Goal: Information Seeking & Learning: Learn about a topic

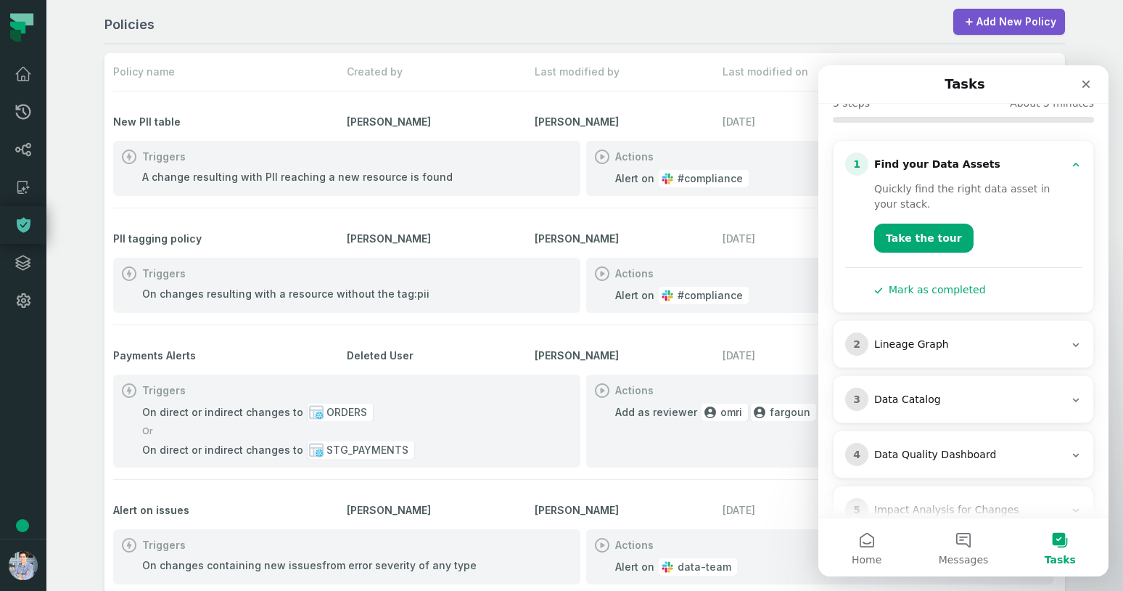
scroll to position [140, 0]
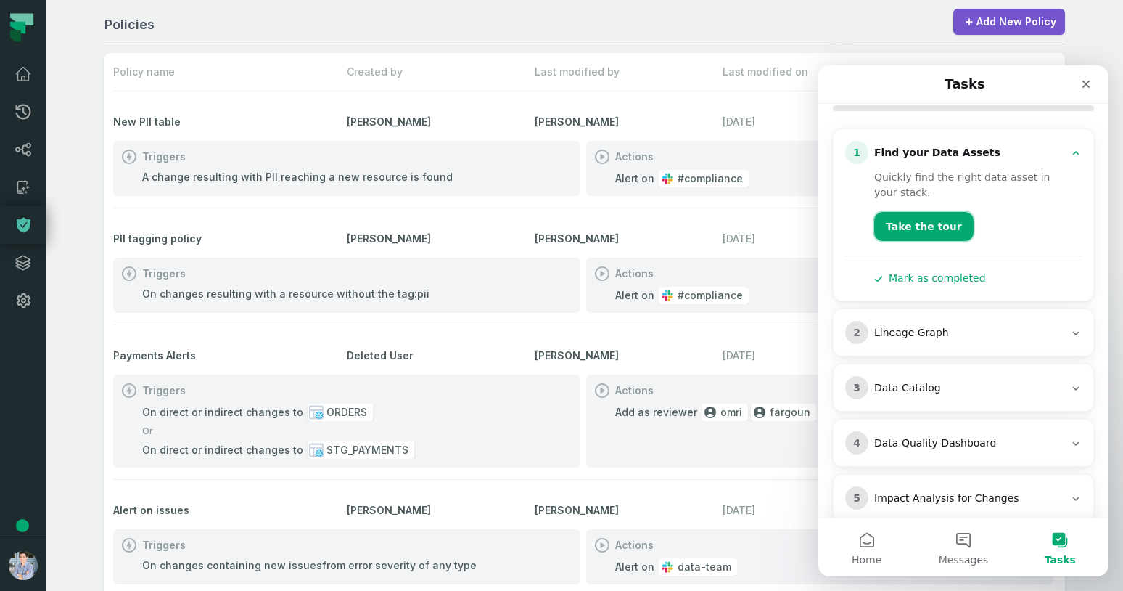
click at [922, 212] on button "Take the tour" at bounding box center [923, 226] width 99 height 29
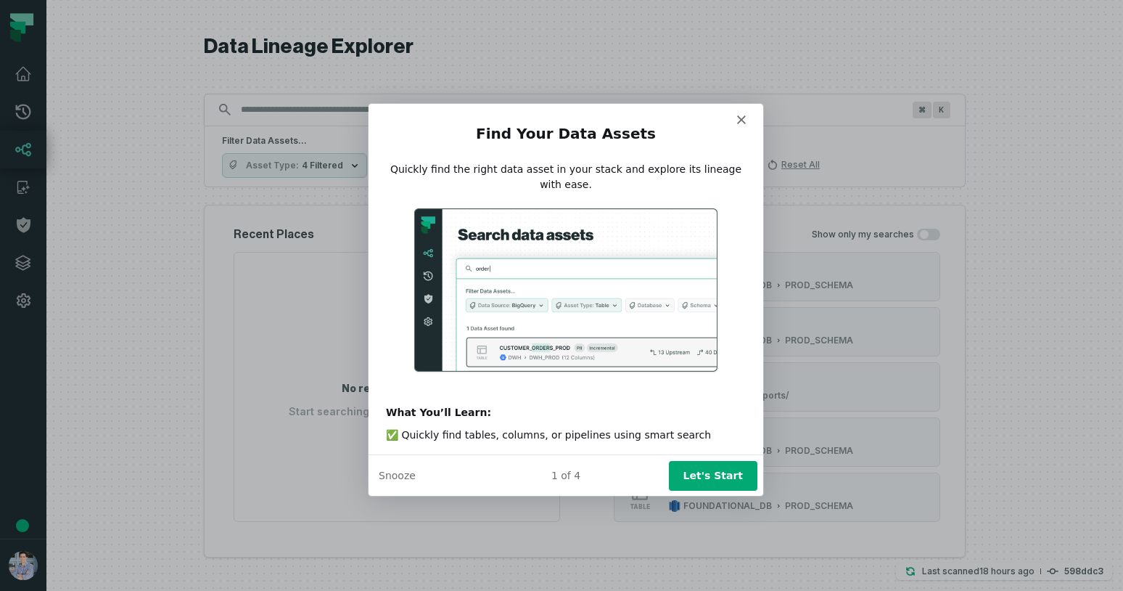
click at [719, 479] on button "Let's Start" at bounding box center [712, 474] width 89 height 30
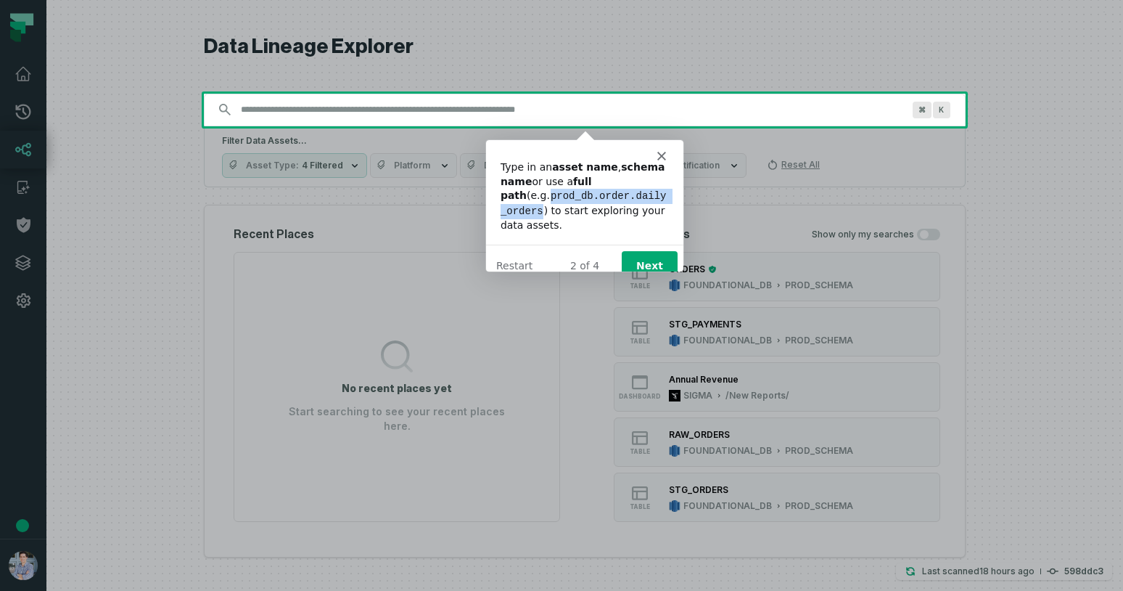
drag, startPoint x: 502, startPoint y: 196, endPoint x: 656, endPoint y: 197, distance: 153.8
click at [656, 197] on code "prod_db.order.daily_orders" at bounding box center [583, 202] width 166 height 28
copy code "prod_db.order.daily_orders"
click at [417, 104] on div "Product tour overlay" at bounding box center [561, 295] width 1123 height 591
click at [414, 111] on div "Product tour overlay" at bounding box center [561, 295] width 1123 height 591
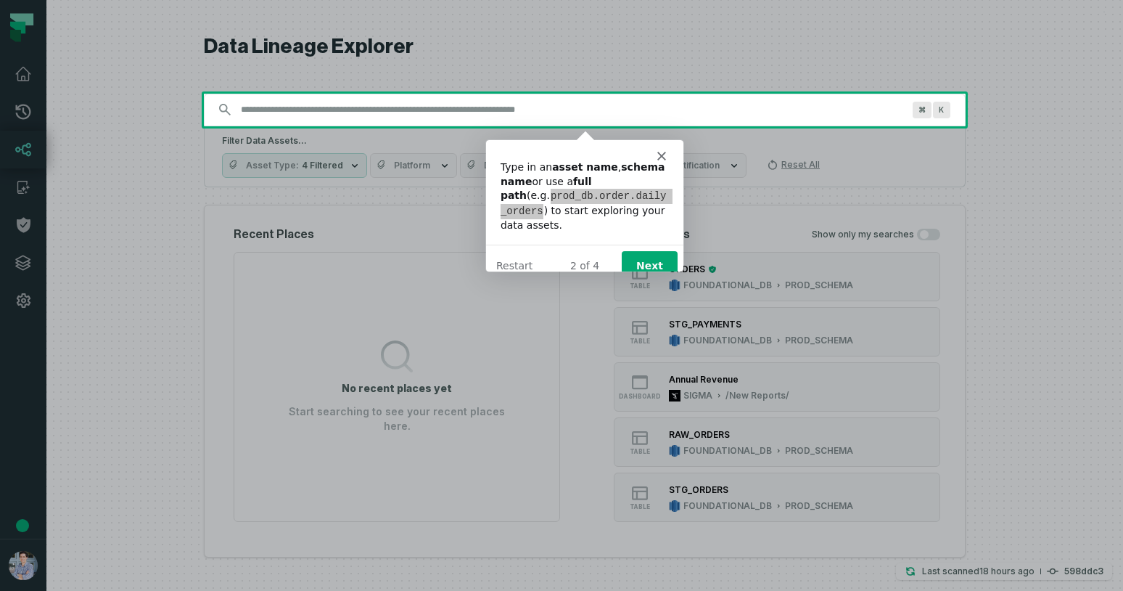
click at [414, 111] on div "Product tour overlay" at bounding box center [561, 295] width 1123 height 591
click at [661, 252] on button "Next" at bounding box center [649, 265] width 56 height 30
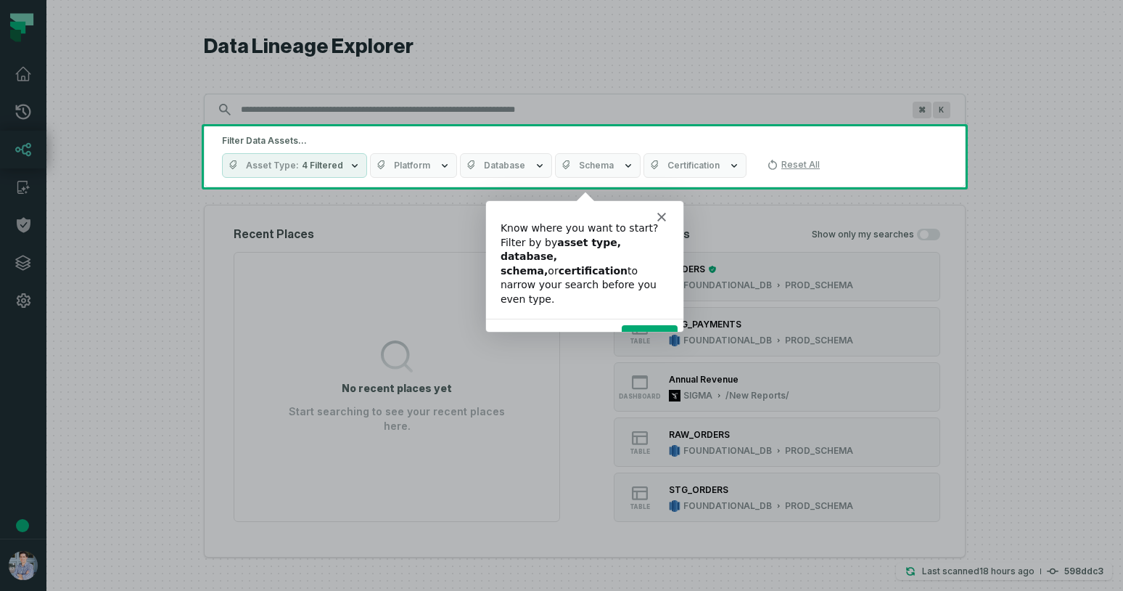
click at [649, 324] on button "Next" at bounding box center [649, 339] width 56 height 30
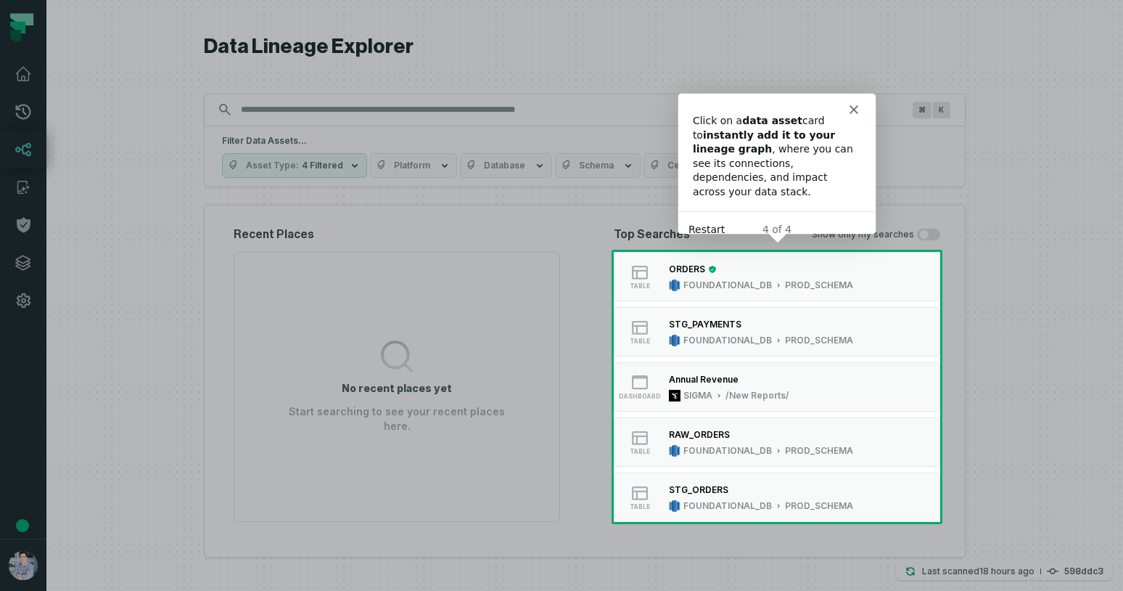
click at [707, 221] on button "Restart" at bounding box center [706, 228] width 36 height 15
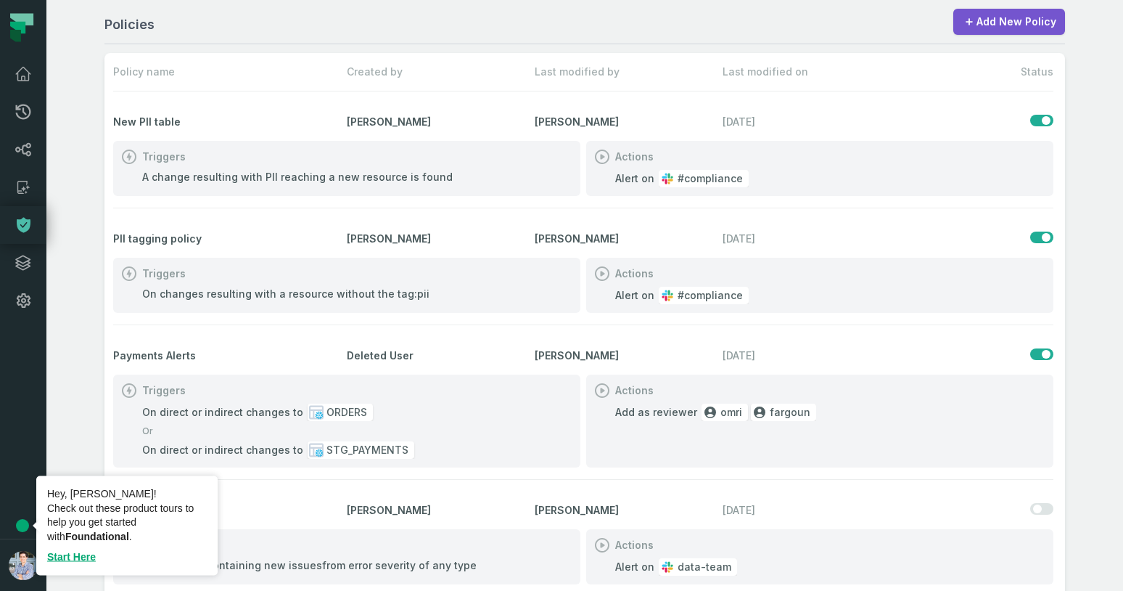
click at [20, 527] on div "Tooltip anchor" at bounding box center [22, 525] width 13 height 13
click at [73, 561] on link "Start Here" at bounding box center [71, 557] width 49 height 12
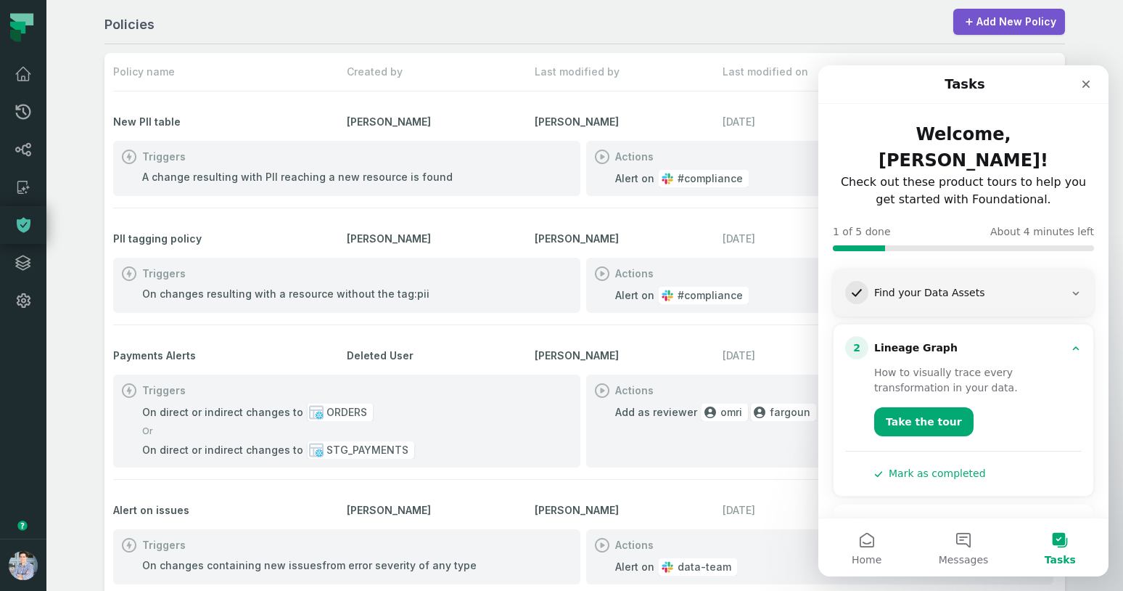
click at [900, 281] on div "1 Find your Data Assets" at bounding box center [963, 292] width 237 height 23
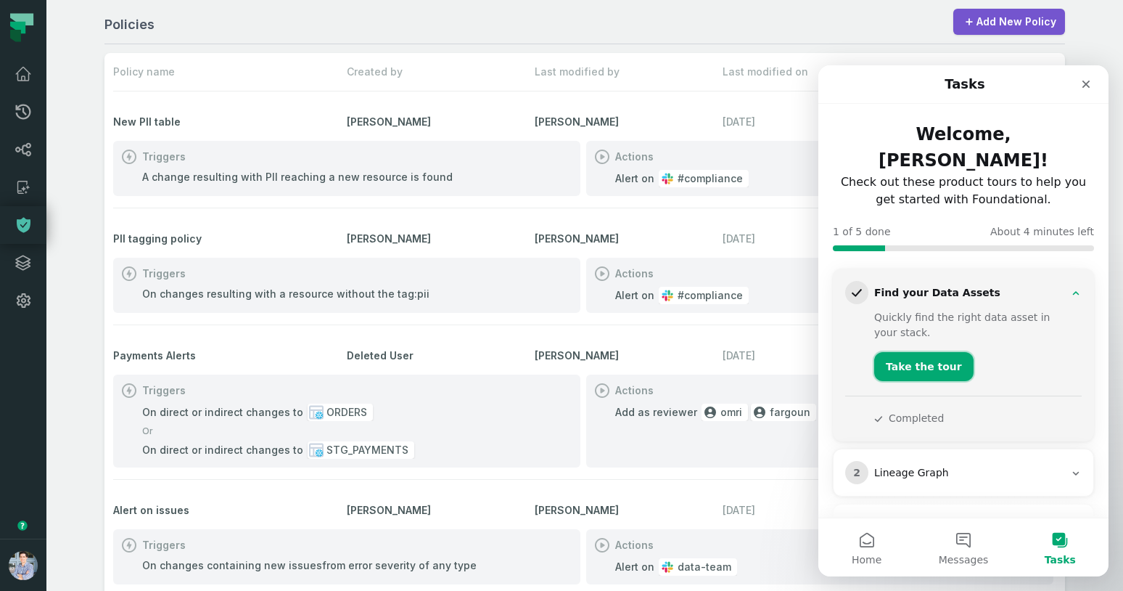
click at [912, 352] on button "Take the tour" at bounding box center [923, 366] width 99 height 29
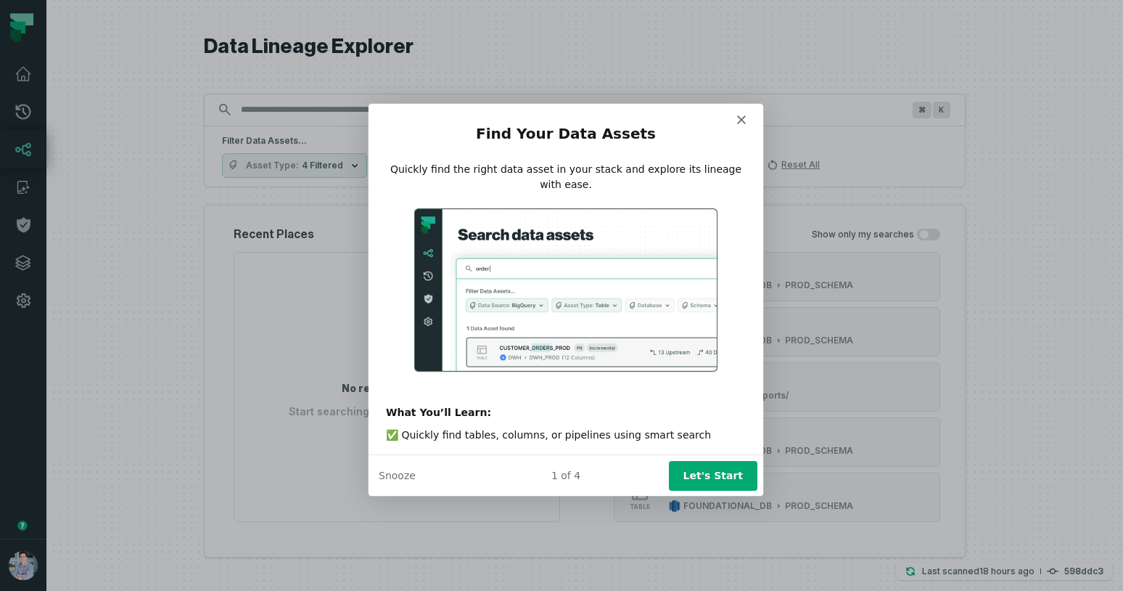
click at [719, 467] on button "Let's Start" at bounding box center [712, 474] width 89 height 30
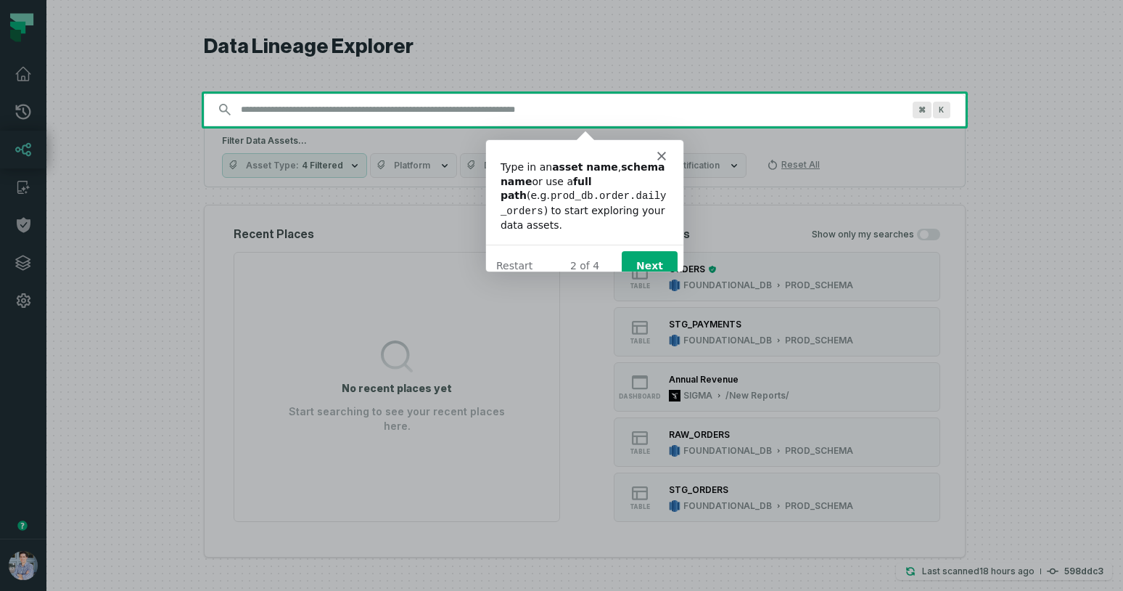
click at [652, 250] on button "Next" at bounding box center [649, 265] width 56 height 30
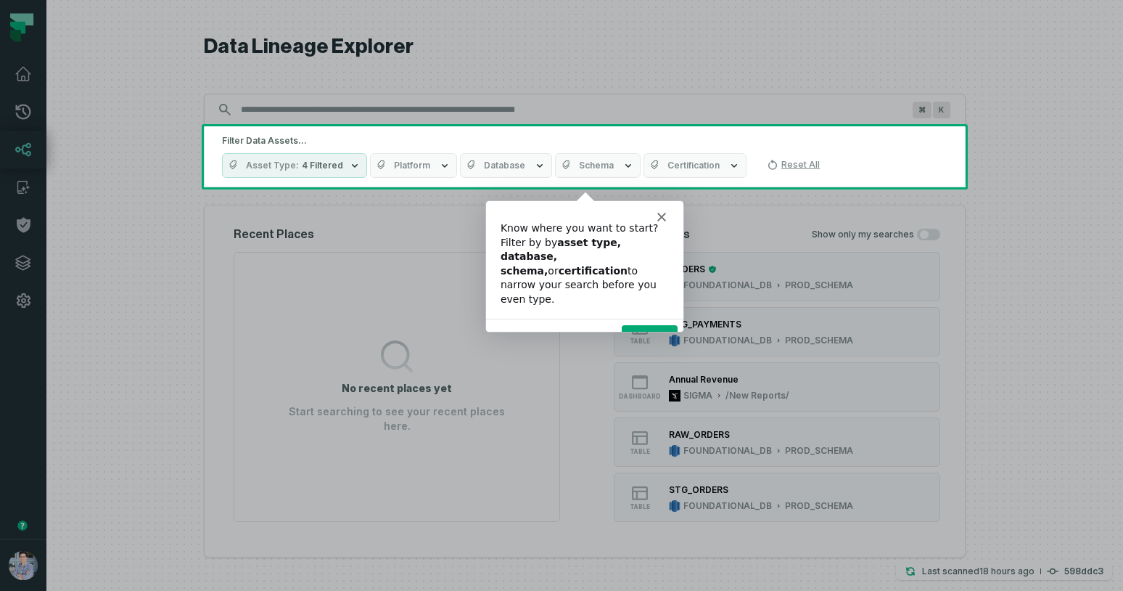
click at [650, 324] on button "Next" at bounding box center [649, 339] width 56 height 30
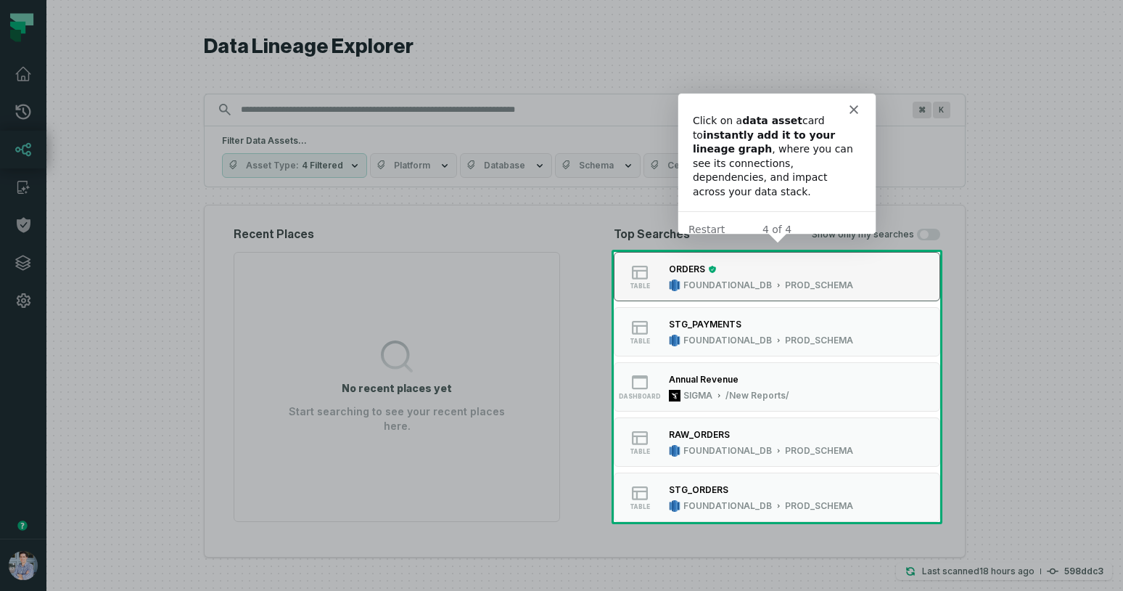
click at [742, 276] on div "ORDERS FOUNDATIONAL_DB PROD_SCHEMA" at bounding box center [761, 276] width 196 height 29
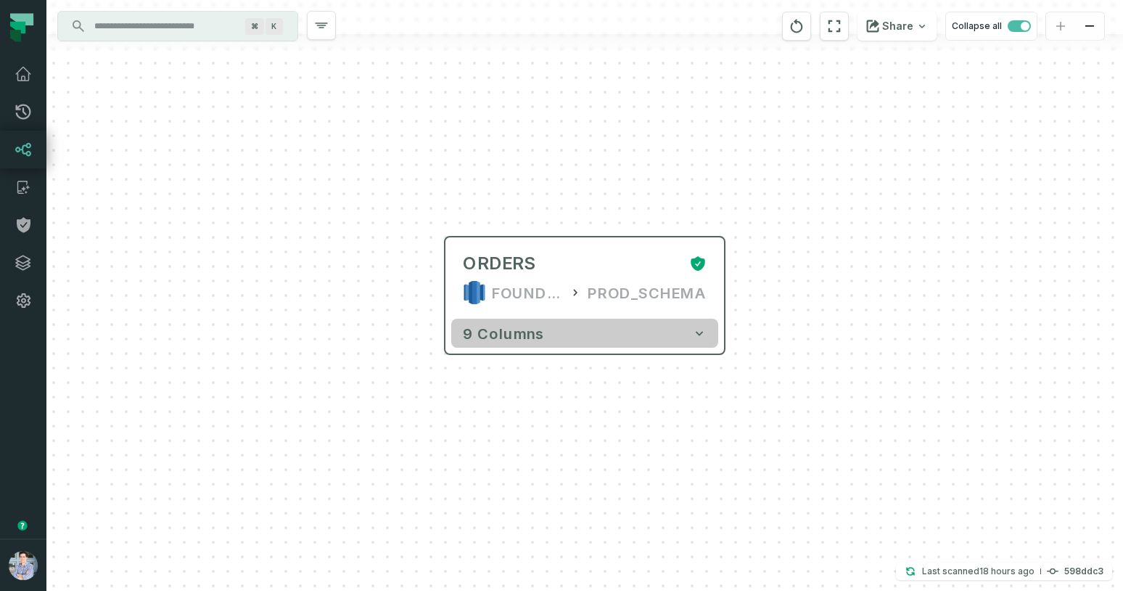
click at [700, 327] on icon "button" at bounding box center [699, 333] width 15 height 15
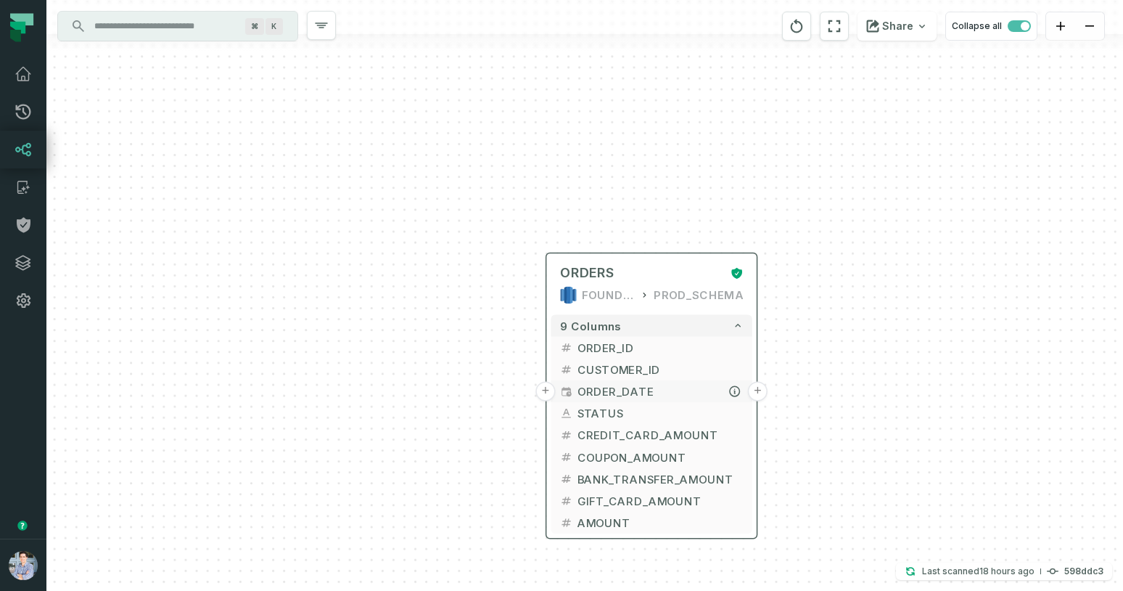
click at [546, 395] on button "+" at bounding box center [545, 392] width 20 height 20
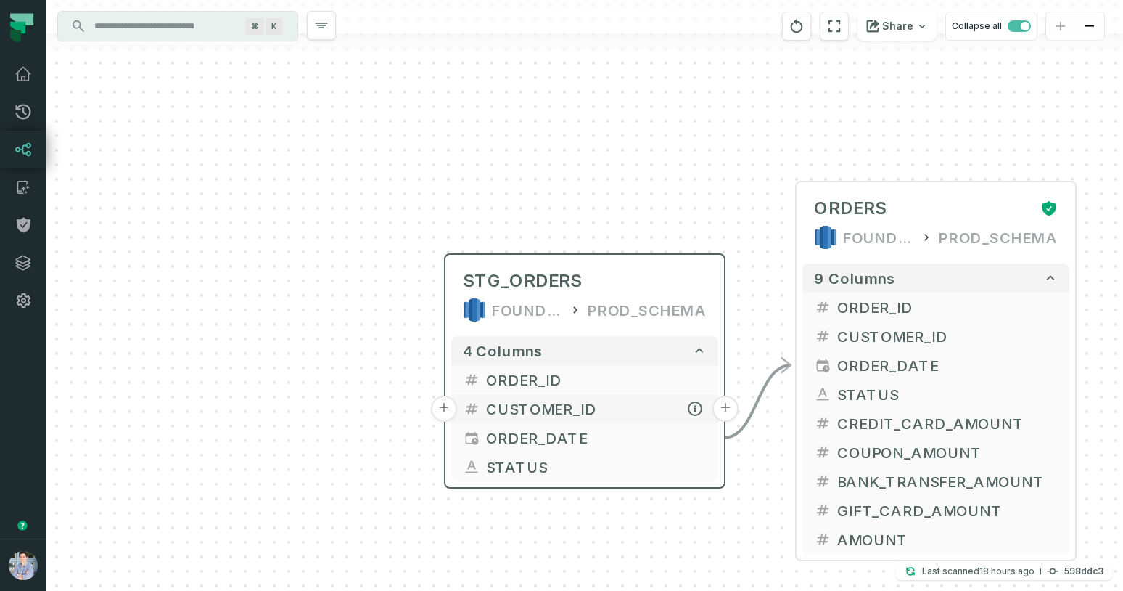
click at [448, 405] on button "+" at bounding box center [444, 408] width 26 height 26
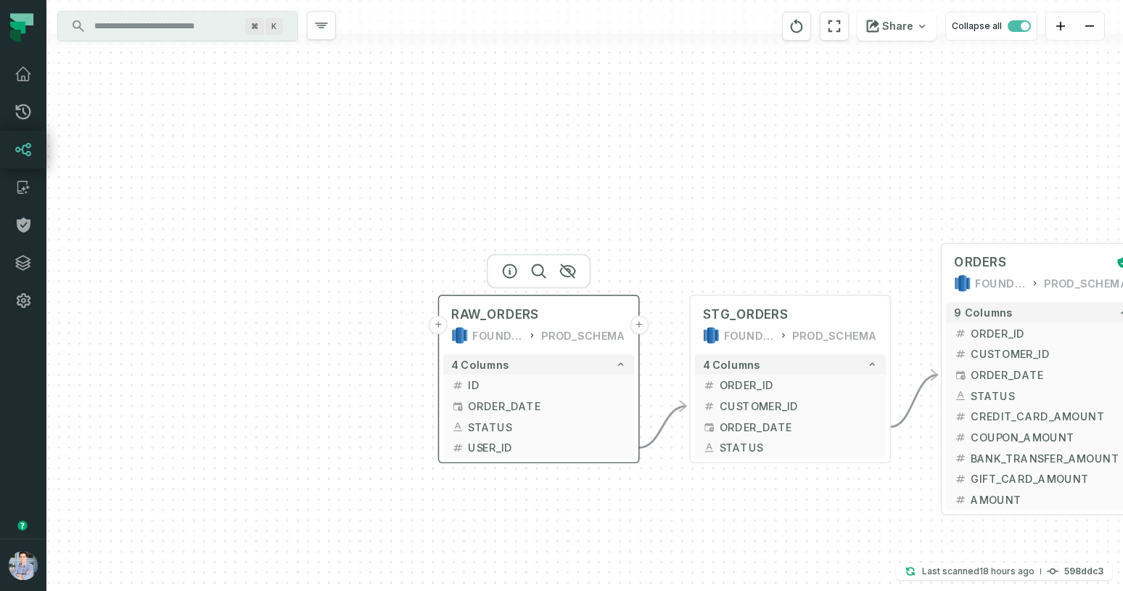
click at [502, 332] on div "FOUNDATIONAL_DB" at bounding box center [497, 335] width 51 height 17
click at [440, 327] on button "+" at bounding box center [438, 325] width 19 height 19
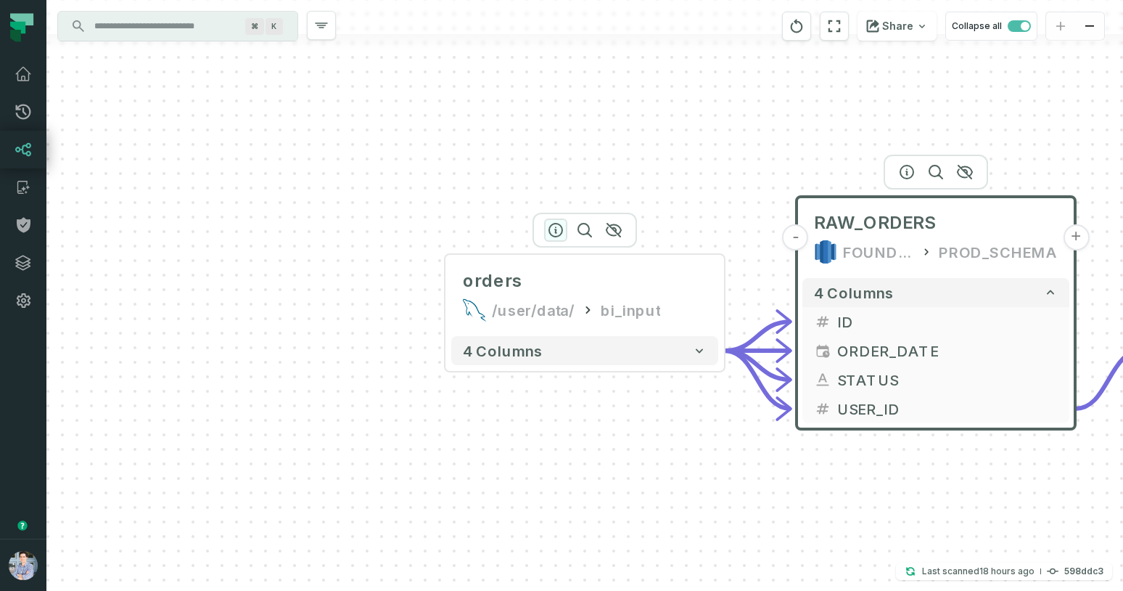
click at [558, 227] on icon "button" at bounding box center [555, 229] width 17 height 17
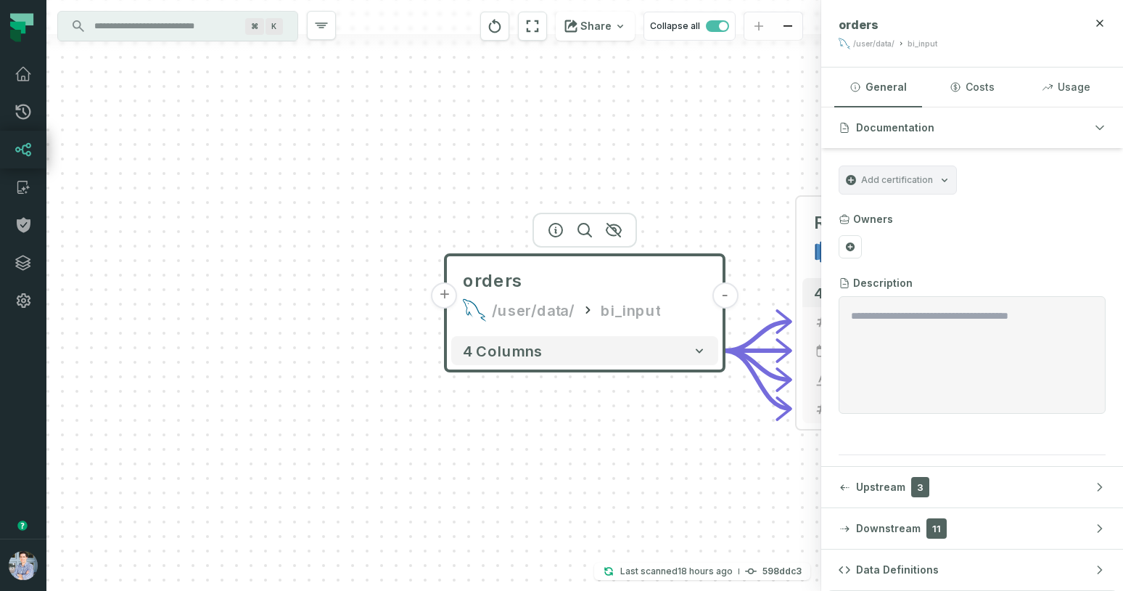
click at [922, 178] on span "Add certification" at bounding box center [897, 180] width 72 height 12
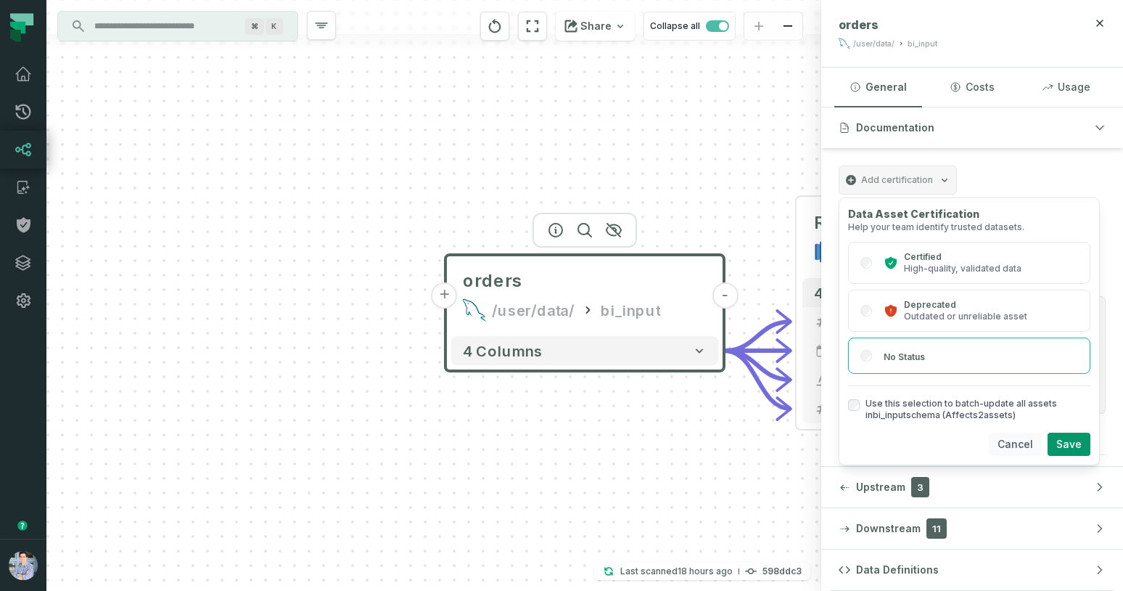
click at [1021, 440] on button "Cancel" at bounding box center [1015, 443] width 53 height 23
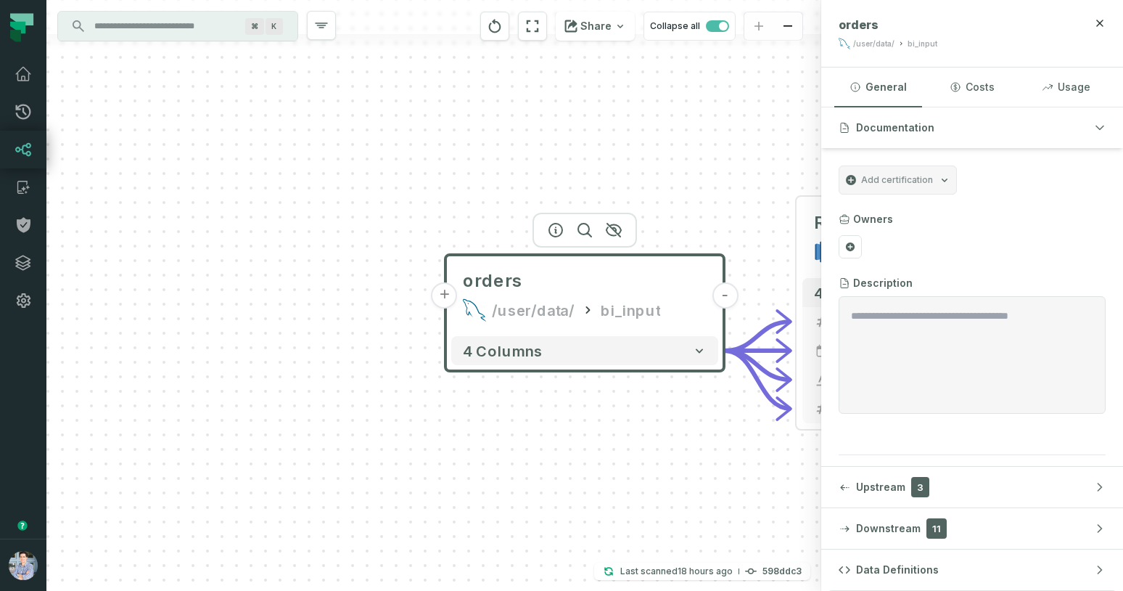
scroll to position [2, 0]
click at [845, 485] on icon "button" at bounding box center [844, 487] width 9 height 7
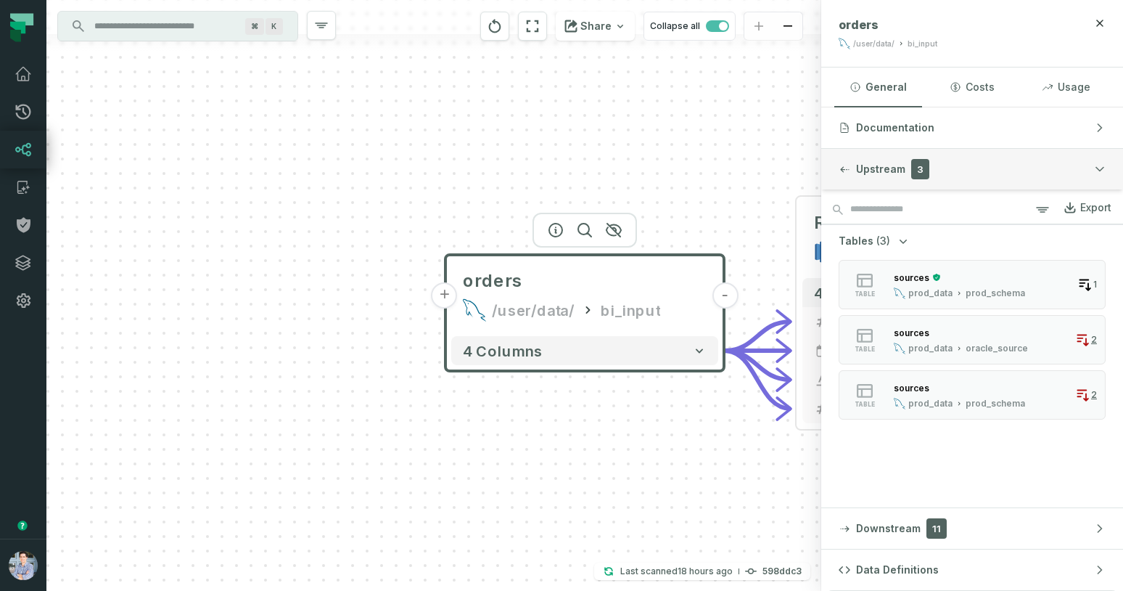
click at [842, 170] on icon "button" at bounding box center [844, 169] width 9 height 7
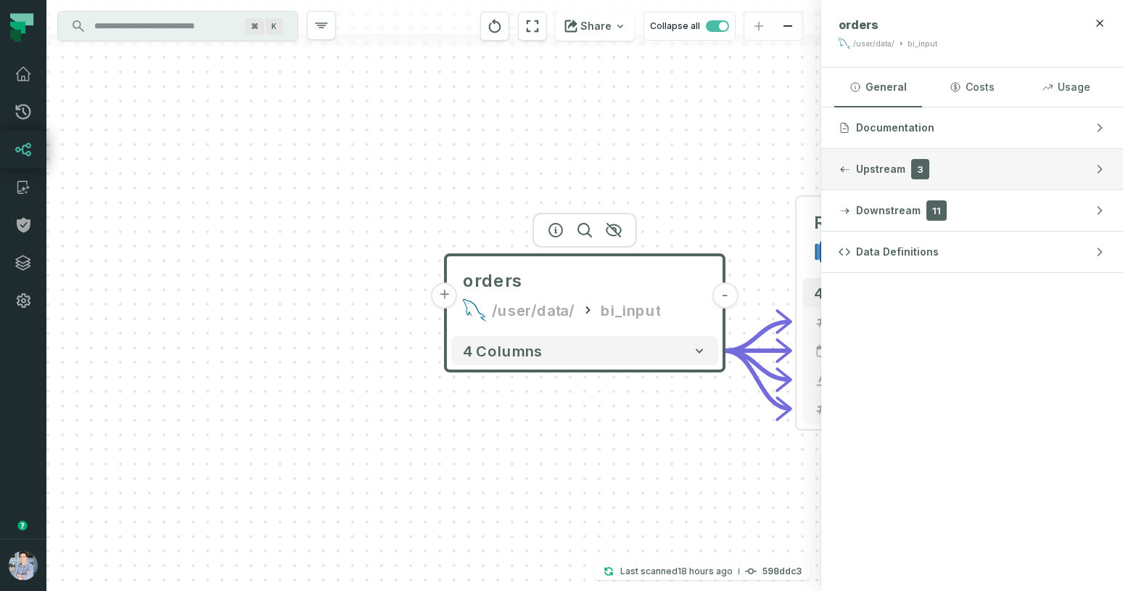
click at [842, 170] on icon "button" at bounding box center [844, 169] width 9 height 7
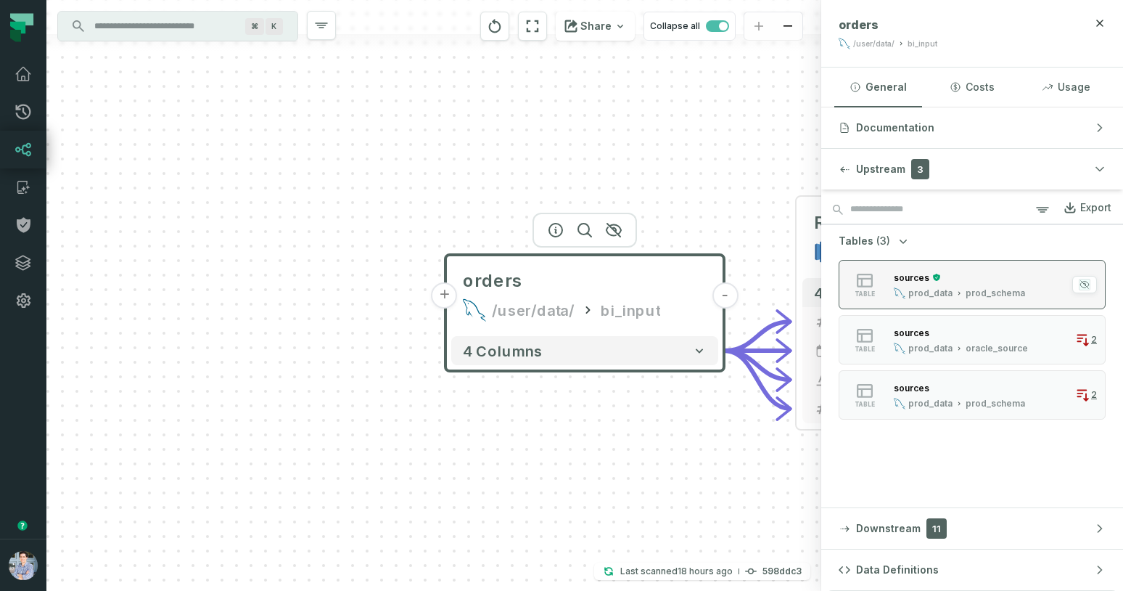
click at [1087, 286] on icon "button" at bounding box center [1084, 285] width 9 height 8
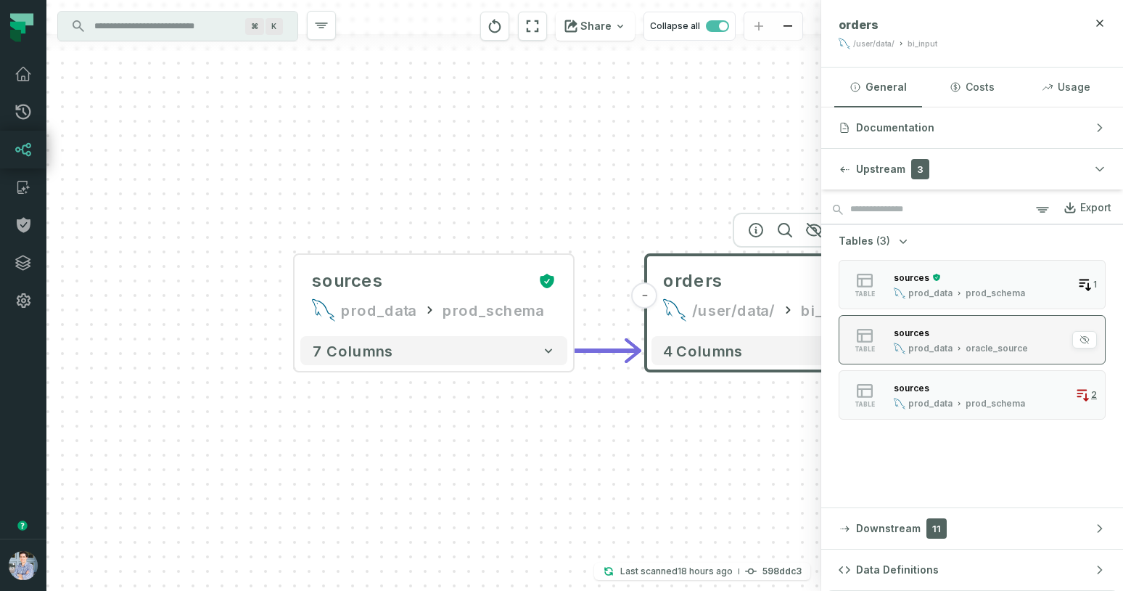
click at [977, 351] on div "oracle_source" at bounding box center [997, 348] width 62 height 12
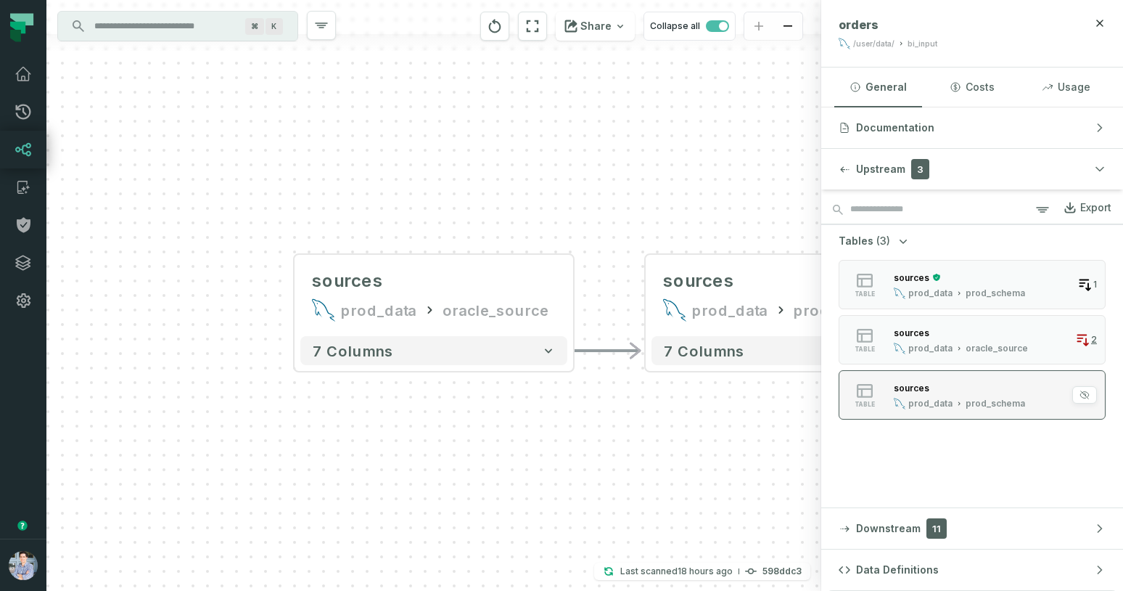
click at [969, 393] on div "sources" at bounding box center [959, 387] width 131 height 15
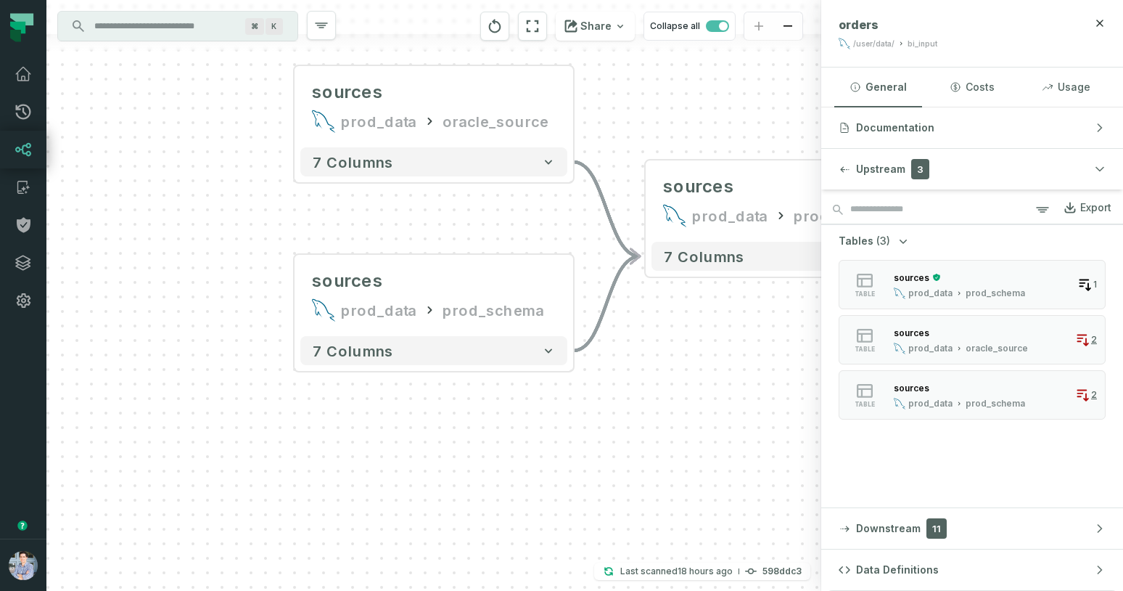
click at [1099, 22] on icon "button" at bounding box center [1100, 23] width 12 height 12
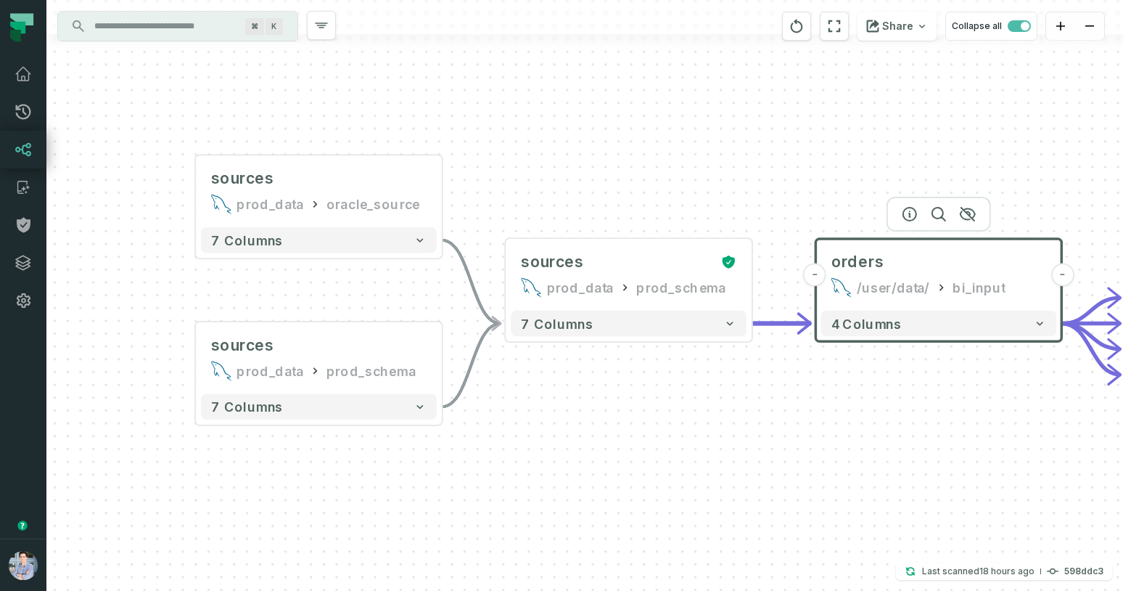
drag, startPoint x: 866, startPoint y: 472, endPoint x: 713, endPoint y: 503, distance: 157.0
click at [713, 503] on div "- orders /user/data/ bi_input - 4 columns - RAW_ORDERS FOUNDATIONAL_DB PROD_SCH…" at bounding box center [584, 295] width 1077 height 591
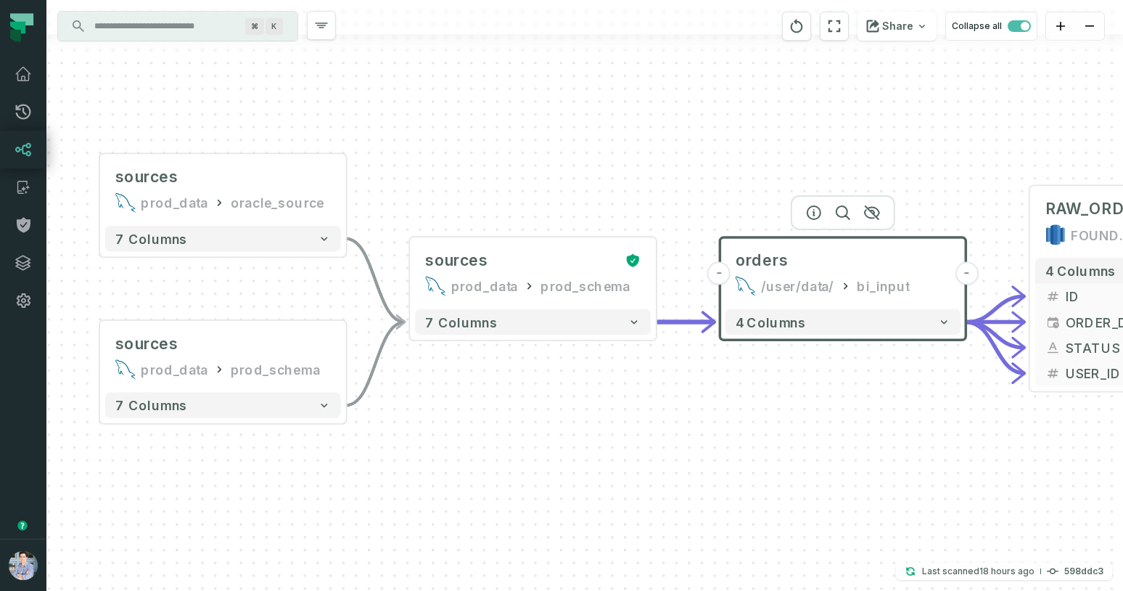
drag, startPoint x: 766, startPoint y: 499, endPoint x: 670, endPoint y: 498, distance: 95.8
click at [670, 498] on div "- orders /user/data/ bi_input - 4 columns - RAW_ORDERS FOUNDATIONAL_DB PROD_SCH…" at bounding box center [584, 295] width 1077 height 591
click at [412, 283] on button "-" at bounding box center [409, 273] width 23 height 23
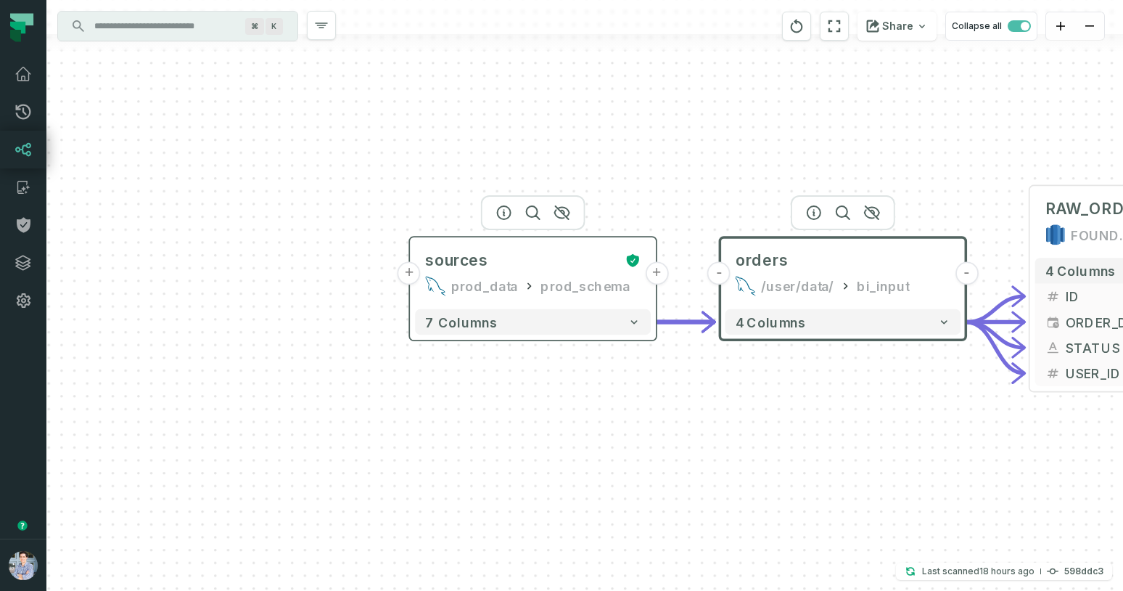
click at [411, 276] on button "+" at bounding box center [409, 273] width 23 height 23
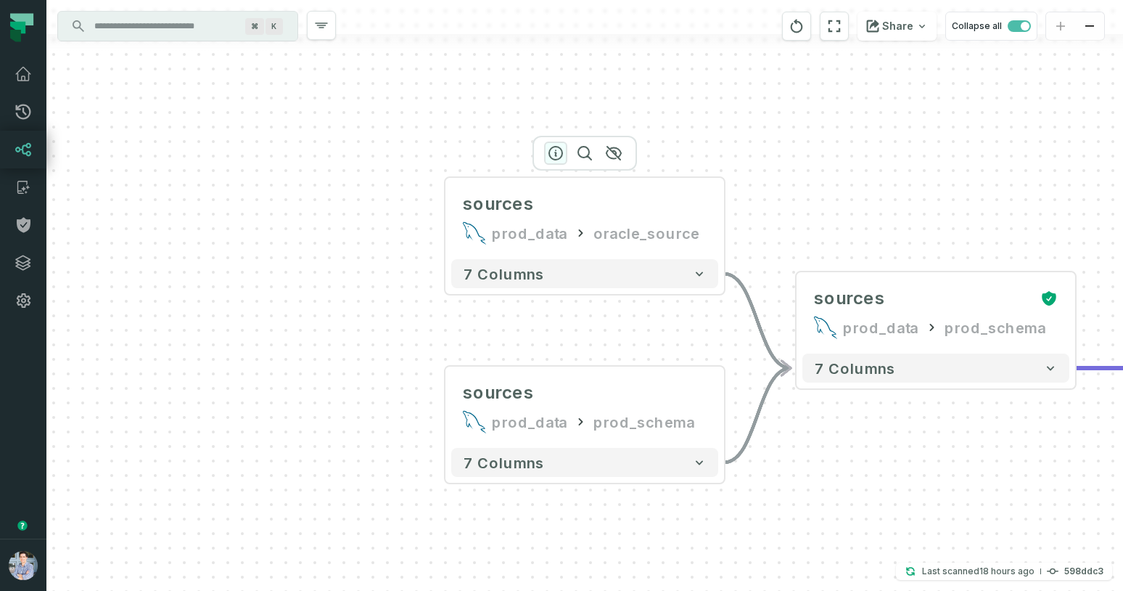
click at [554, 154] on icon "button" at bounding box center [555, 152] width 17 height 17
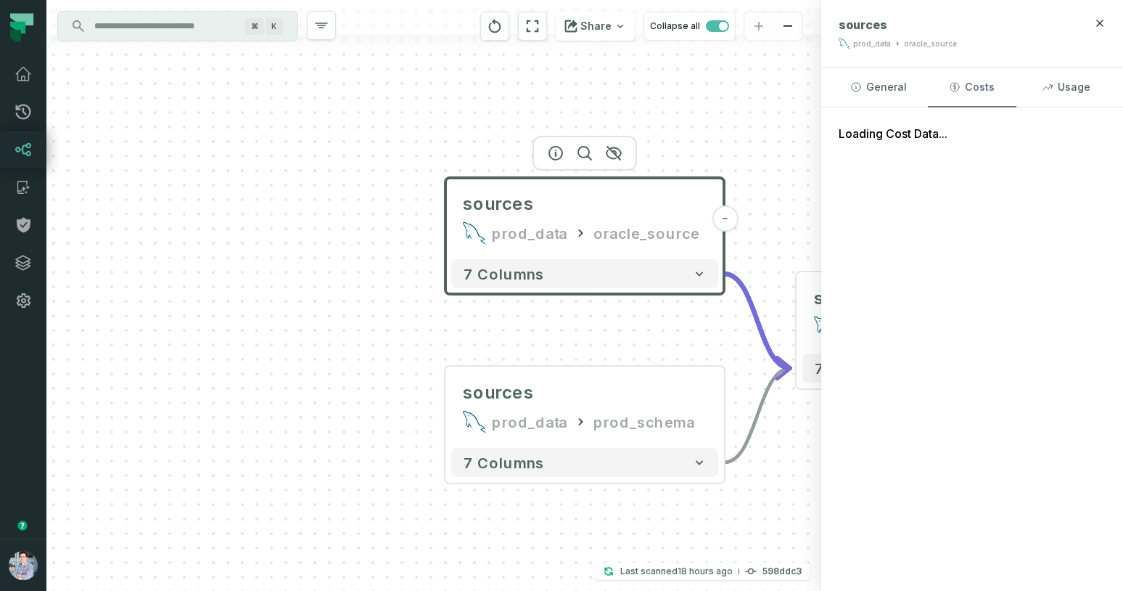
click at [980, 84] on button "Costs" at bounding box center [972, 86] width 88 height 39
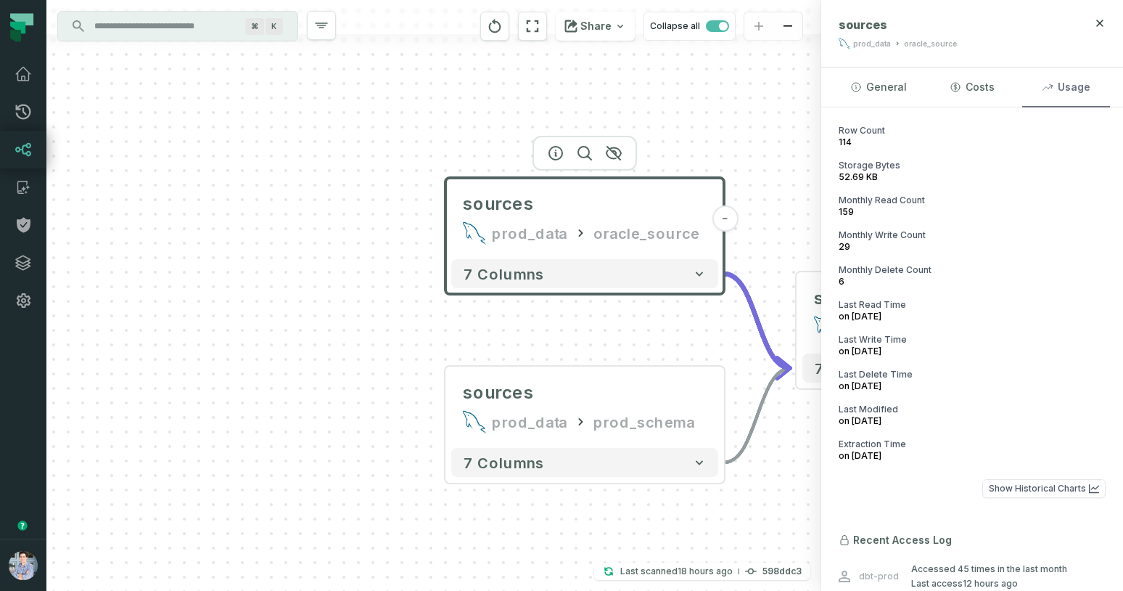
click at [1072, 81] on button "Usage" at bounding box center [1066, 86] width 88 height 39
click at [889, 98] on button "General" at bounding box center [878, 86] width 88 height 39
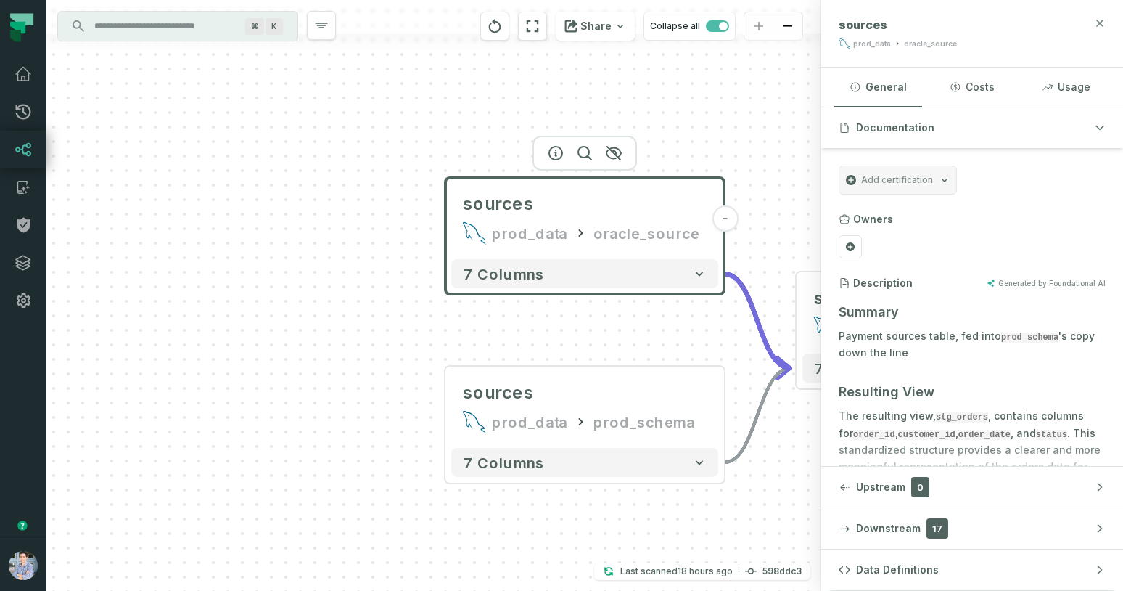
click at [1099, 23] on icon "button" at bounding box center [1100, 23] width 12 height 12
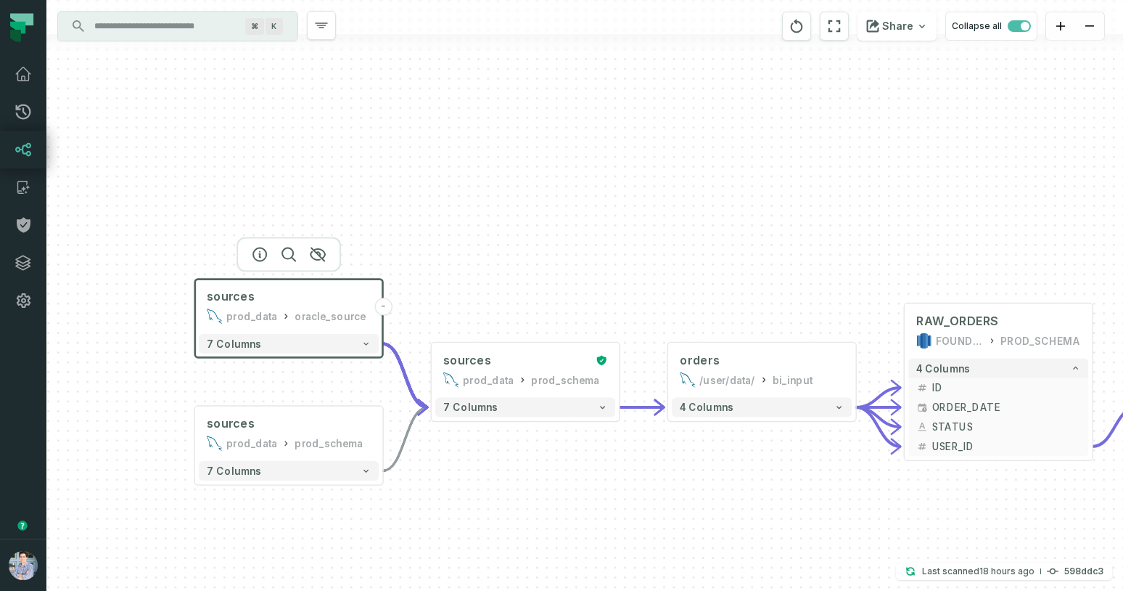
drag, startPoint x: 840, startPoint y: 477, endPoint x: 526, endPoint y: 483, distance: 314.2
click at [526, 483] on div "sources prod_data oracle_source - 7 columns sources prod_data prod_schema - 7 c…" at bounding box center [584, 295] width 1077 height 591
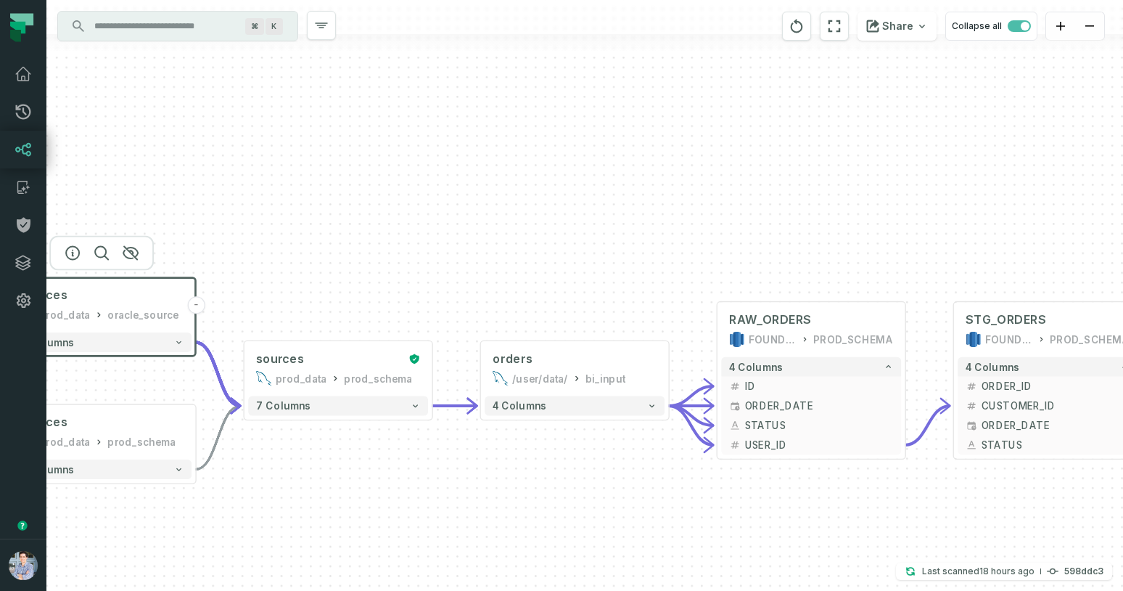
drag, startPoint x: 656, startPoint y: 492, endPoint x: 469, endPoint y: 491, distance: 187.2
click at [469, 491] on div "sources prod_data oracle_source - 7 columns sources prod_data prod_schema - 7 c…" at bounding box center [584, 295] width 1077 height 591
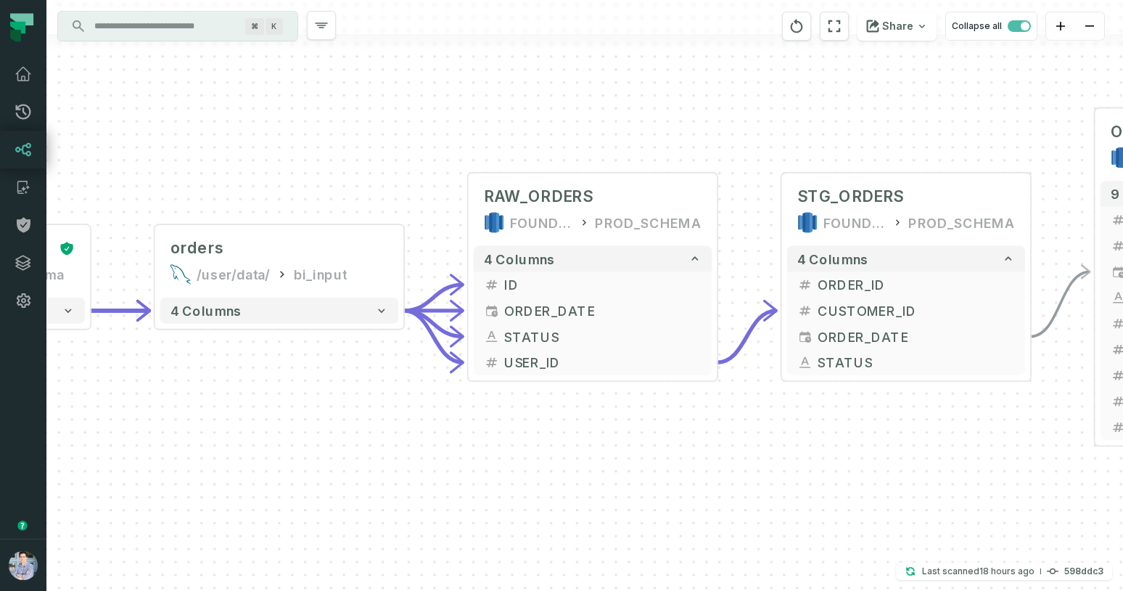
drag, startPoint x: 586, startPoint y: 537, endPoint x: 228, endPoint y: 474, distance: 364.0
click at [243, 474] on div "sources prod_data oracle_source - 7 columns sources prod_data prod_schema - 7 c…" at bounding box center [584, 295] width 1077 height 591
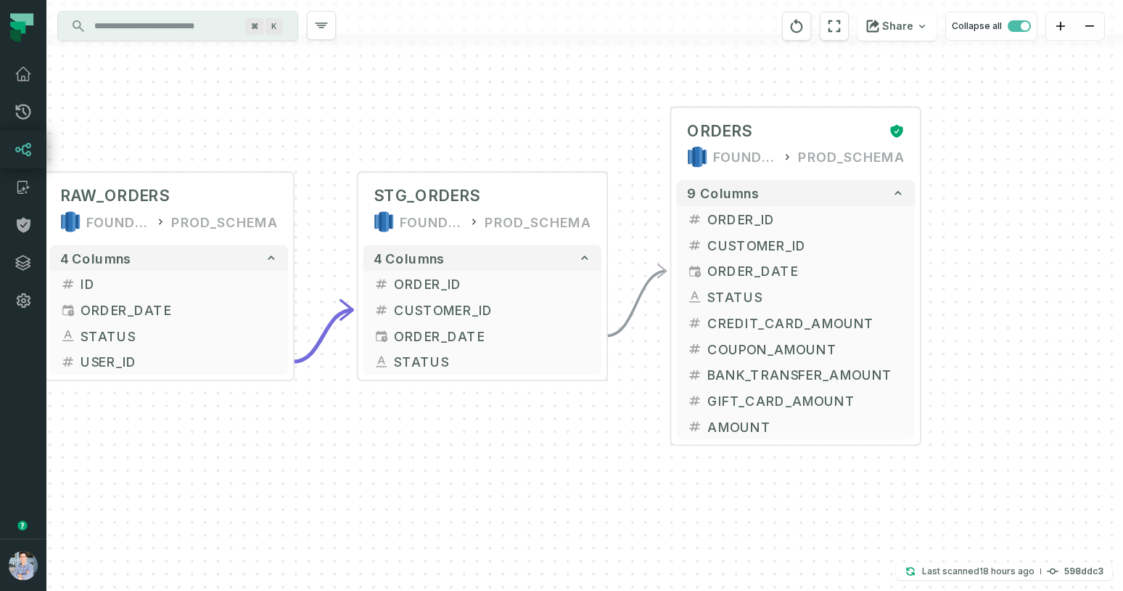
drag, startPoint x: 713, startPoint y: 445, endPoint x: 306, endPoint y: 445, distance: 406.3
click at [306, 445] on div "sources prod_data oracle_source - 7 columns sources prod_data prod_schema - 7 c…" at bounding box center [584, 295] width 1077 height 591
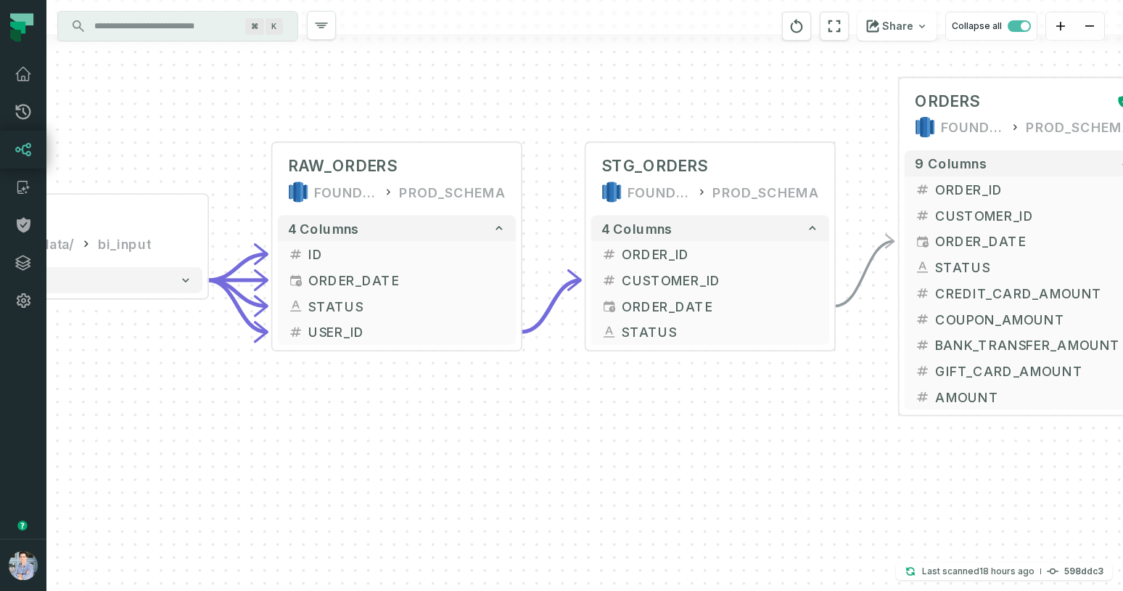
drag, startPoint x: 575, startPoint y: 453, endPoint x: 804, endPoint y: 422, distance: 231.5
click at [807, 422] on div "sources prod_data oracle_source - 7 columns sources prod_data prod_schema - 7 c…" at bounding box center [584, 295] width 1077 height 591
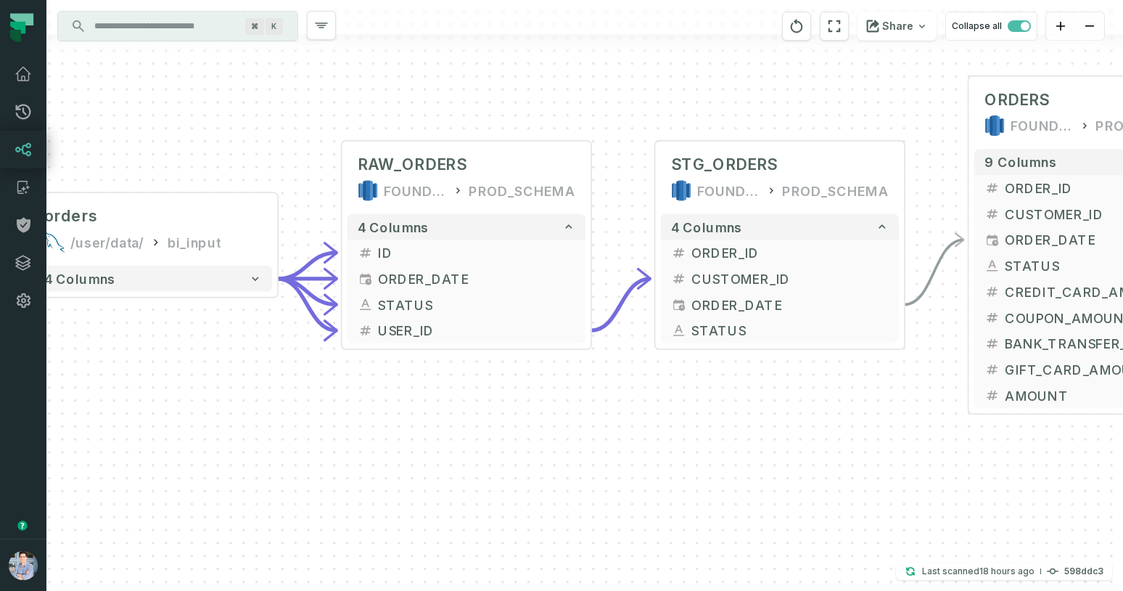
drag, startPoint x: 726, startPoint y: 437, endPoint x: 784, endPoint y: 436, distance: 58.8
click at [784, 436] on div "sources prod_data oracle_source - 7 columns sources prod_data prod_schema - 7 c…" at bounding box center [584, 295] width 1077 height 591
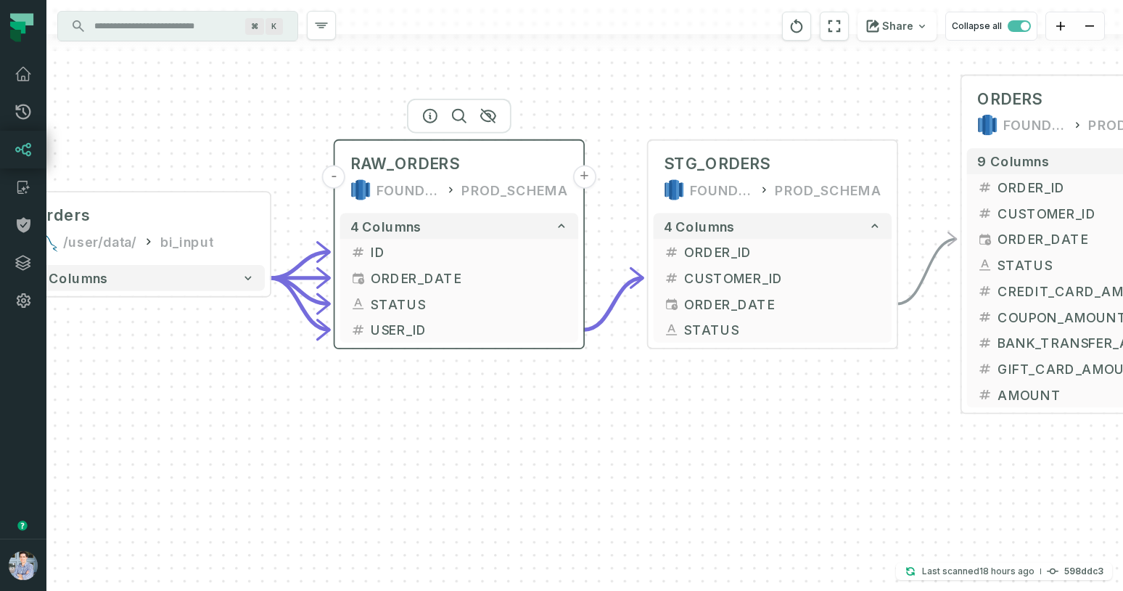
click at [362, 199] on icon at bounding box center [360, 189] width 4 height 21
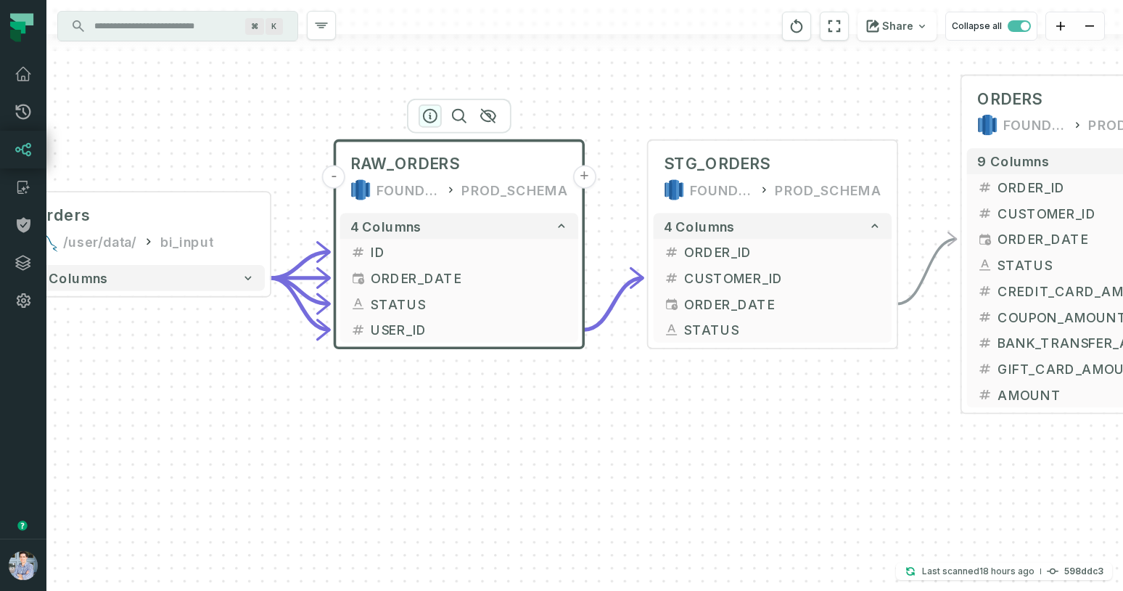
click at [427, 120] on icon "button" at bounding box center [430, 115] width 17 height 17
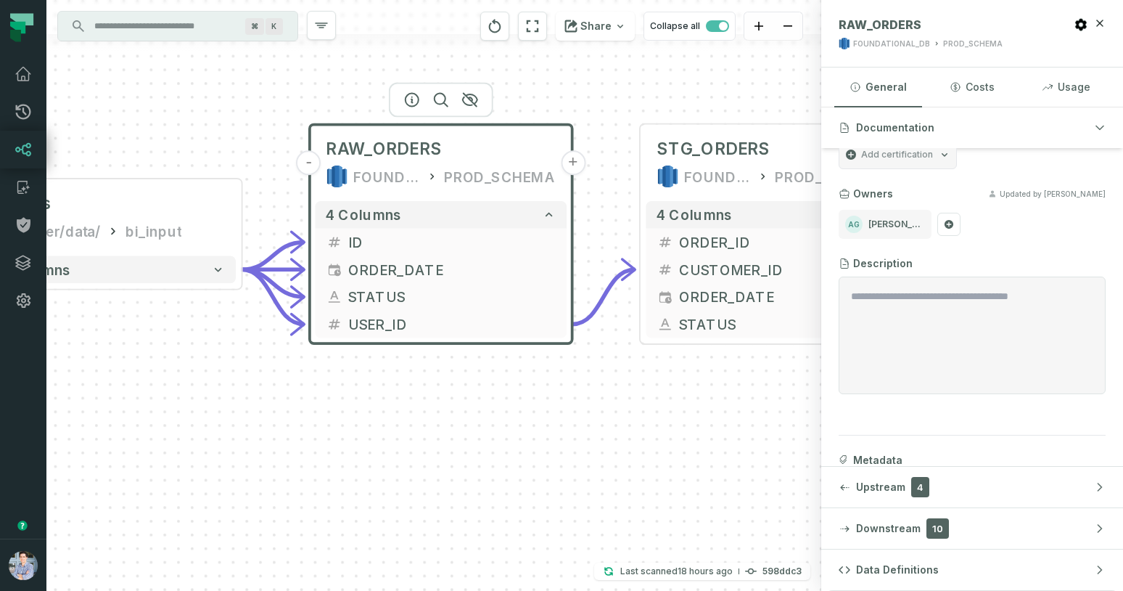
scroll to position [0, 0]
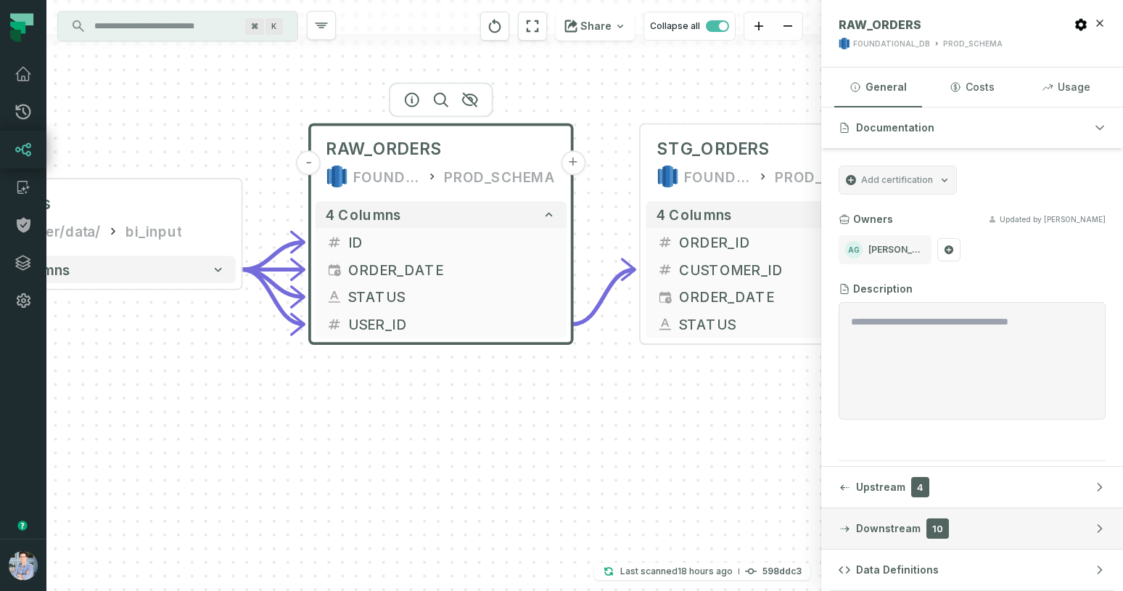
click at [962, 528] on button "Downstream 10" at bounding box center [972, 528] width 302 height 41
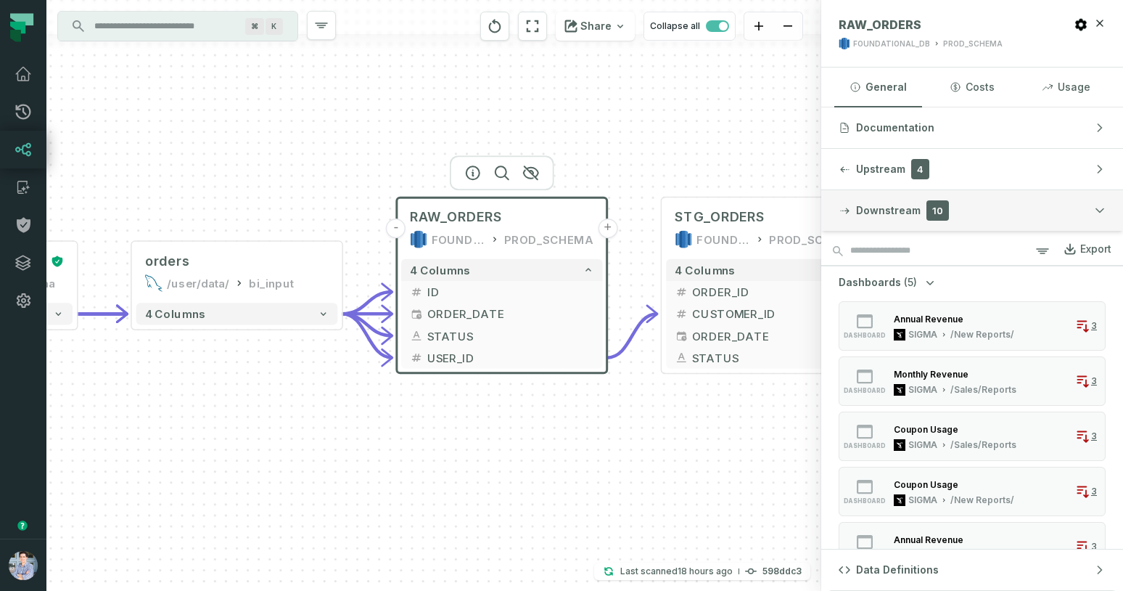
click at [880, 212] on span "Downstream" at bounding box center [888, 210] width 65 height 15
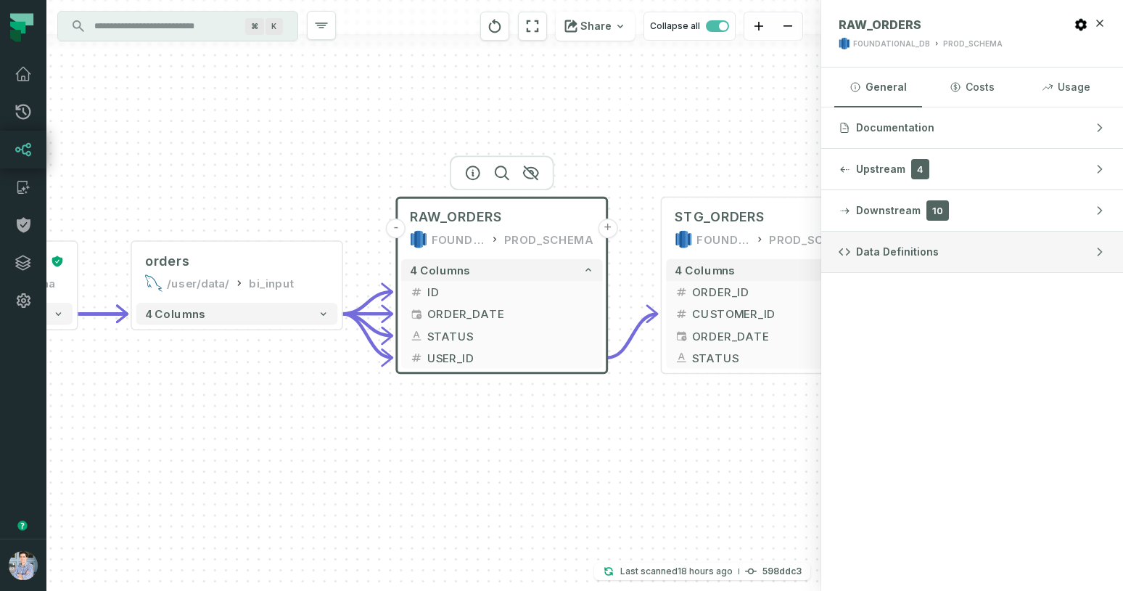
click at [881, 241] on button "Data Definitions" at bounding box center [972, 251] width 302 height 41
click at [1104, 244] on button "Data Definitions" at bounding box center [972, 251] width 302 height 41
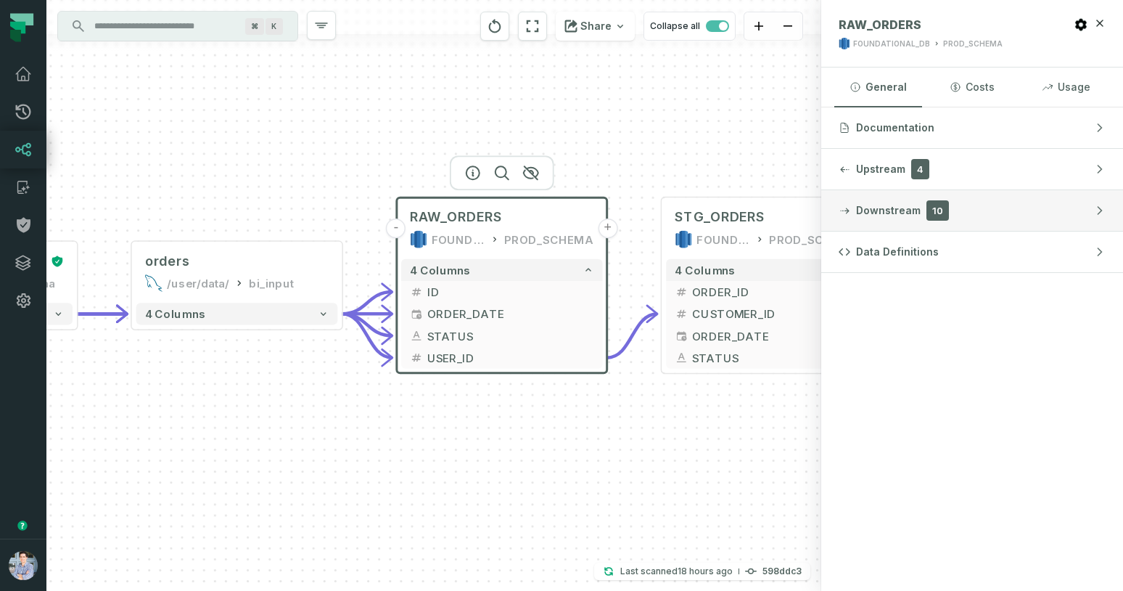
click at [1101, 206] on icon "button" at bounding box center [1100, 211] width 12 height 12
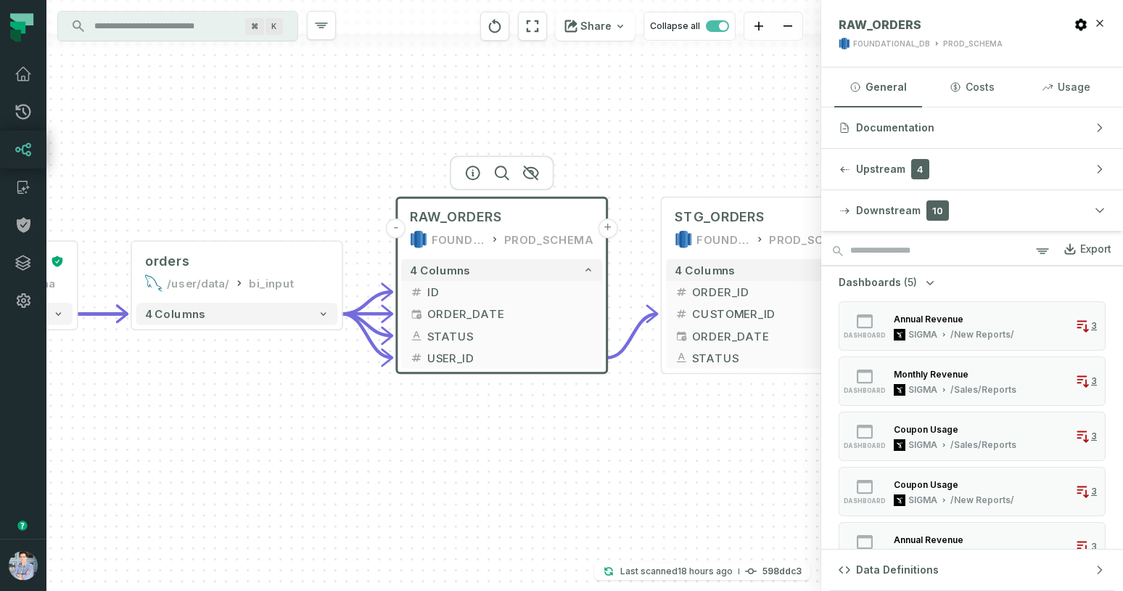
click at [628, 500] on div "sources prod_data oracle_source - 7 columns sources prod_data prod_schema - 7 c…" at bounding box center [433, 295] width 775 height 591
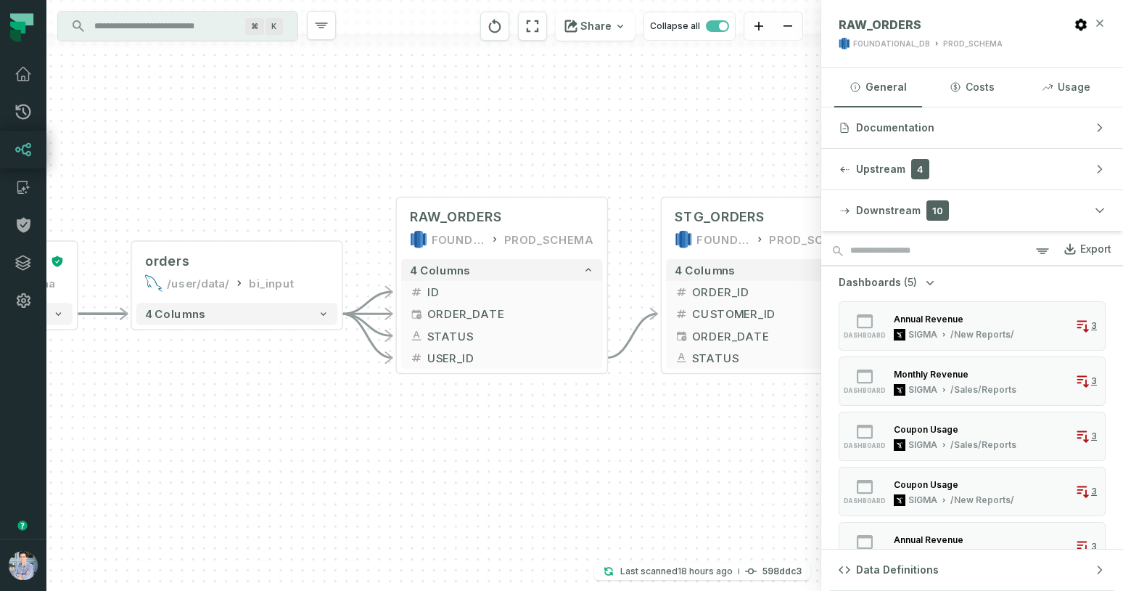
click at [1103, 18] on icon "button" at bounding box center [1100, 23] width 12 height 12
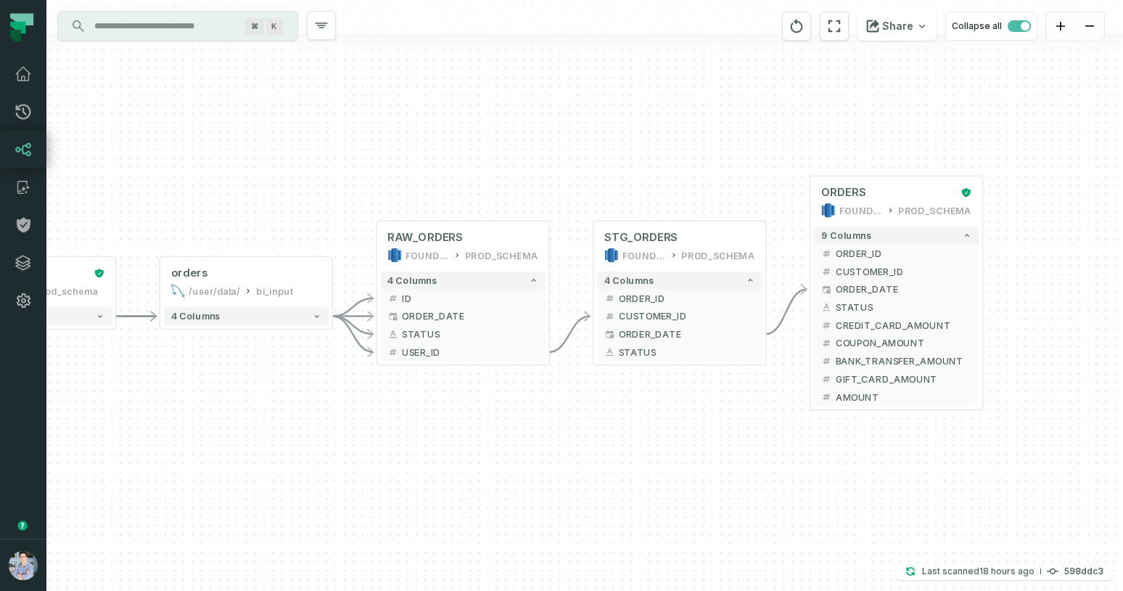
drag, startPoint x: 813, startPoint y: 503, endPoint x: 406, endPoint y: 510, distance: 407.1
click at [411, 510] on div "sources prod_data oracle_source - 7 columns sources prod_data prod_schema - 7 c…" at bounding box center [584, 295] width 1077 height 591
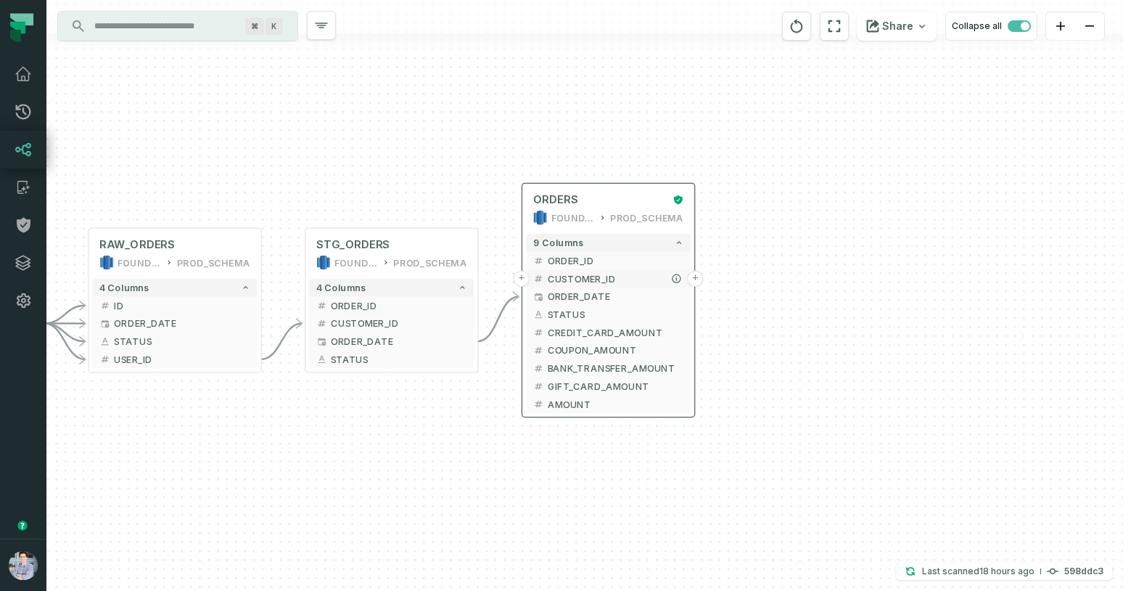
click at [691, 277] on button "+" at bounding box center [695, 279] width 16 height 16
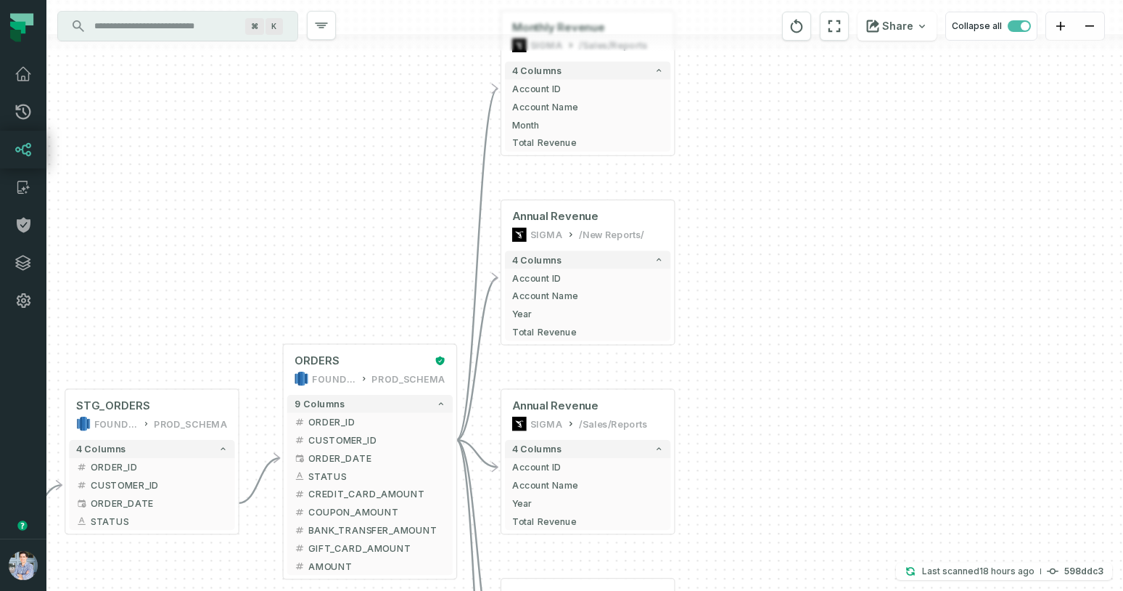
drag, startPoint x: 857, startPoint y: 338, endPoint x: 837, endPoint y: 200, distance: 140.1
click at [838, 202] on div "+ Monthly Revenue SIGMA /Sales/Reports 4 columns + Account ID + Account Name + …" at bounding box center [584, 295] width 1077 height 591
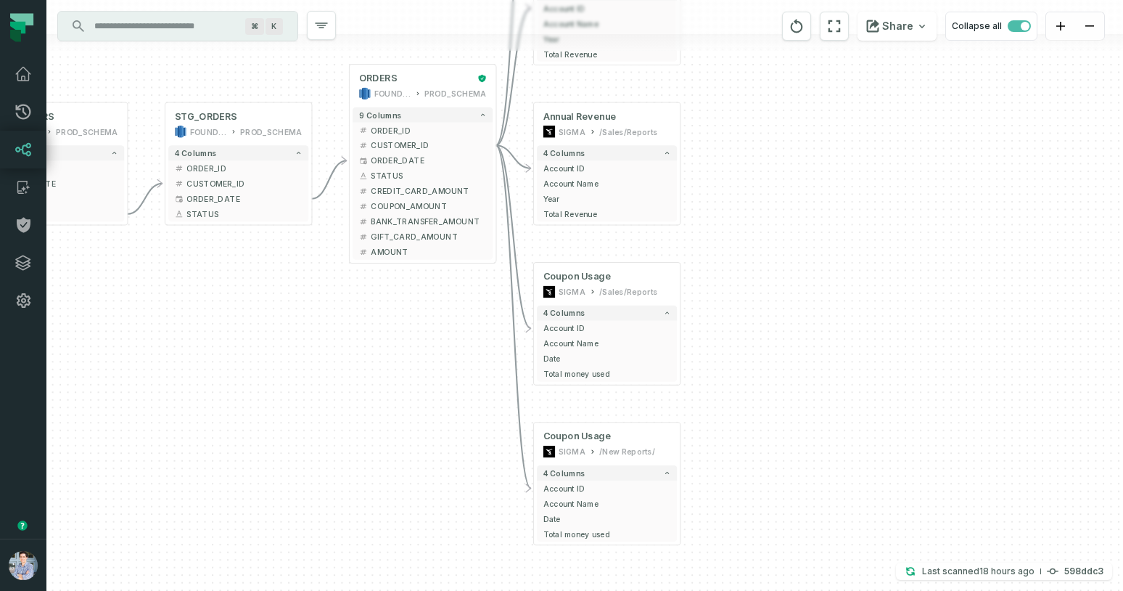
drag, startPoint x: 857, startPoint y: 263, endPoint x: 850, endPoint y: 54, distance: 209.1
click at [850, 54] on div "+ Monthly Revenue SIGMA /Sales/Reports 4 columns + Account ID + Account Name + …" at bounding box center [584, 295] width 1077 height 591
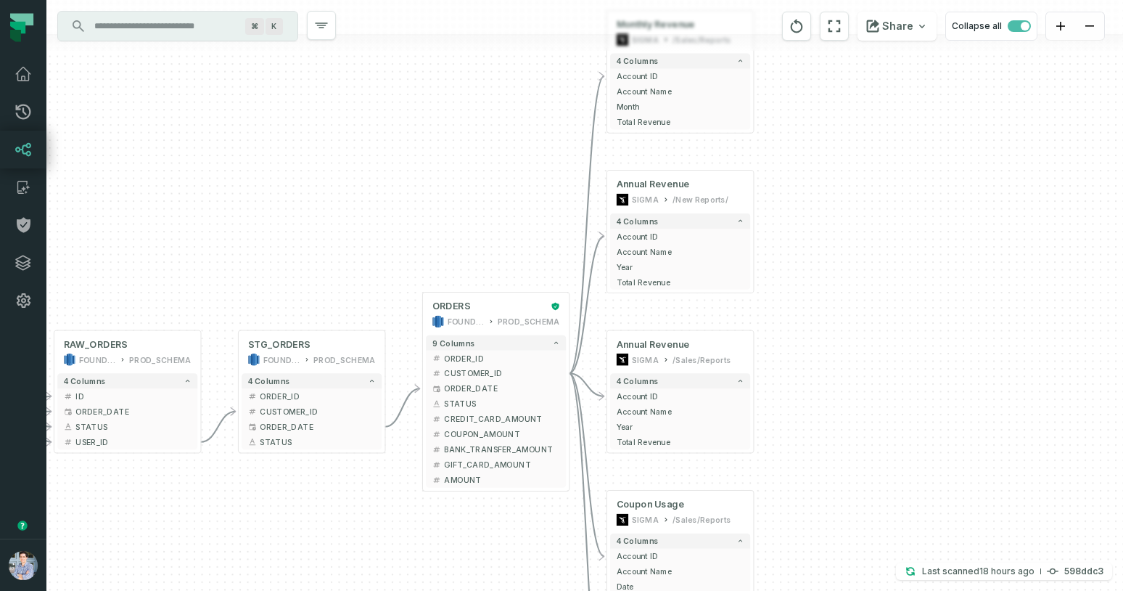
drag, startPoint x: 842, startPoint y: 222, endPoint x: 913, endPoint y: 461, distance: 249.8
click at [916, 462] on div "+ Monthly Revenue SIGMA /Sales/Reports 4 columns + Account ID + Account Name + …" at bounding box center [584, 295] width 1077 height 591
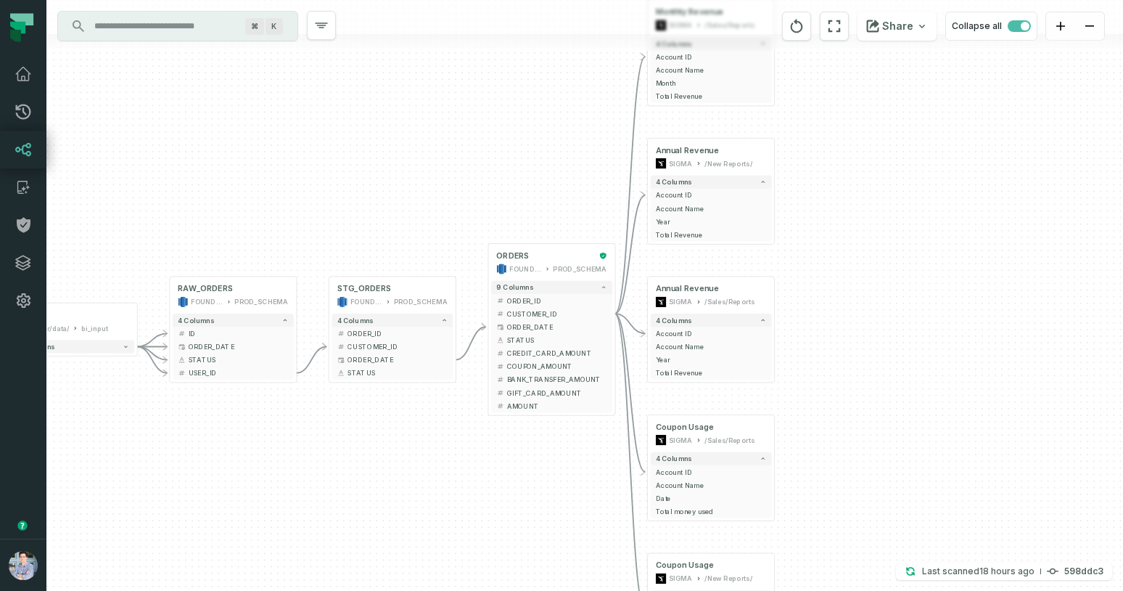
drag, startPoint x: 567, startPoint y: 557, endPoint x: 567, endPoint y: 482, distance: 74.7
click at [567, 482] on div "+ Monthly Revenue SIGMA /Sales/Reports 4 columns + Account ID + Account Name + …" at bounding box center [584, 295] width 1077 height 591
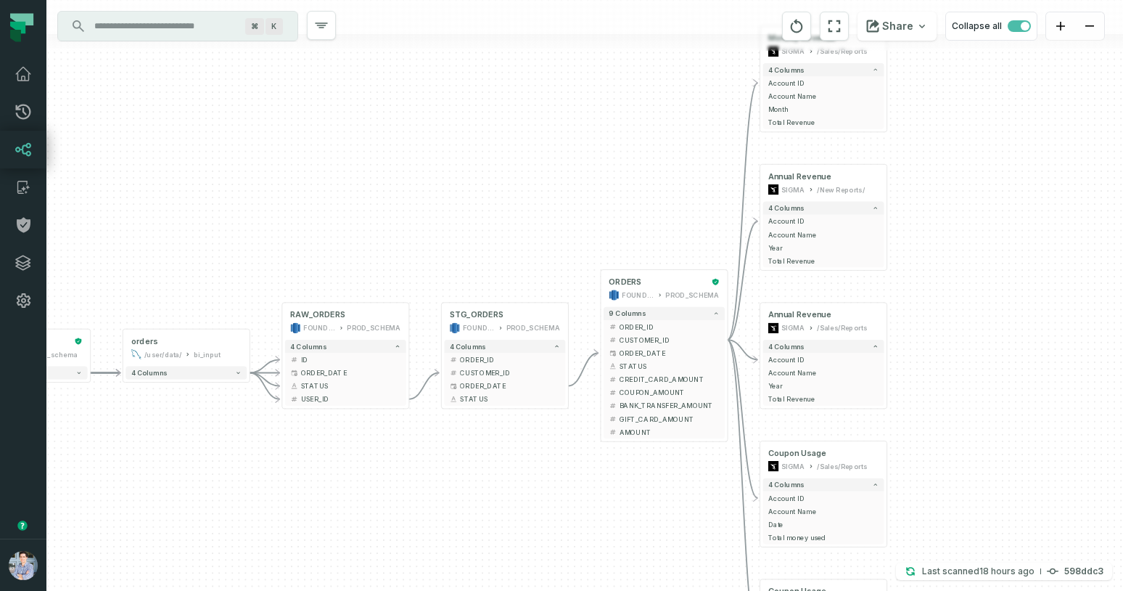
drag, startPoint x: 909, startPoint y: 451, endPoint x: 1019, endPoint y: 477, distance: 113.5
click at [1021, 477] on div "+ Monthly Revenue SIGMA /Sales/Reports 4 columns + Account ID + Account Name + …" at bounding box center [584, 295] width 1077 height 591
click at [704, 398] on button "COUPON_AMOUNT" at bounding box center [663, 392] width 121 height 13
click at [655, 289] on div "ORDERS FOUNDATIONAL_DB PROD_SCHEMA" at bounding box center [663, 289] width 121 height 32
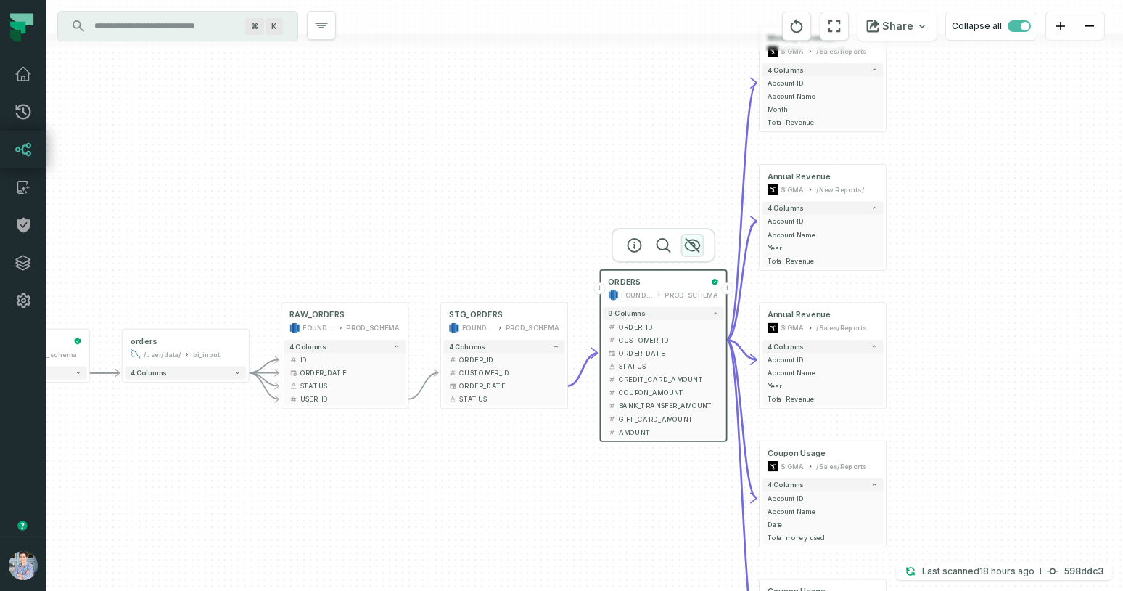
click at [691, 243] on icon "button" at bounding box center [692, 245] width 17 height 17
click at [691, 244] on icon "button" at bounding box center [692, 245] width 15 height 13
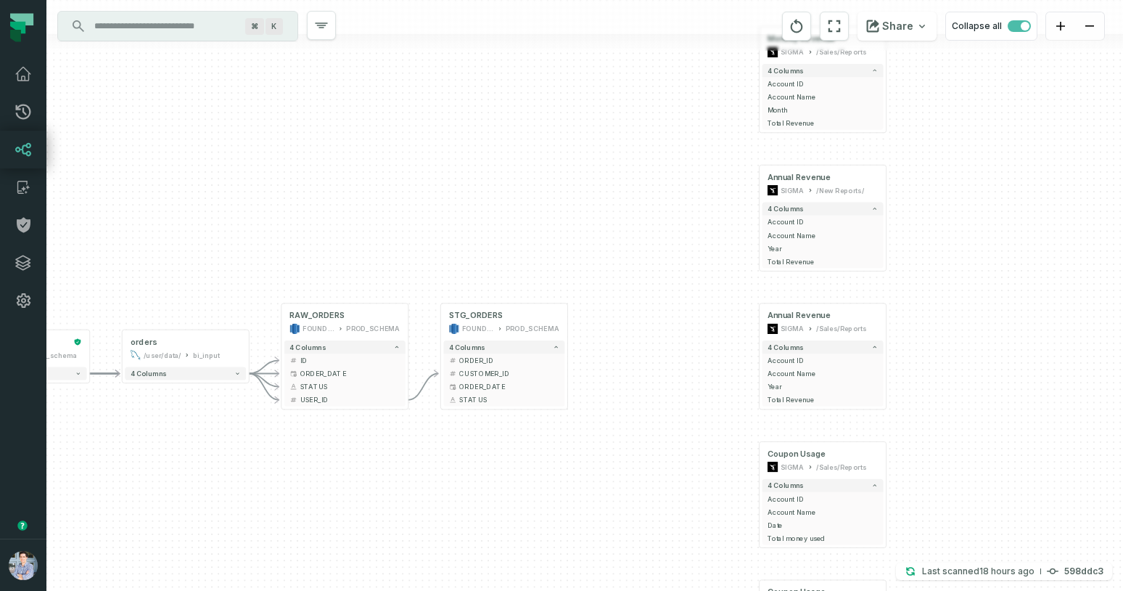
click at [638, 352] on div "+ Monthly Revenue SIGMA /Sales/Reports 4 columns + Account ID + Account Name + …" at bounding box center [584, 295] width 1077 height 591
click at [620, 355] on div "+ Monthly Revenue SIGMA /Sales/Reports 4 columns + Account ID + Account Name + …" at bounding box center [584, 295] width 1077 height 591
click at [802, 22] on icon "reset" at bounding box center [797, 26] width 12 height 14
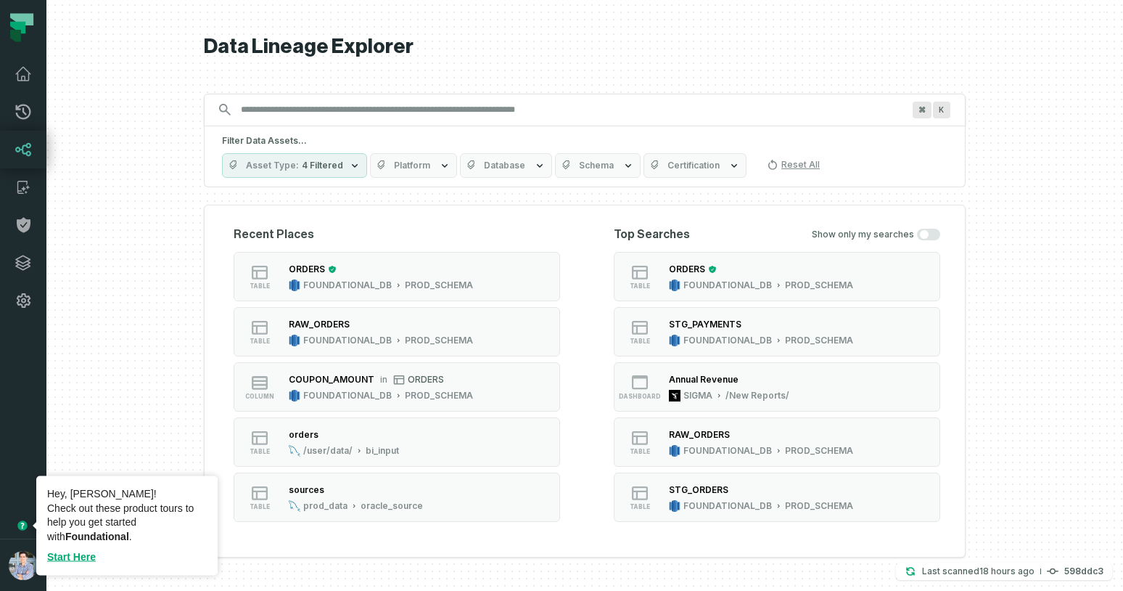
click at [23, 525] on circle "Tooltip anchor" at bounding box center [22, 525] width 9 height 9
click at [77, 560] on link "Start Here" at bounding box center [71, 557] width 49 height 12
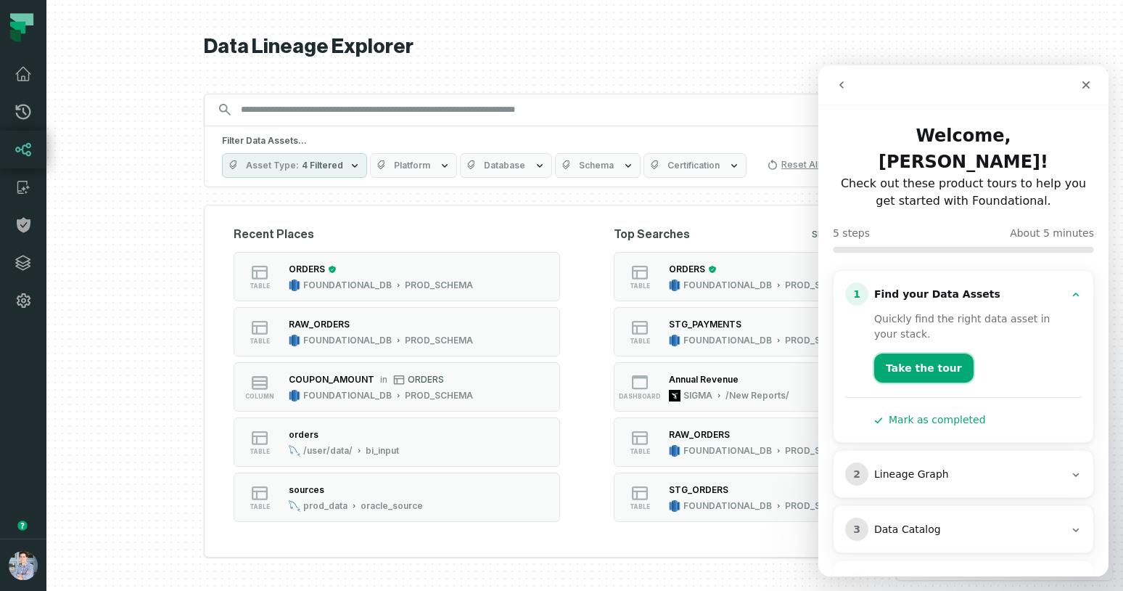
click at [925, 353] on button "Take the tour" at bounding box center [923, 367] width 99 height 29
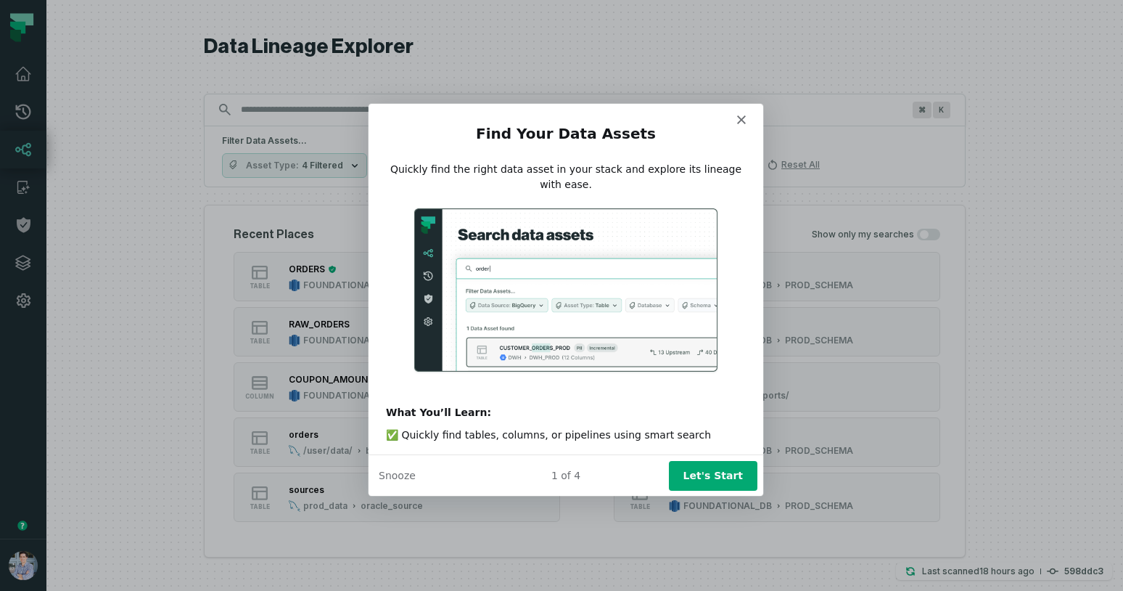
click at [716, 475] on button "Let's Start" at bounding box center [712, 474] width 89 height 30
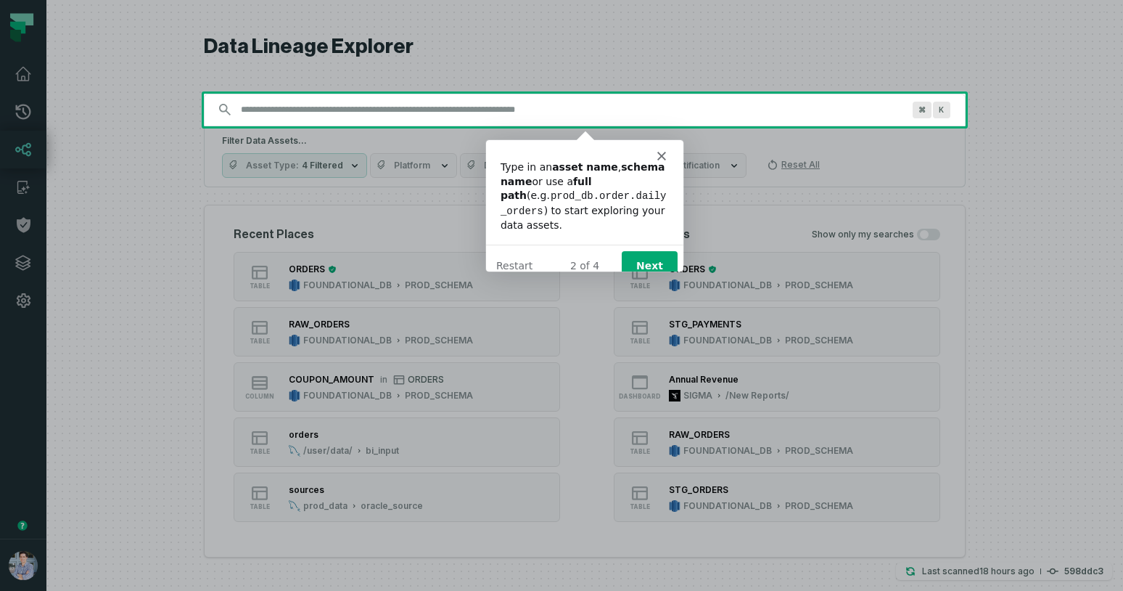
click at [657, 250] on button "Next" at bounding box center [649, 265] width 56 height 30
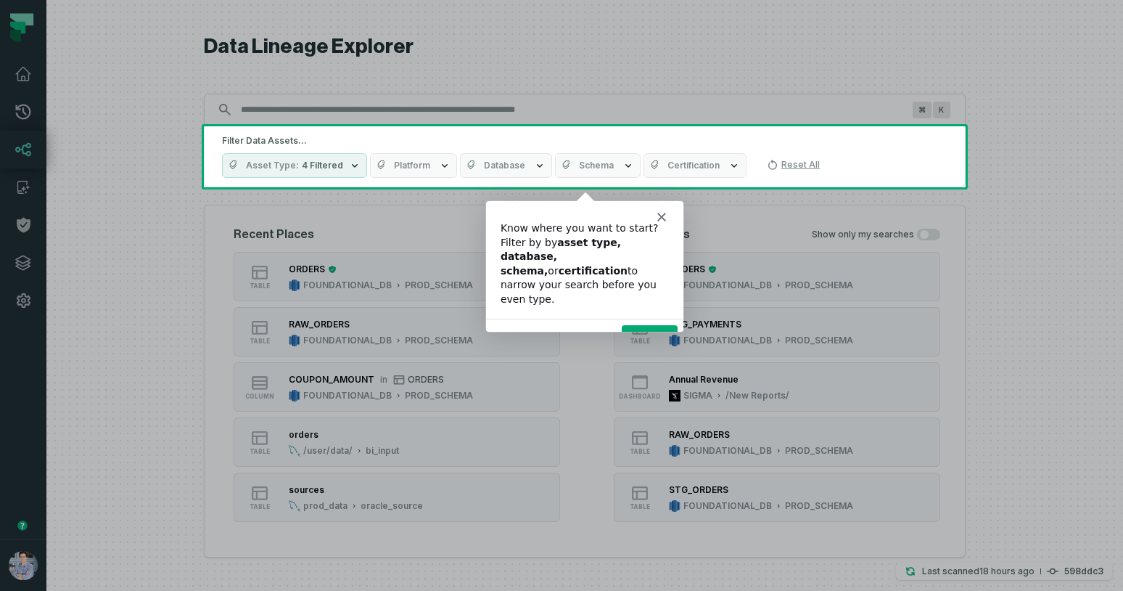
drag, startPoint x: 527, startPoint y: 242, endPoint x: 555, endPoint y: 237, distance: 28.9
click at [555, 237] on div "Know where you want to start? Filter by by asset type, database, schema, or cer…" at bounding box center [584, 263] width 168 height 86
click at [650, 324] on button "Next" at bounding box center [649, 339] width 56 height 30
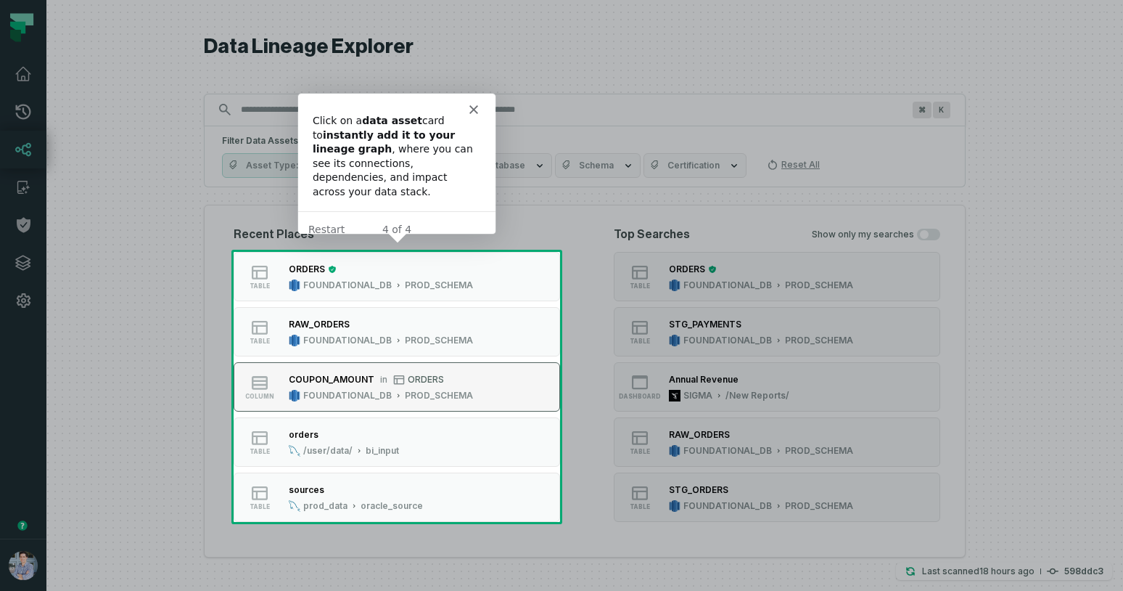
click at [379, 385] on div "COUPON_AMOUNT in ORDERS" at bounding box center [381, 379] width 184 height 15
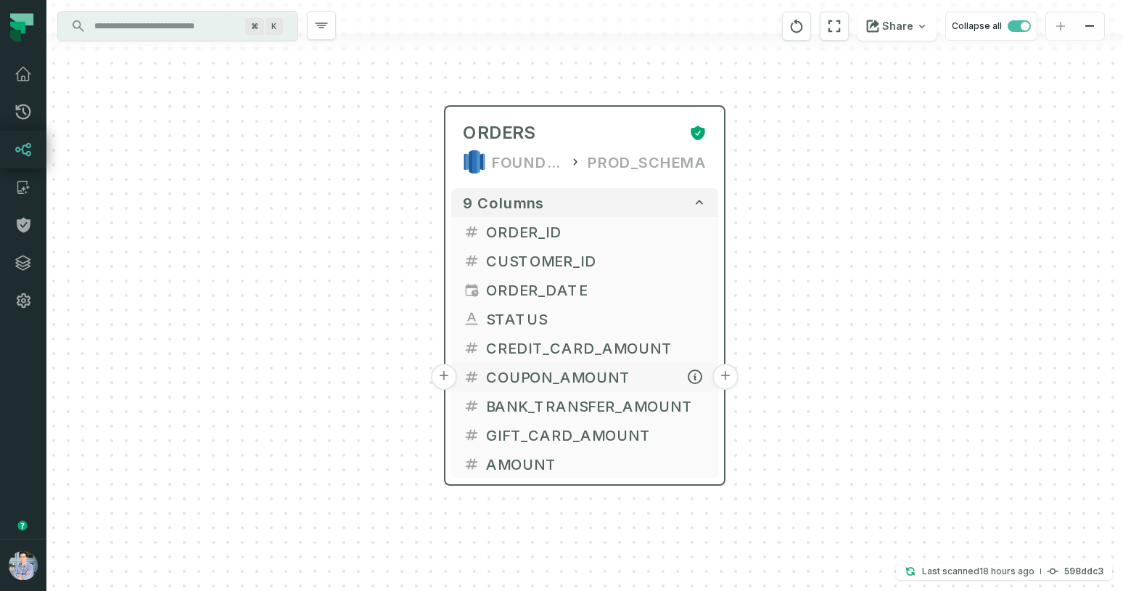
click at [726, 374] on button "+" at bounding box center [726, 377] width 26 height 26
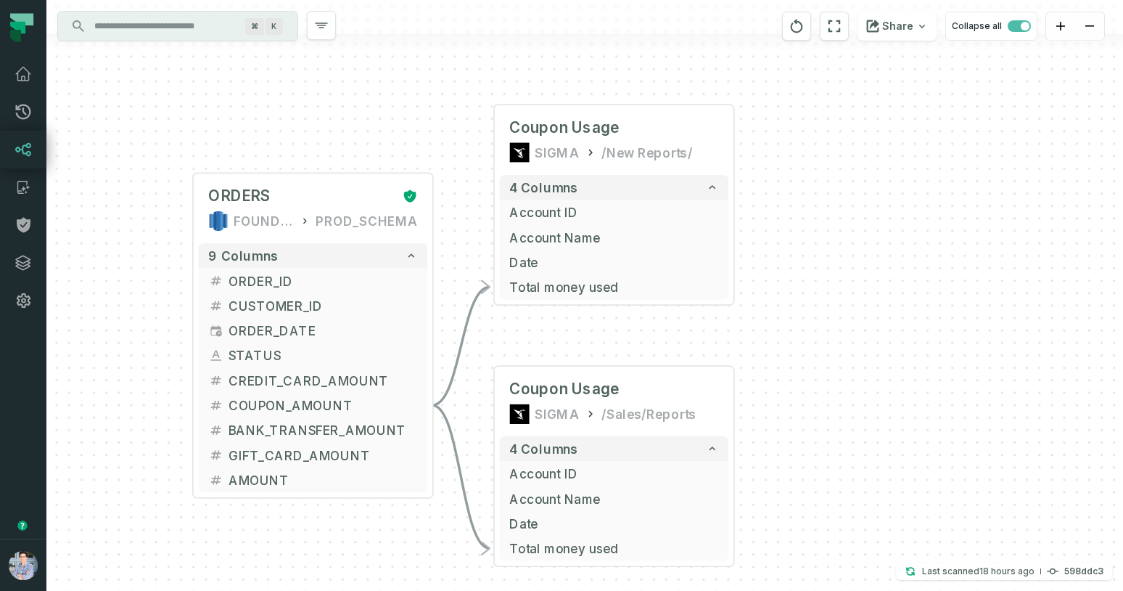
drag, startPoint x: 809, startPoint y: 461, endPoint x: 810, endPoint y: 353, distance: 108.1
click at [810, 353] on div "+ Coupon Usage SIGMA /New Reports/ 4 columns + Account ID + Account Name + Date…" at bounding box center [584, 295] width 1077 height 591
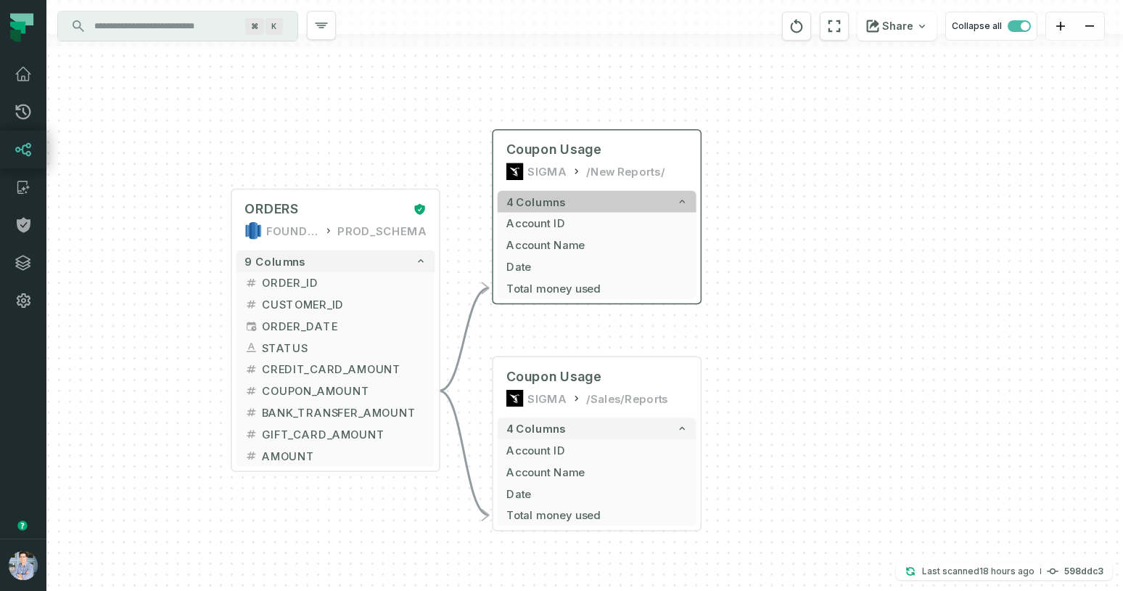
click at [683, 203] on icon "button" at bounding box center [682, 201] width 11 height 11
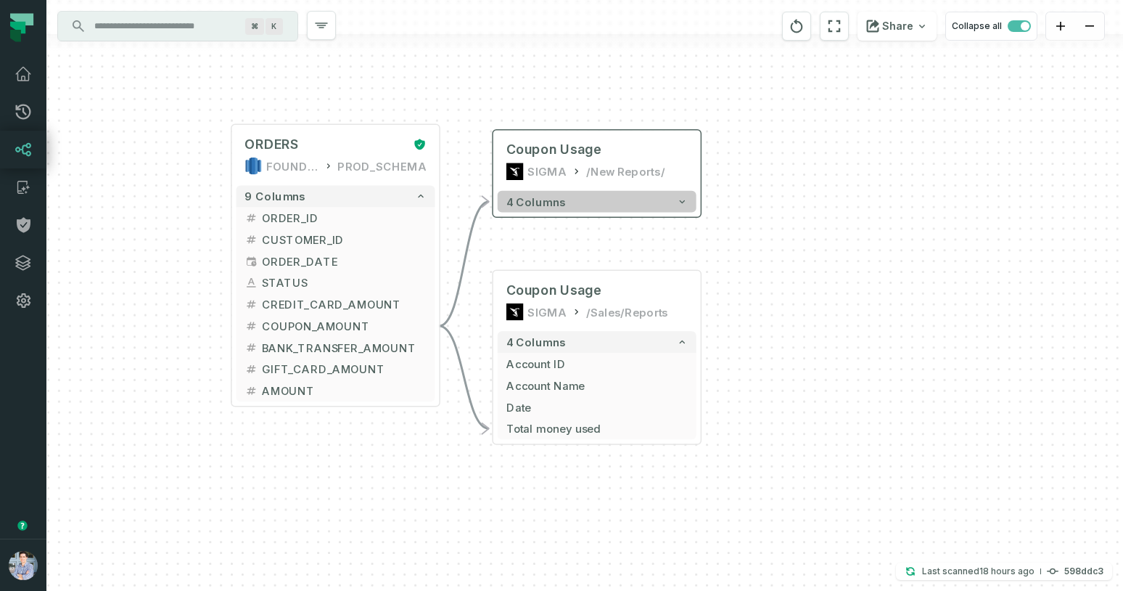
click at [683, 203] on icon "button" at bounding box center [682, 201] width 11 height 11
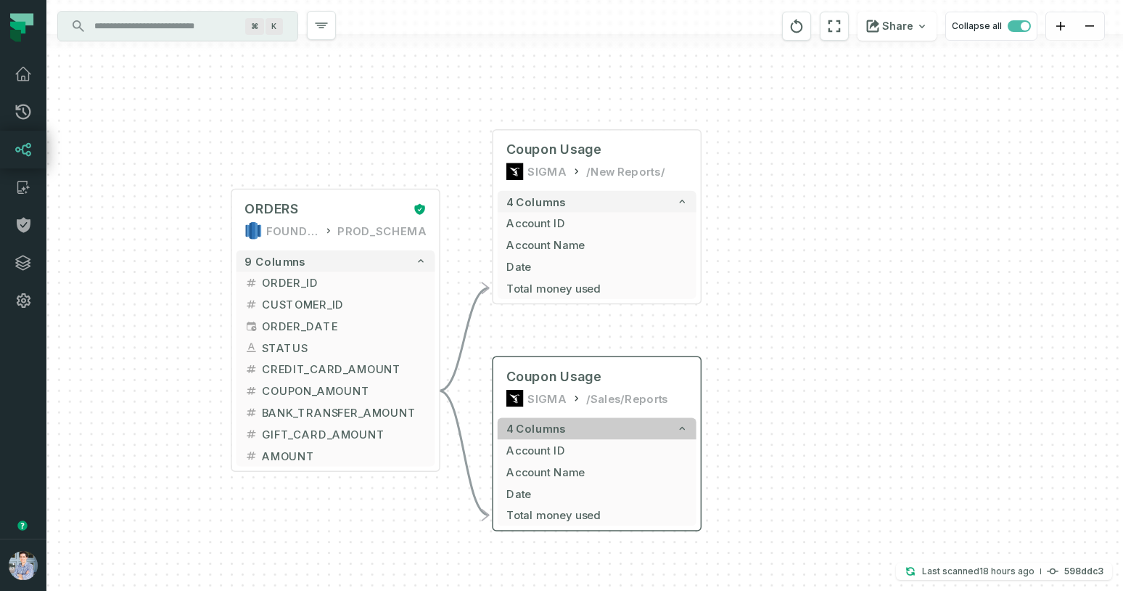
click at [684, 429] on icon "button" at bounding box center [682, 428] width 5 height 3
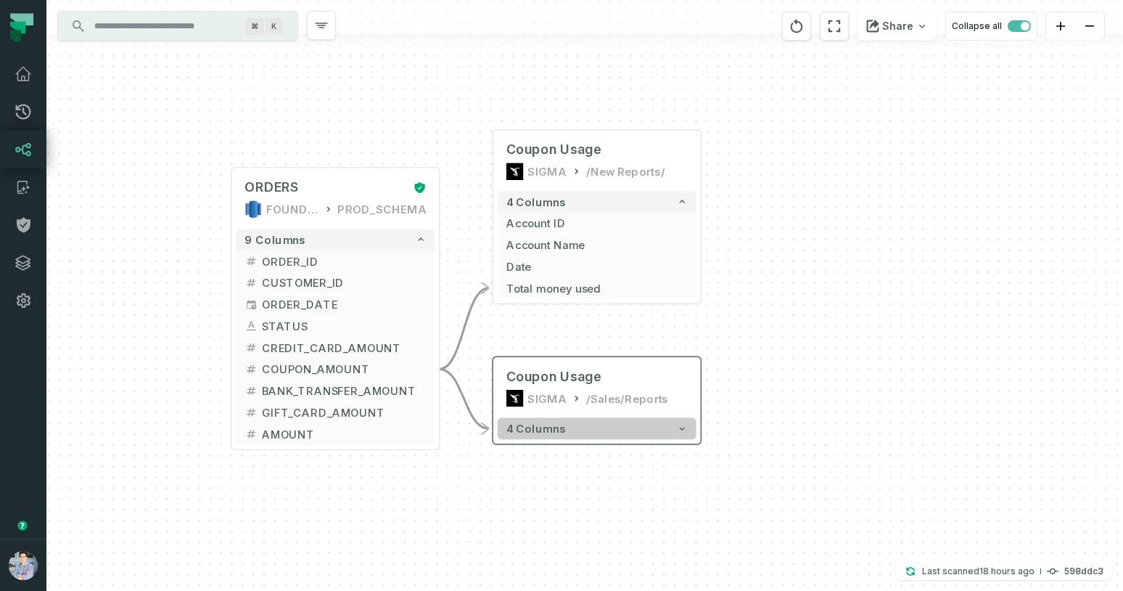
click at [684, 429] on icon "button" at bounding box center [682, 428] width 5 height 3
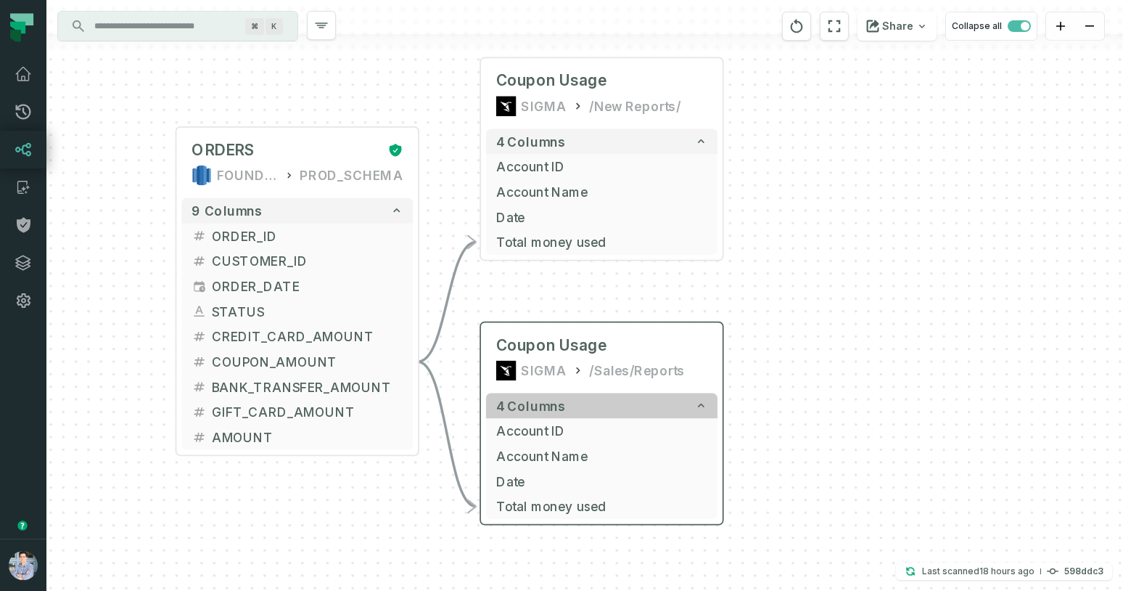
click at [706, 409] on icon "button" at bounding box center [701, 405] width 12 height 12
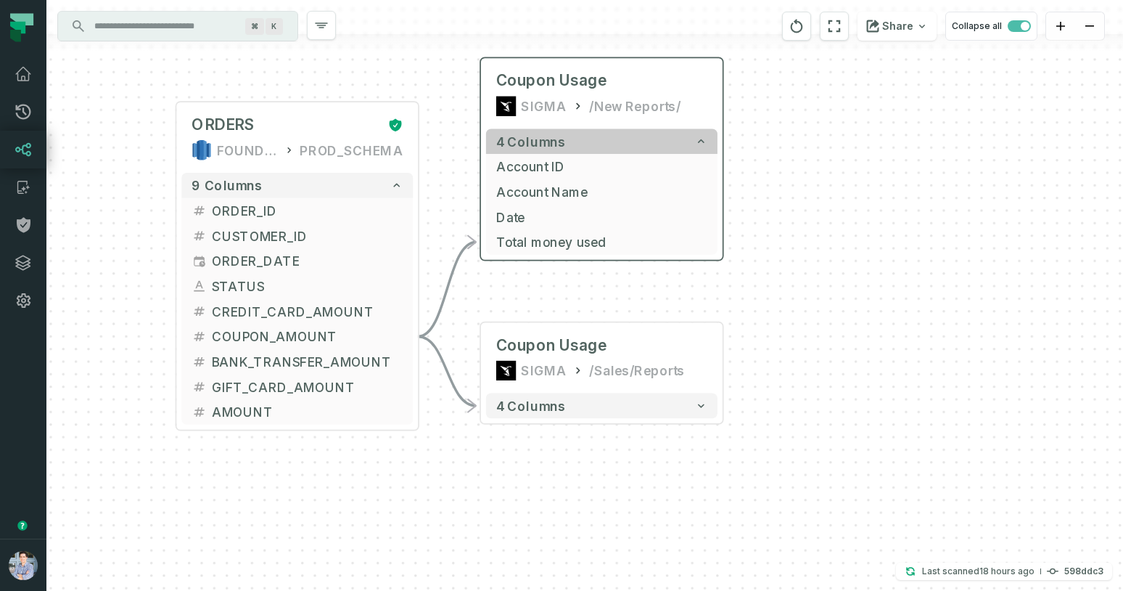
click at [706, 147] on icon "button" at bounding box center [701, 141] width 12 height 12
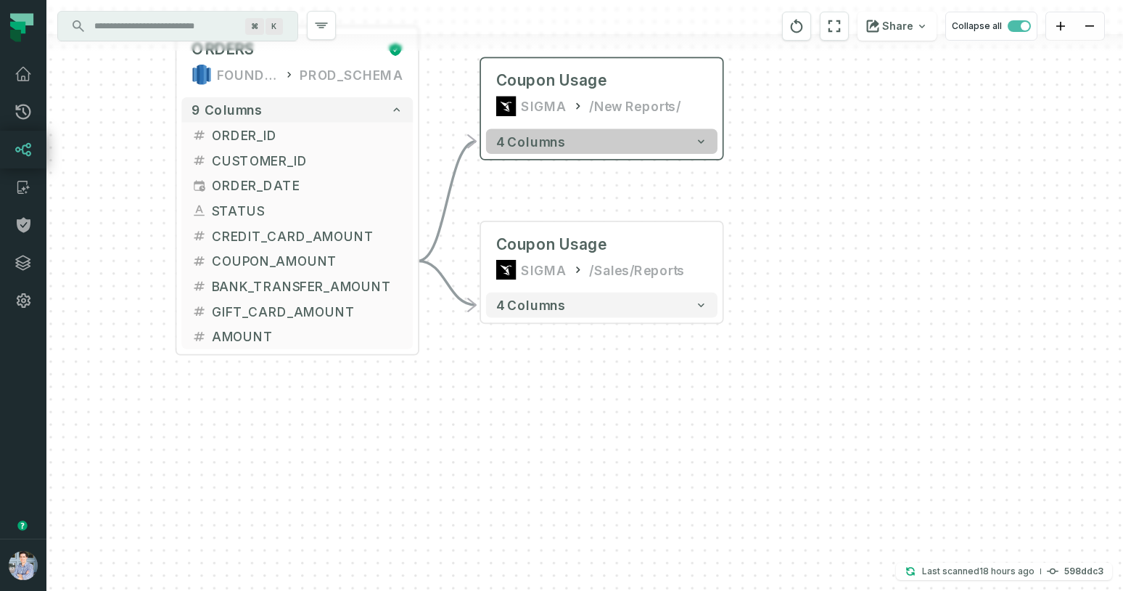
click at [706, 147] on icon "button" at bounding box center [701, 141] width 12 height 12
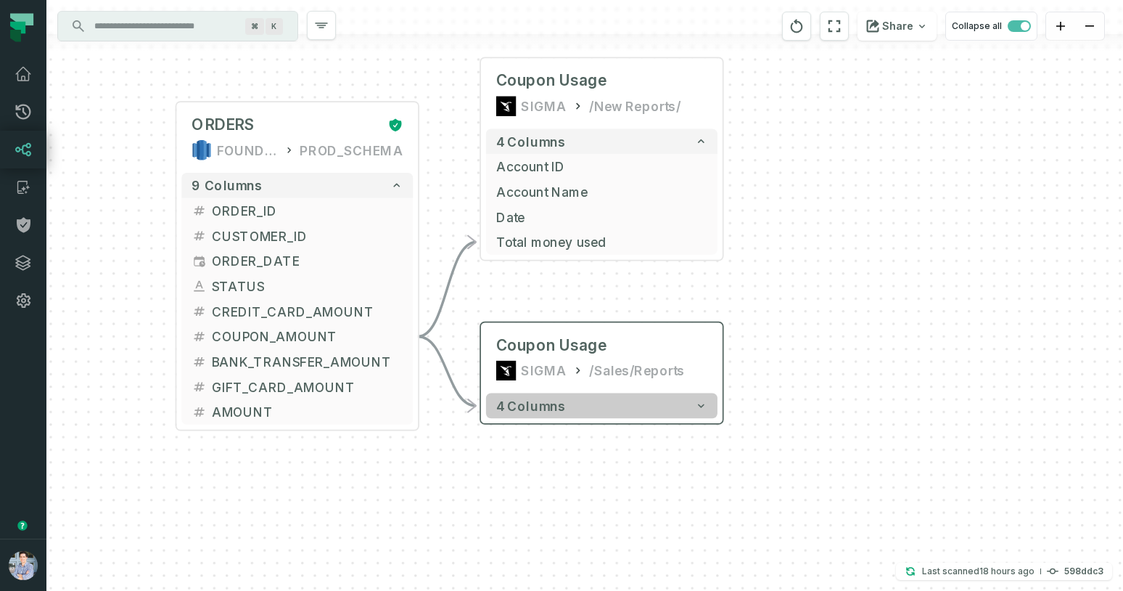
click at [705, 409] on icon "button" at bounding box center [701, 405] width 12 height 12
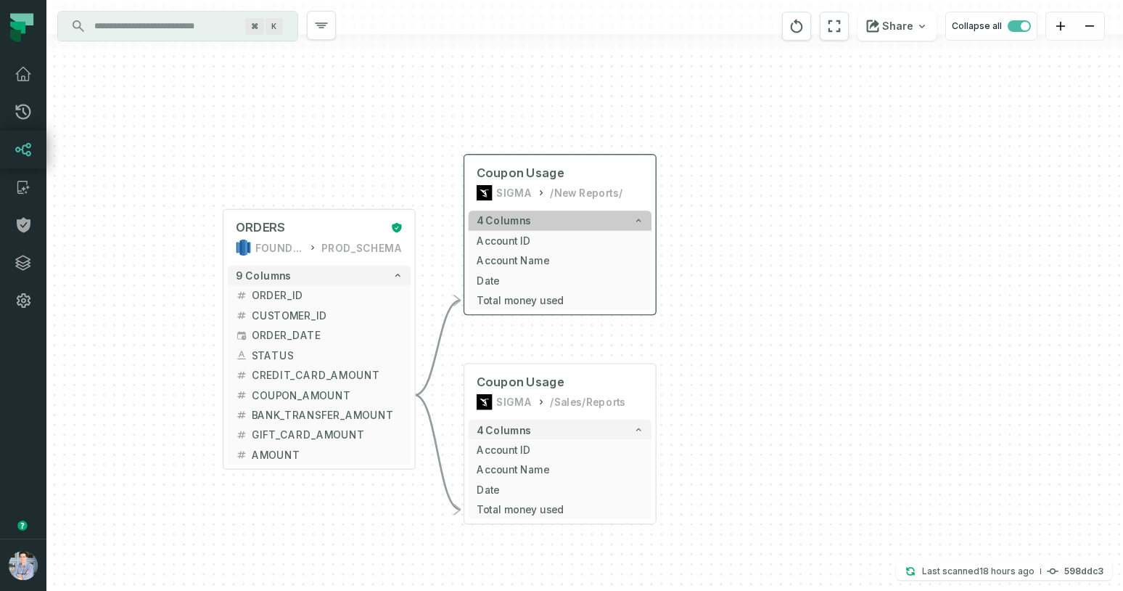
click at [570, 227] on button "4 columns" at bounding box center [560, 220] width 183 height 20
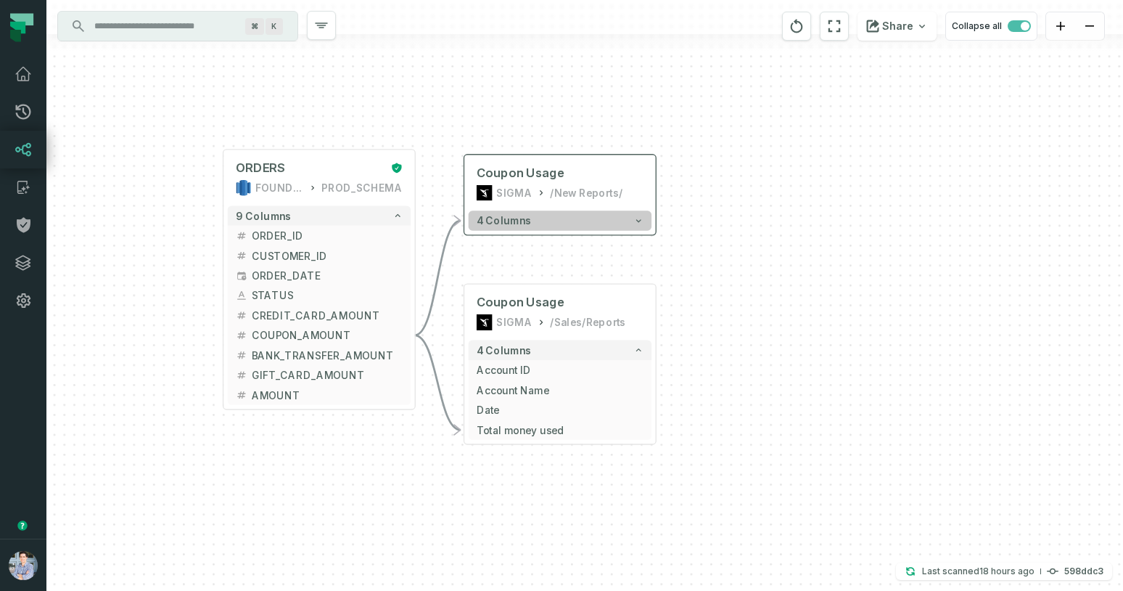
click at [572, 218] on button "4 columns" at bounding box center [560, 220] width 183 height 20
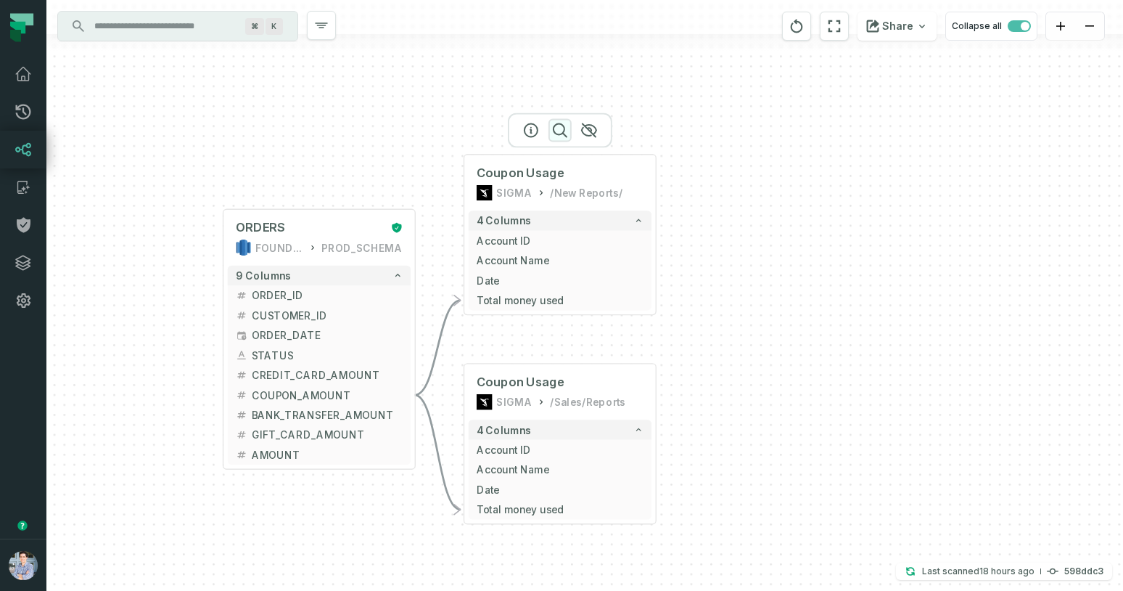
click at [558, 131] on icon "button" at bounding box center [559, 129] width 17 height 17
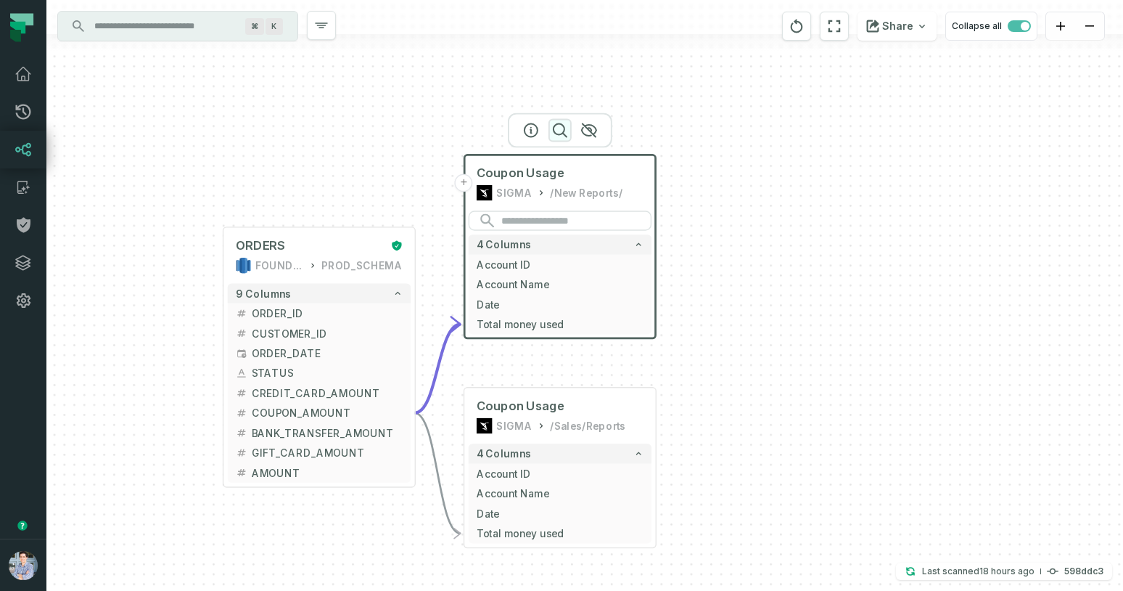
click at [558, 131] on icon "button" at bounding box center [559, 129] width 17 height 17
click at [534, 131] on icon "button" at bounding box center [530, 129] width 17 height 17
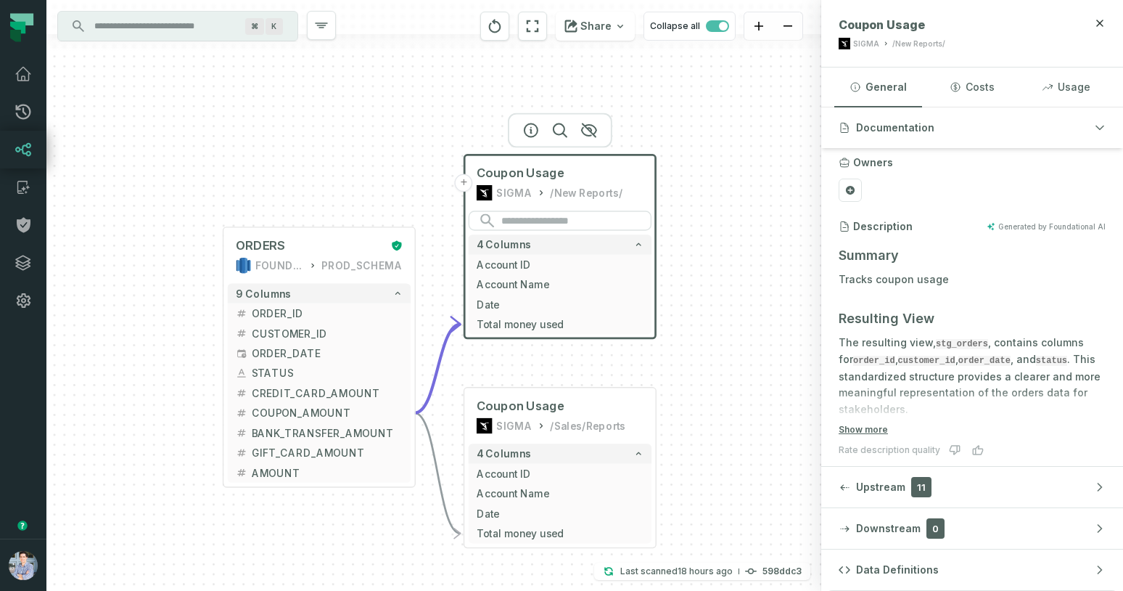
scroll to position [62, 0]
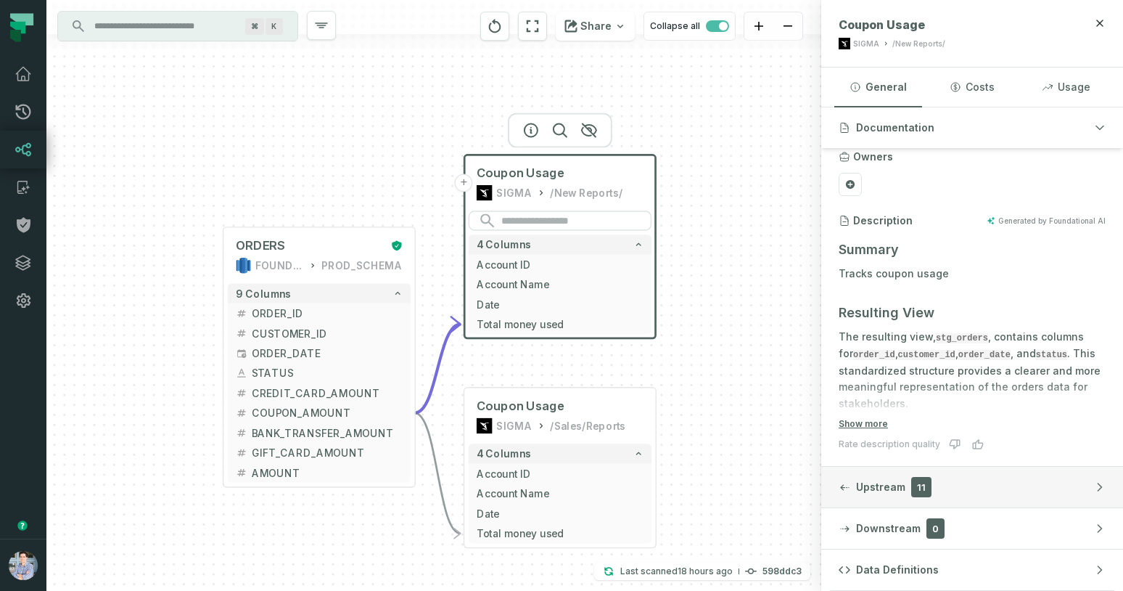
click at [901, 481] on span "Upstream" at bounding box center [880, 487] width 49 height 15
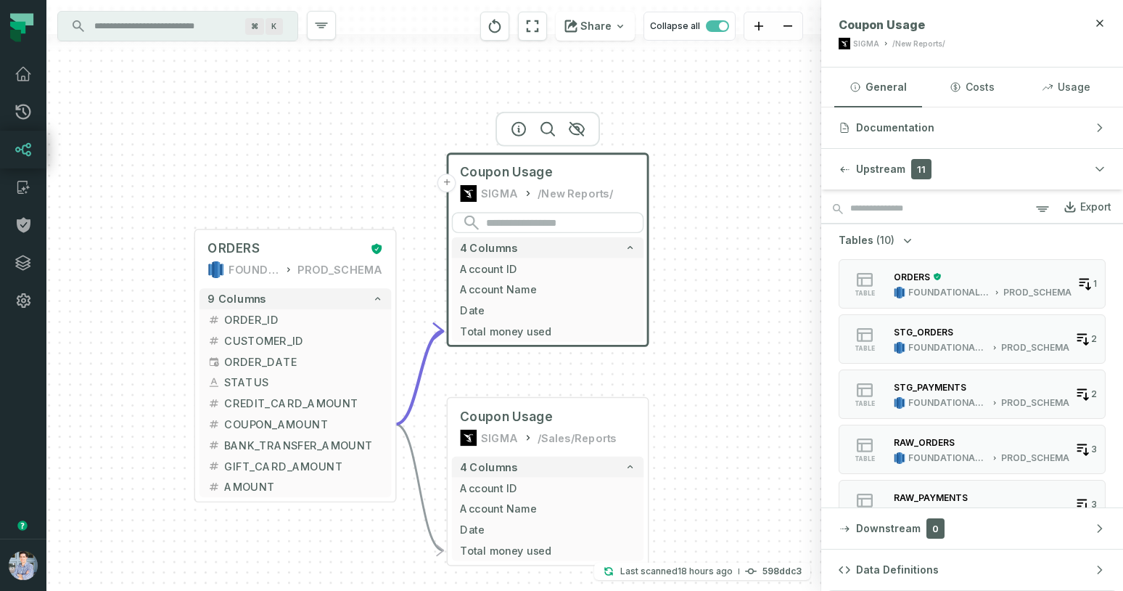
scroll to position [0, 0]
click at [575, 454] on div "4 columns + Account ID + Account Name + Date - Total money used" at bounding box center [548, 508] width 200 height 112
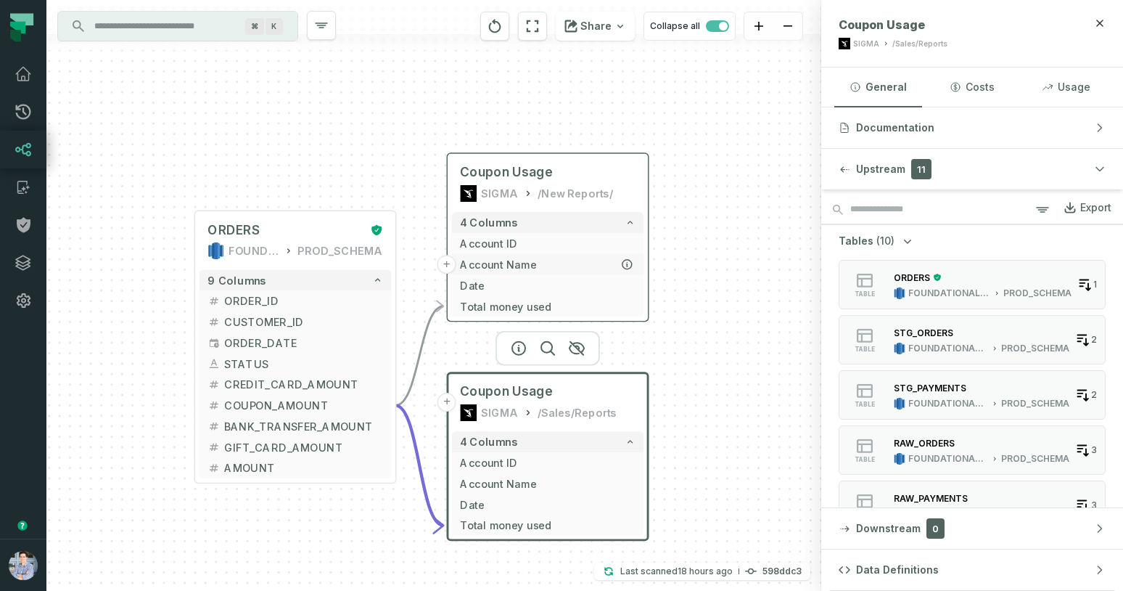
click at [596, 263] on span "Account Name" at bounding box center [548, 264] width 176 height 16
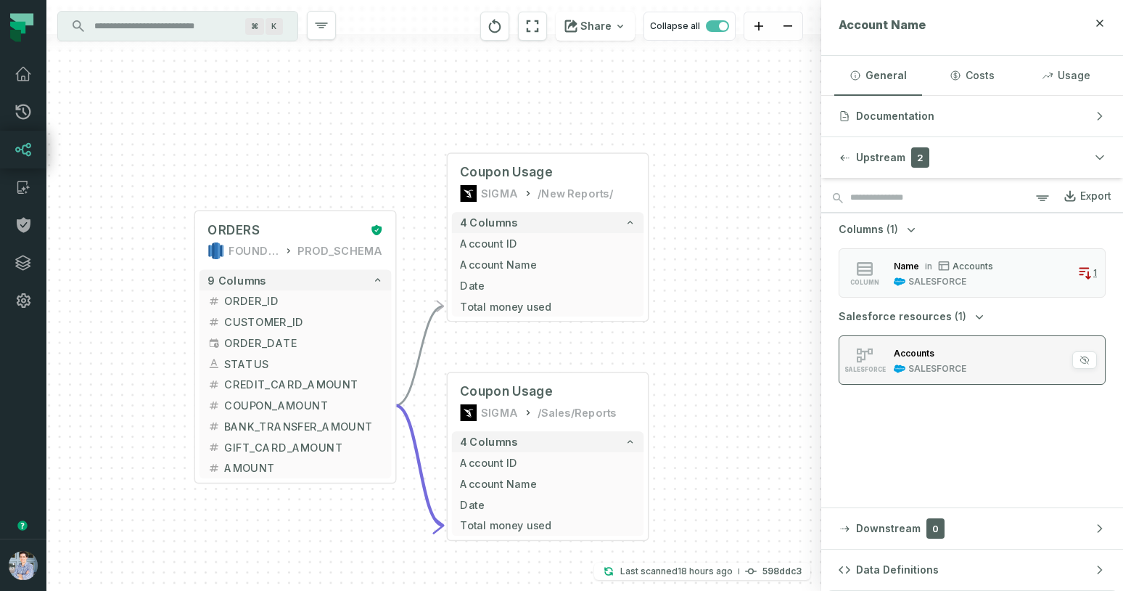
click at [1025, 353] on button "SALESFORCE Accounts SALESFORCE 1" at bounding box center [972, 359] width 267 height 49
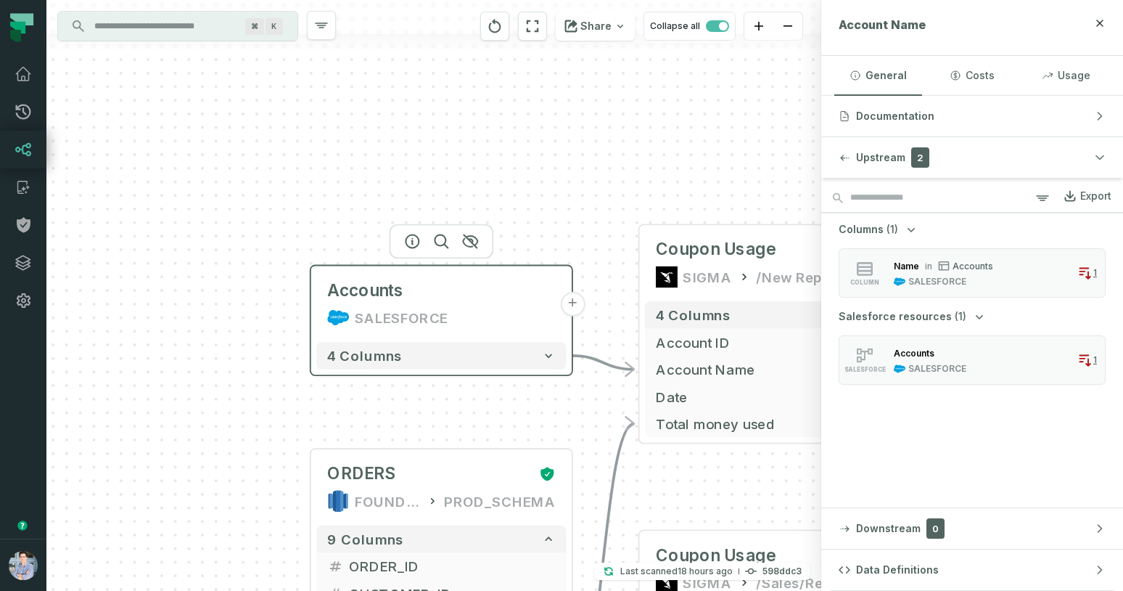
click at [472, 310] on div "SALESFORCE" at bounding box center [441, 318] width 228 height 22
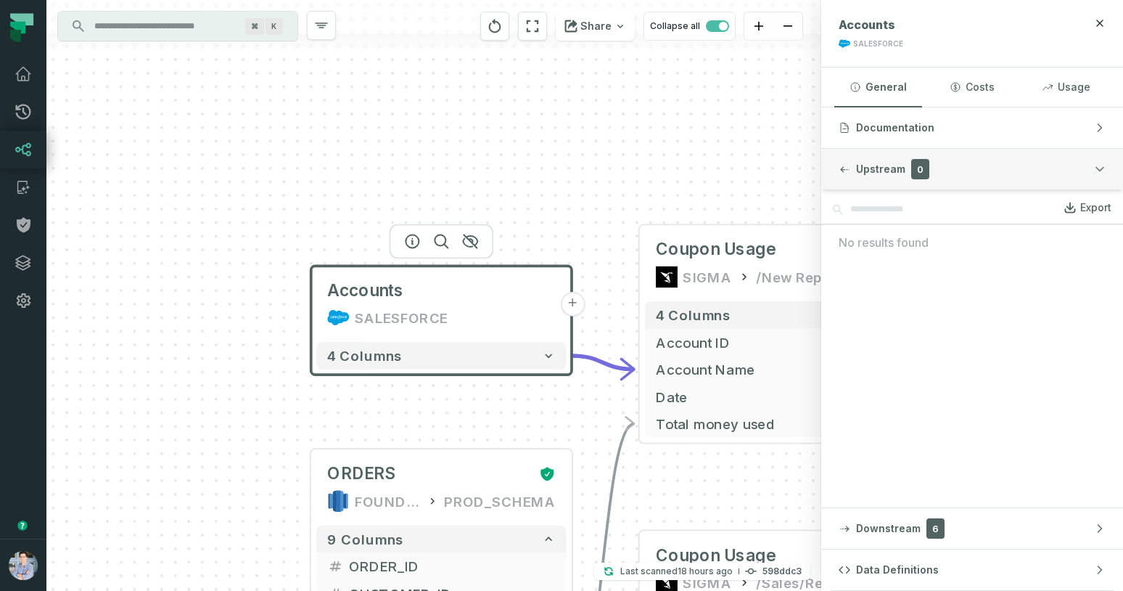
click at [1100, 165] on icon "button" at bounding box center [1100, 169] width 12 height 12
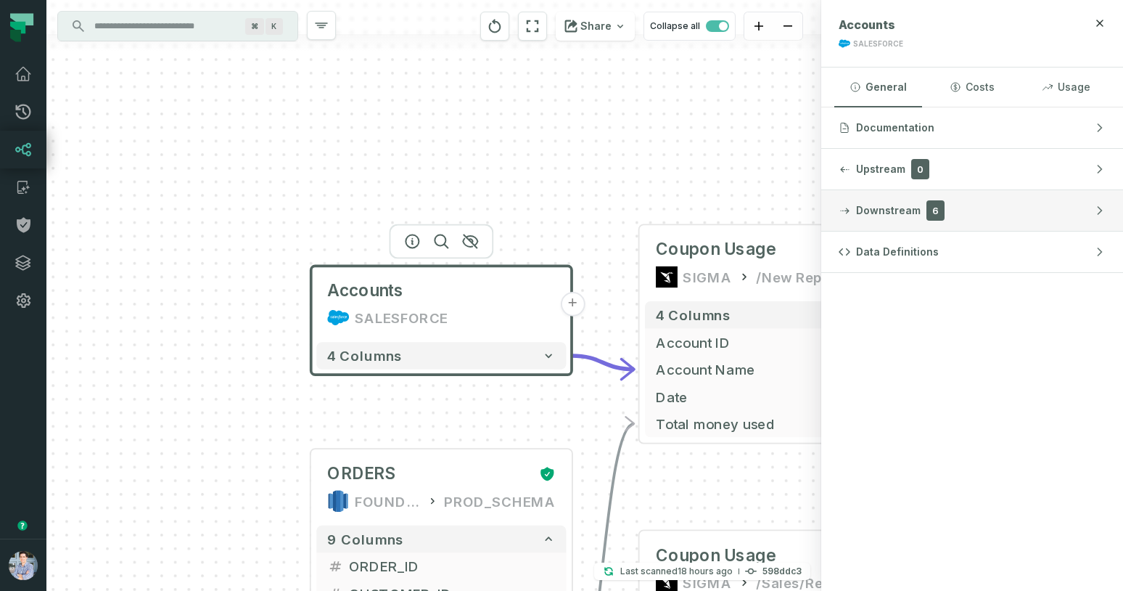
click at [1104, 214] on icon "button" at bounding box center [1100, 211] width 12 height 12
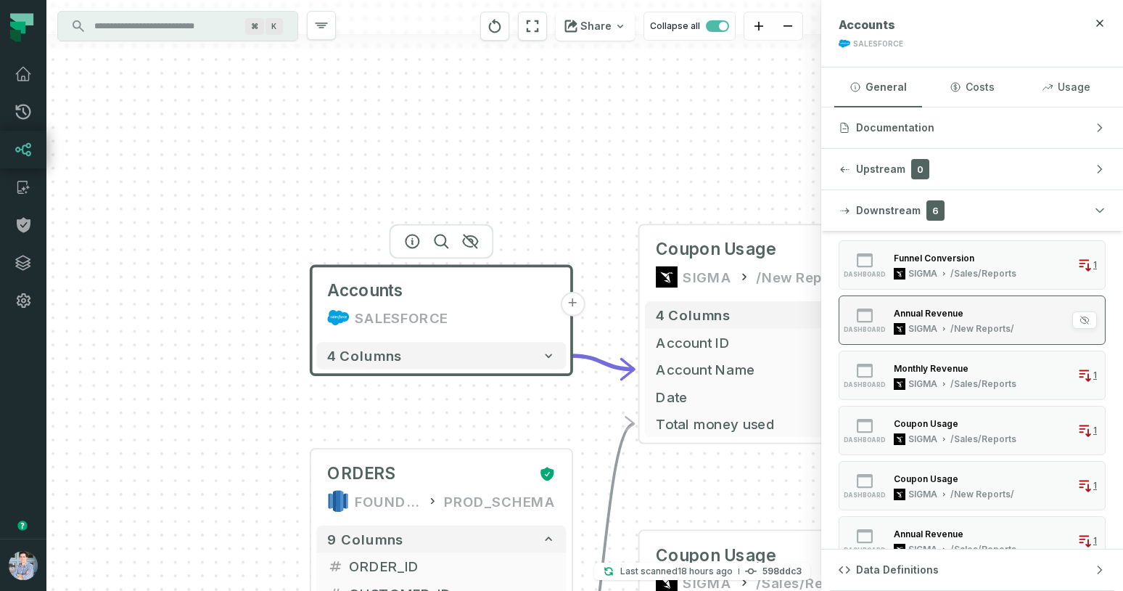
scroll to position [83, 0]
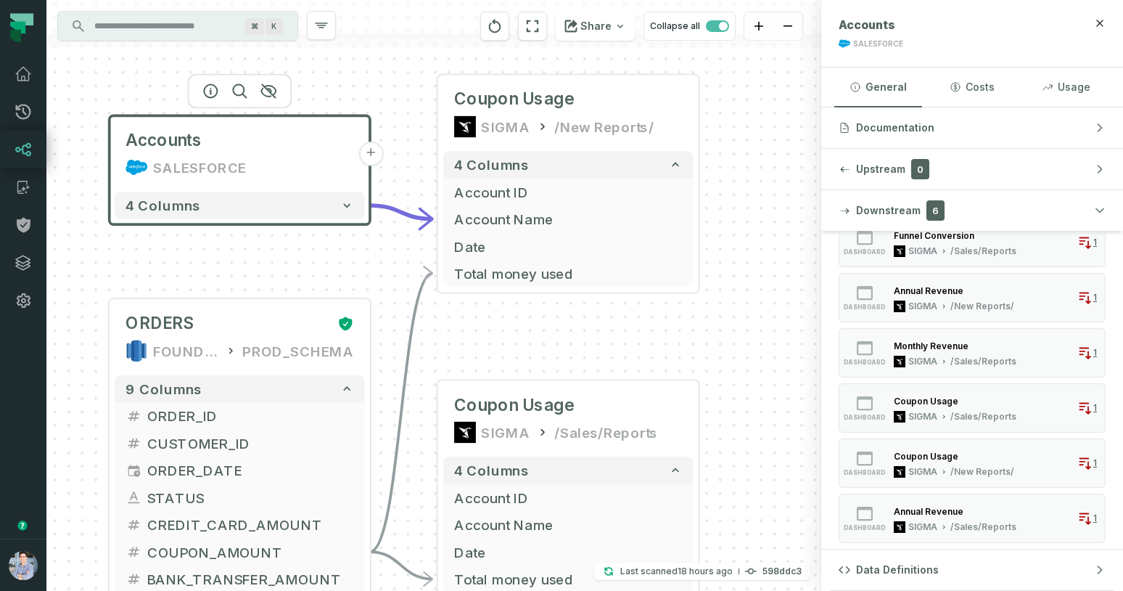
drag, startPoint x: 683, startPoint y: 481, endPoint x: 481, endPoint y: 332, distance: 251.1
click at [481, 332] on div "+ Coupon Usage SIGMA /New Reports/ 4 columns + Account ID - Account Name + Date…" at bounding box center [433, 295] width 775 height 591
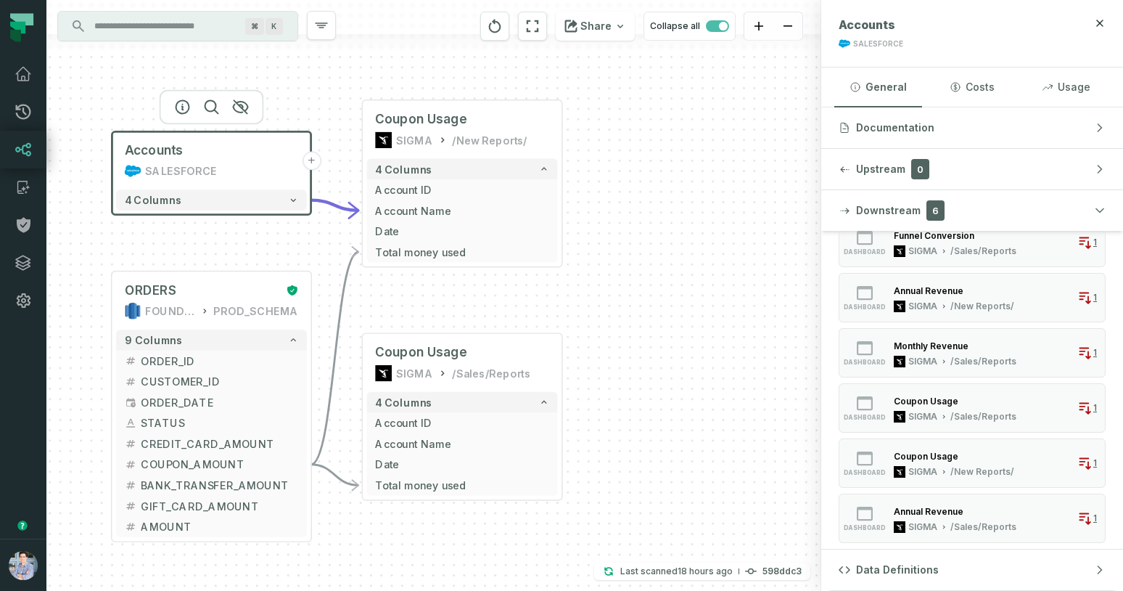
drag, startPoint x: 724, startPoint y: 422, endPoint x: 722, endPoint y: 395, distance: 27.7
click at [722, 395] on div "+ Coupon Usage SIGMA /New Reports/ 4 columns + Account ID - Account Name + Date…" at bounding box center [433, 295] width 775 height 591
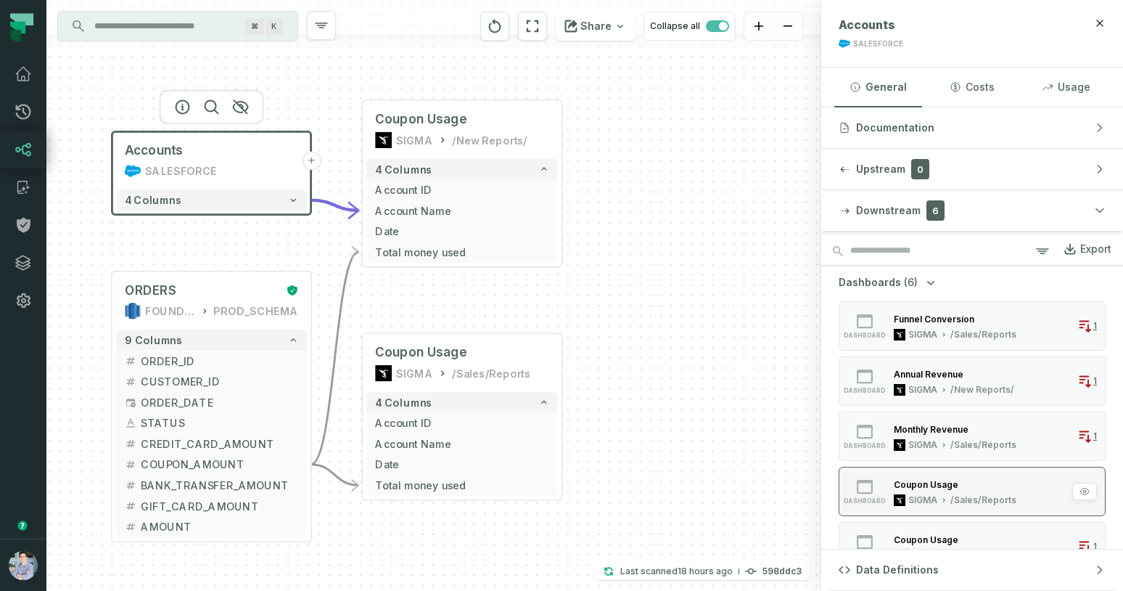
scroll to position [12, 0]
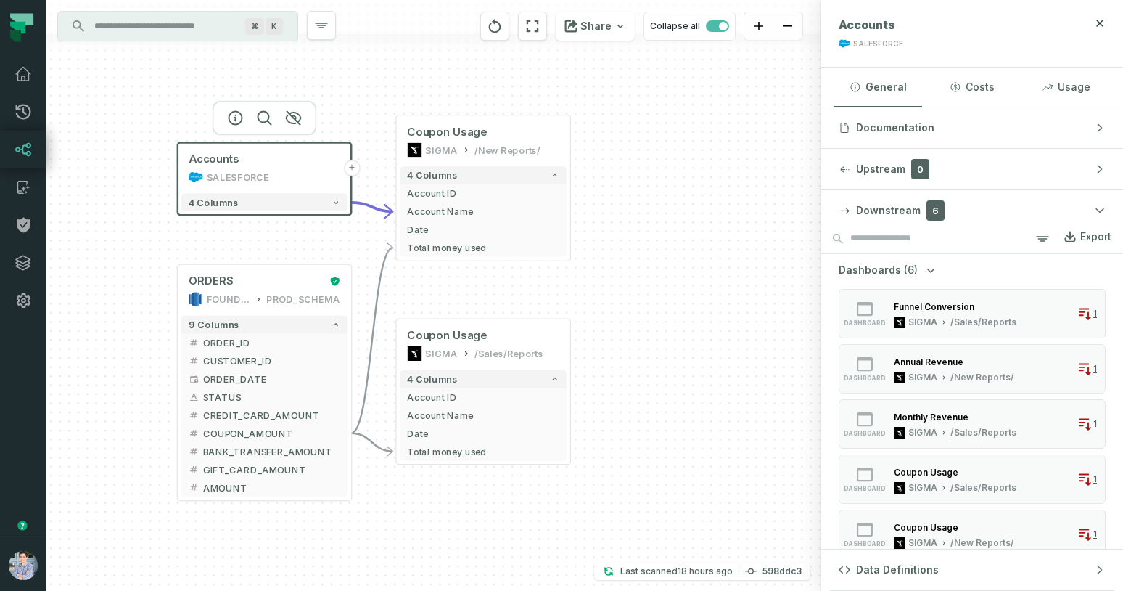
click at [654, 287] on div "+ Coupon Usage SIGMA /New Reports/ 4 columns + Account ID - Account Name + Date…" at bounding box center [433, 295] width 775 height 591
click at [303, 172] on div "SALESFORCE" at bounding box center [265, 177] width 152 height 15
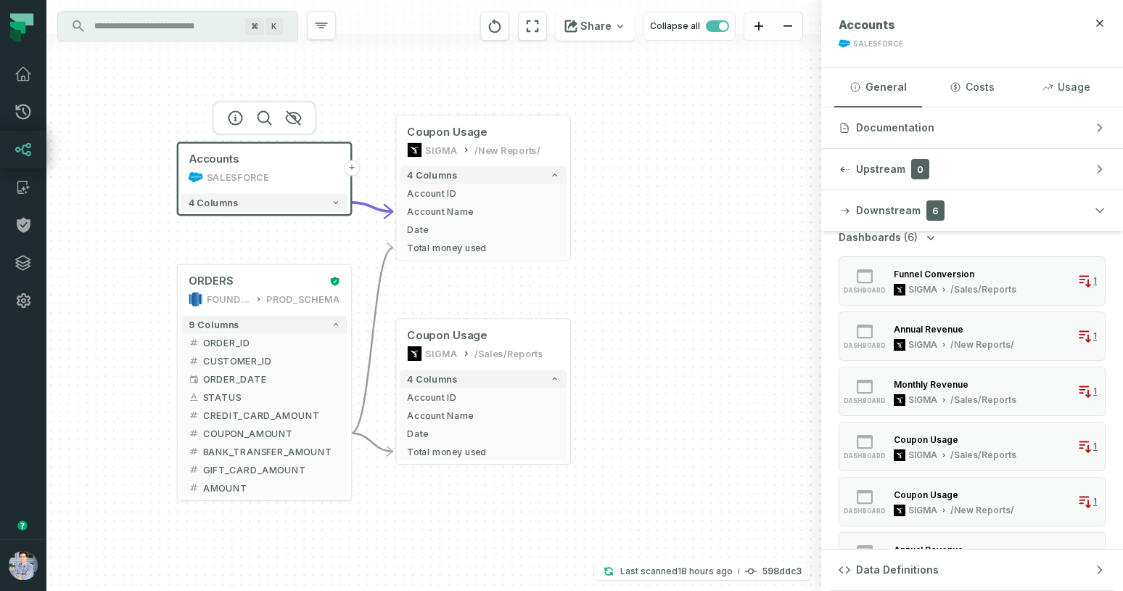
scroll to position [0, 0]
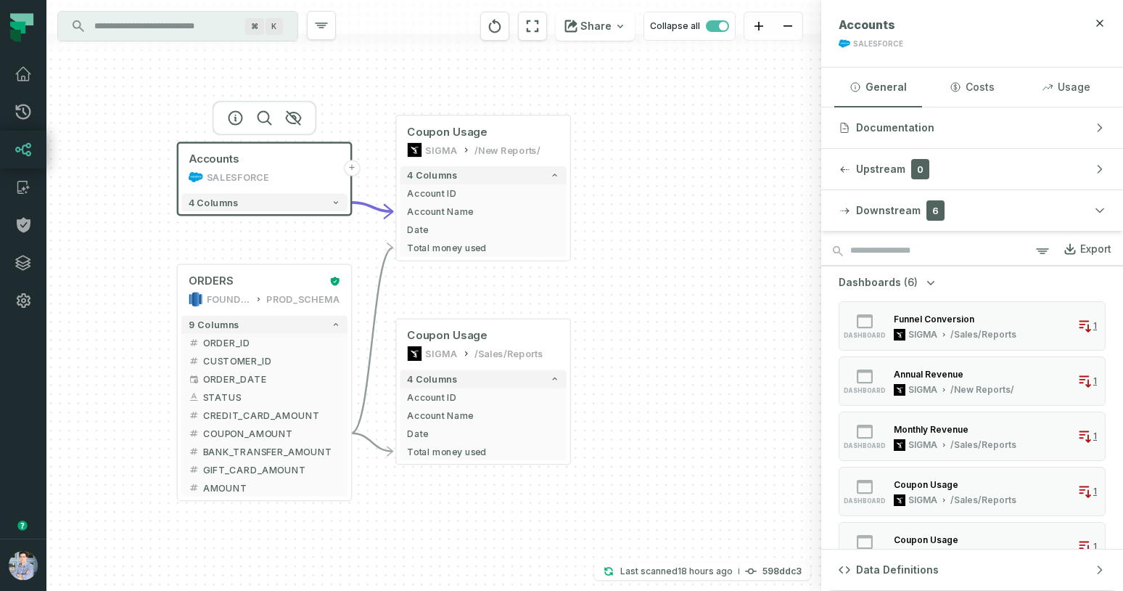
click at [904, 280] on span "(6)" at bounding box center [911, 282] width 14 height 15
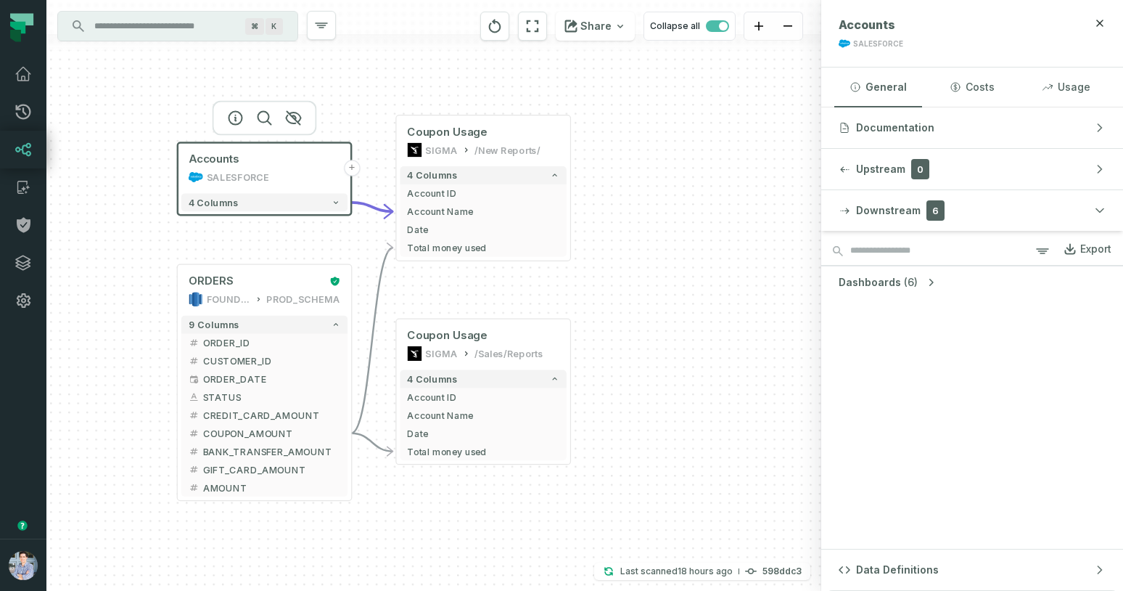
click at [904, 280] on span "(6)" at bounding box center [911, 282] width 14 height 15
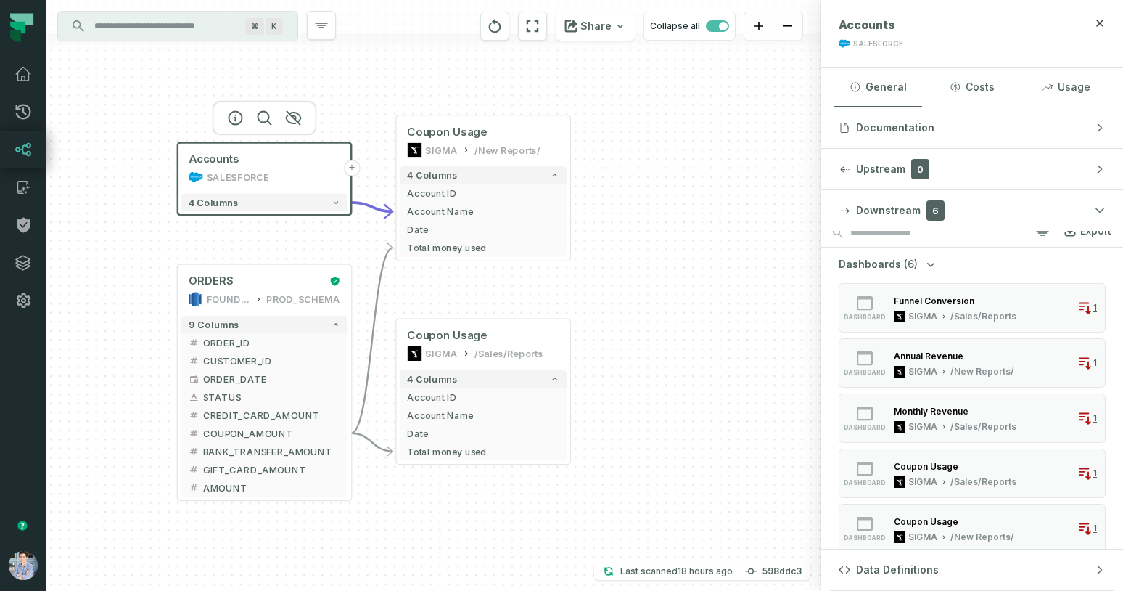
scroll to position [27, 0]
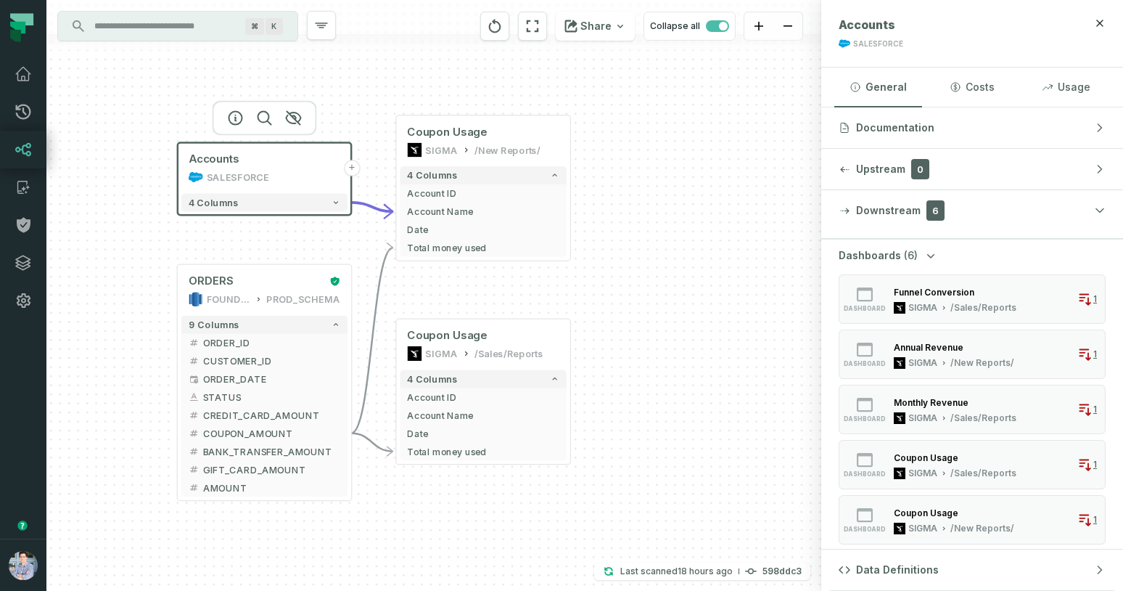
click at [353, 172] on button "+" at bounding box center [352, 168] width 16 height 16
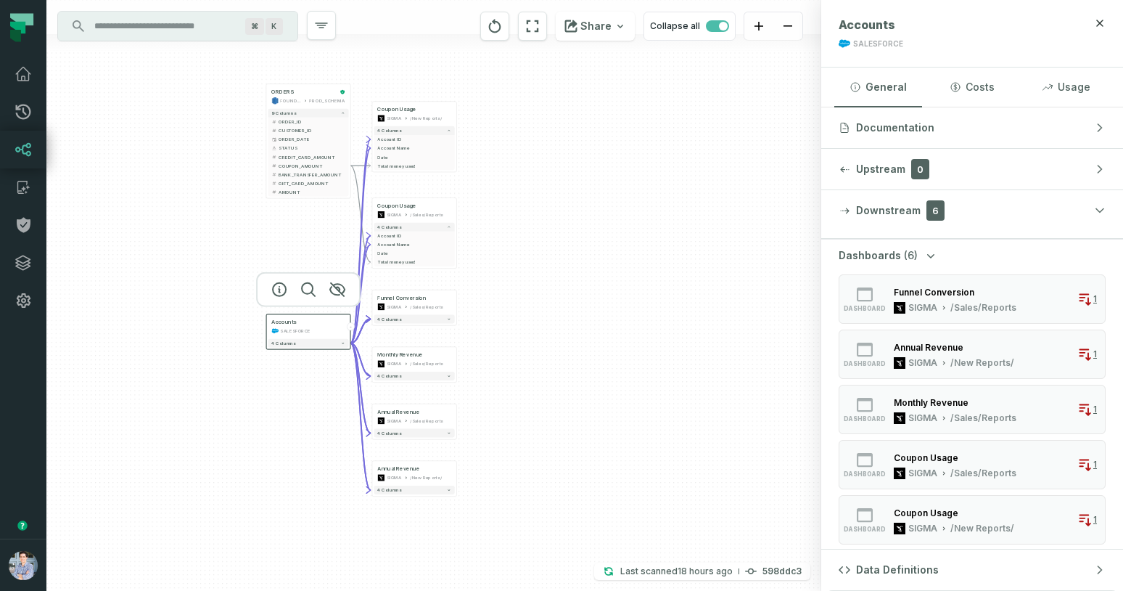
drag, startPoint x: 766, startPoint y: 271, endPoint x: 552, endPoint y: 295, distance: 215.4
click at [551, 294] on div "+ Funnel Conversion SIGMA /Sales/Reports 4 columns + Monthly Revenue SIGMA /Sal…" at bounding box center [433, 295] width 775 height 591
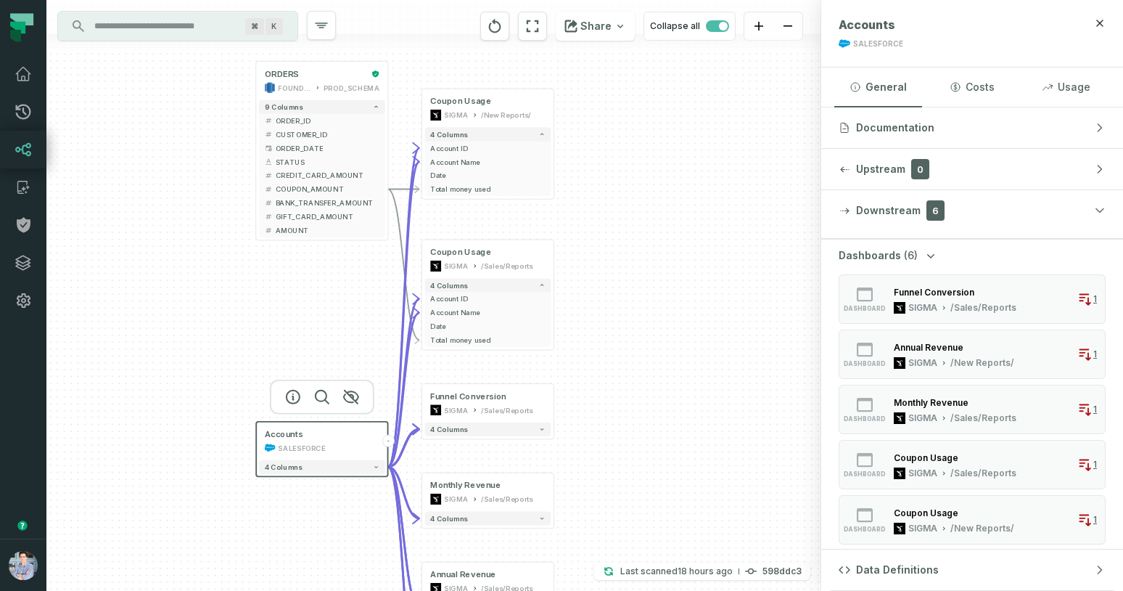
drag, startPoint x: 552, startPoint y: 295, endPoint x: 702, endPoint y: 385, distance: 175.5
click at [702, 385] on div "+ Funnel Conversion SIGMA /Sales/Reports 4 columns + Monthly Revenue SIGMA /Sal…" at bounding box center [433, 295] width 775 height 591
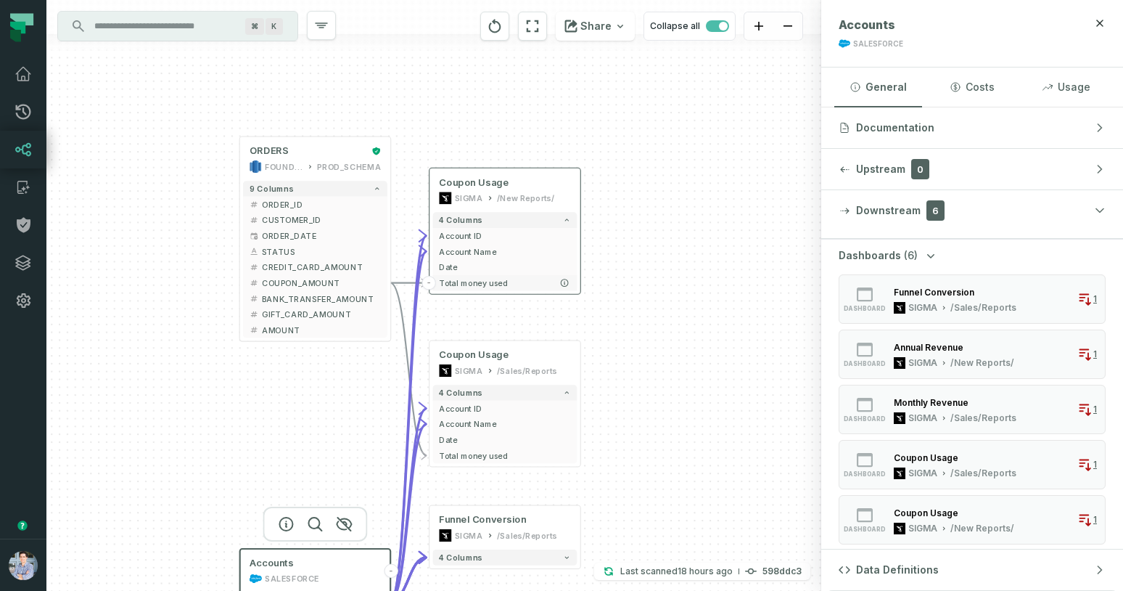
drag, startPoint x: 489, startPoint y: 158, endPoint x: 536, endPoint y: 277, distance: 128.0
click at [536, 277] on span "Total money used" at bounding box center [505, 283] width 132 height 12
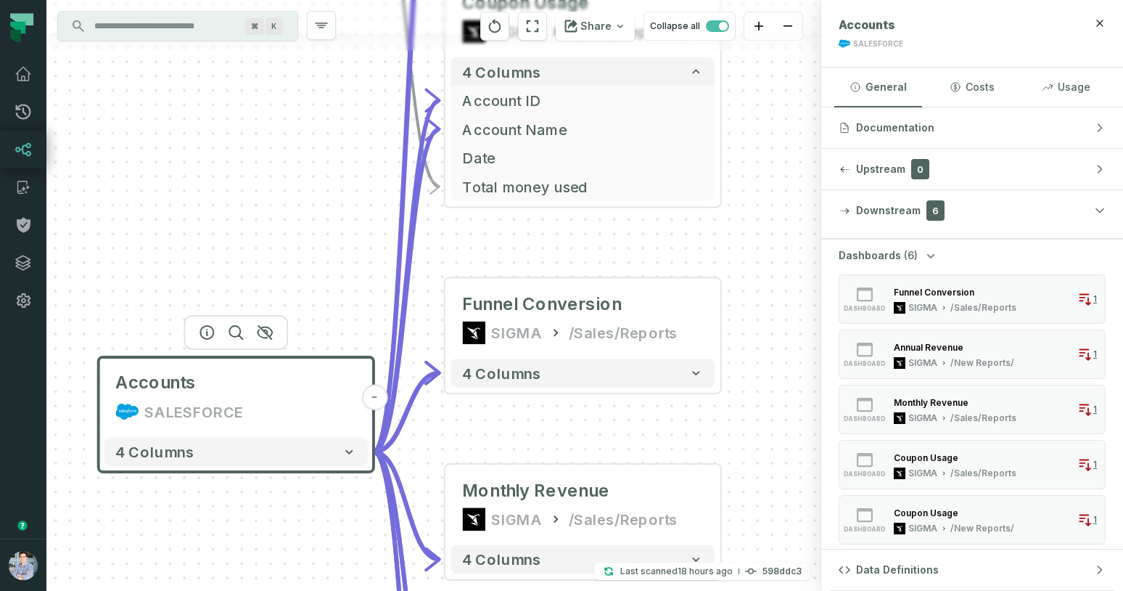
drag, startPoint x: 295, startPoint y: 456, endPoint x: 329, endPoint y: 74, distance: 383.2
click at [329, 75] on div "+ Funnel Conversion SIGMA /Sales/Reports 4 columns + Monthly Revenue SIGMA /Sal…" at bounding box center [433, 295] width 775 height 591
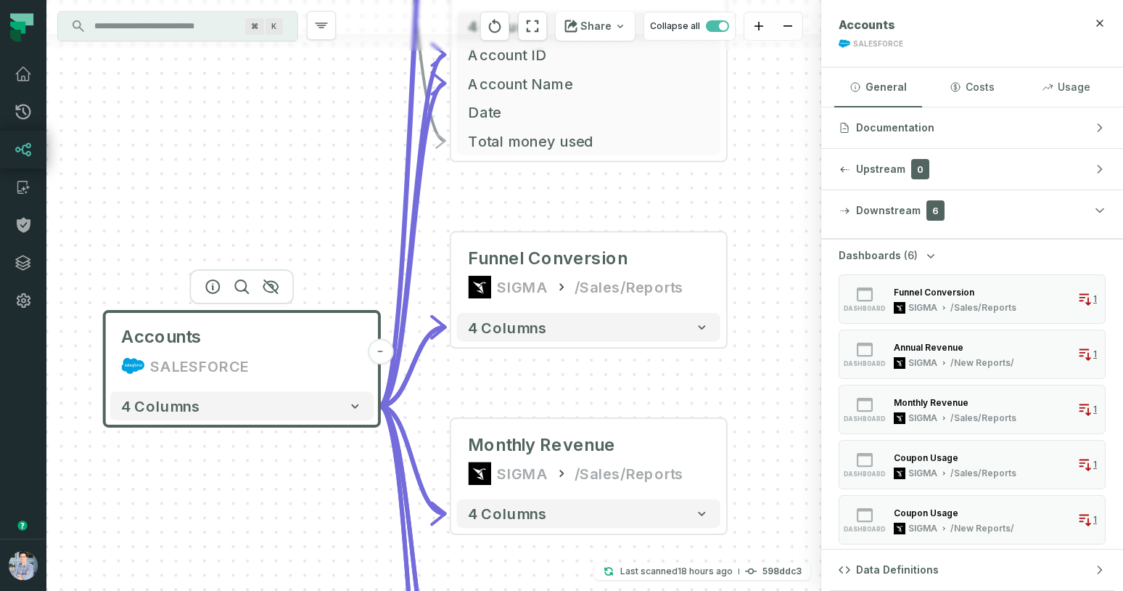
click at [409, 117] on icon "Edge from 992f4dbb3ca67f6c667ae1fed6cad42f to 9d59a788612dc060523a8f5939ba2e14" at bounding box center [412, 73] width 66 height 666
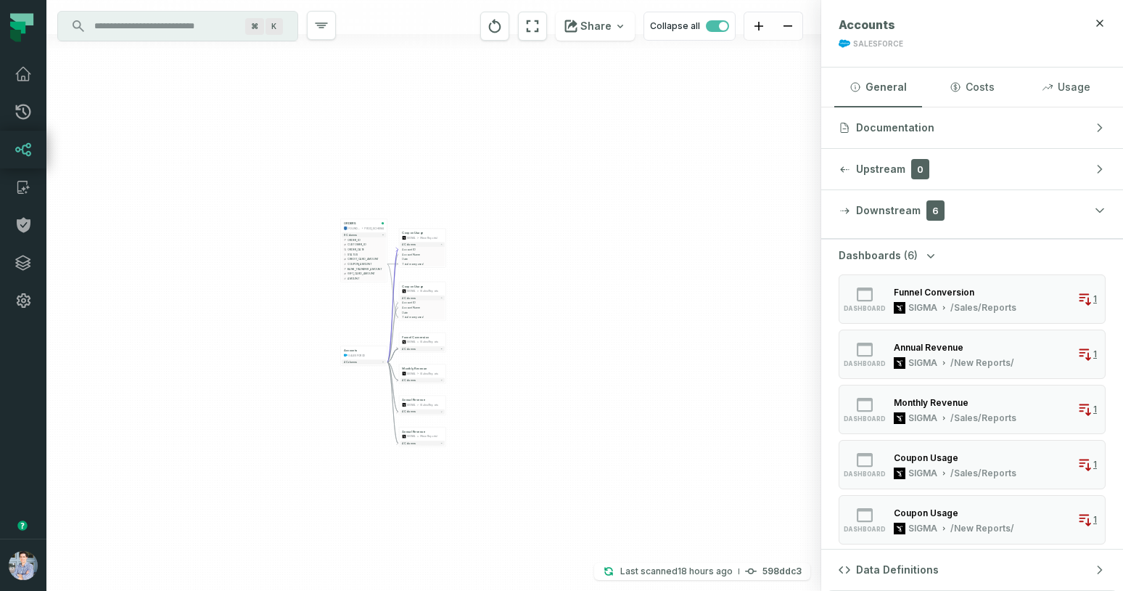
drag, startPoint x: 535, startPoint y: 245, endPoint x: 573, endPoint y: 377, distance: 137.5
click at [576, 379] on div "+ Funnel Conversion SIGMA /Sales/Reports 4 columns + Monthly Revenue SIGMA /Sal…" at bounding box center [433, 295] width 775 height 591
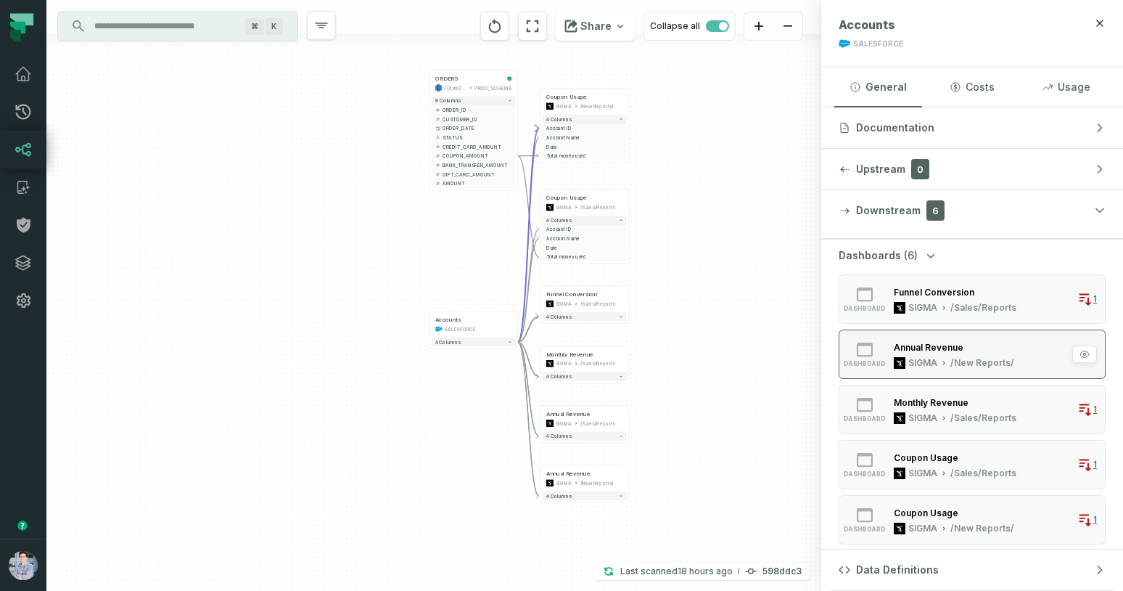
drag, startPoint x: 576, startPoint y: 369, endPoint x: 884, endPoint y: 369, distance: 308.4
click at [888, 372] on div "+ Funnel Conversion SIGMA /Sales/Reports 4 columns + Monthly Revenue SIGMA /Sal…" at bounding box center [584, 295] width 1077 height 591
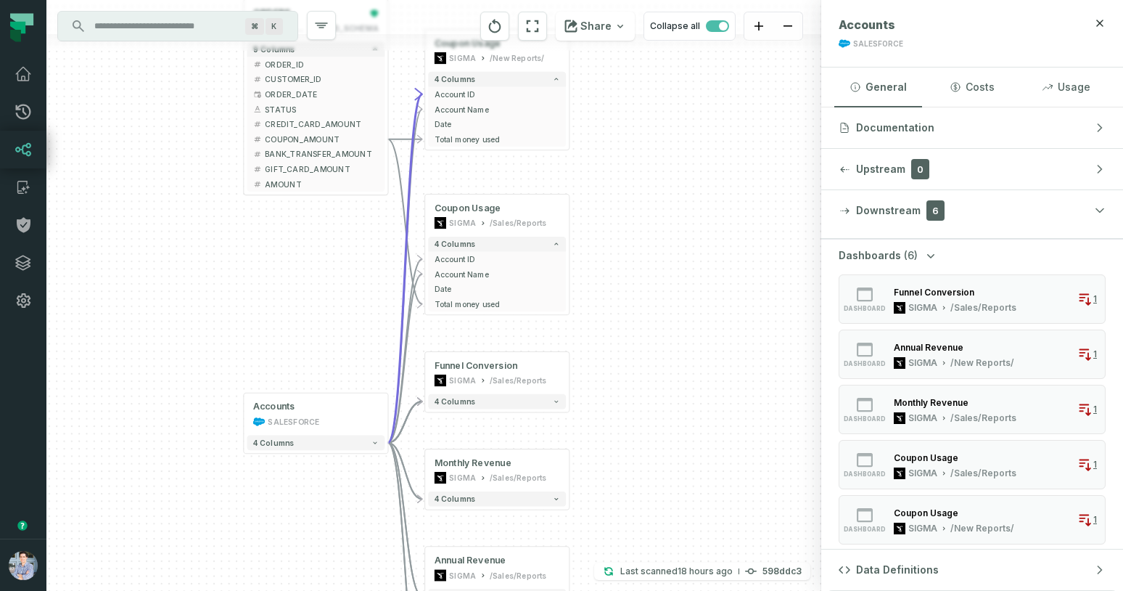
drag, startPoint x: 698, startPoint y: 272, endPoint x: 661, endPoint y: 289, distance: 40.6
click at [661, 289] on div "+ Funnel Conversion SIGMA /Sales/Reports 4 columns + Monthly Revenue SIGMA /Sal…" at bounding box center [433, 295] width 775 height 591
click at [409, 197] on icon "Edge from 992f4dbb3ca67f6c667ae1fed6cad42f to 9d59a788612dc060523a8f5939ba2e14" at bounding box center [405, 268] width 34 height 348
click at [398, 355] on icon "Edge from 992f4dbb3ca67f6c667ae1fed6cad42f to 9d59a788612dc060523a8f5939ba2e14" at bounding box center [405, 268] width 34 height 348
click at [401, 356] on icon "Edge from 992f4dbb3ca67f6c667ae1fed6cad42f to 9d59a788612dc060523a8f5939ba2e14" at bounding box center [405, 268] width 34 height 348
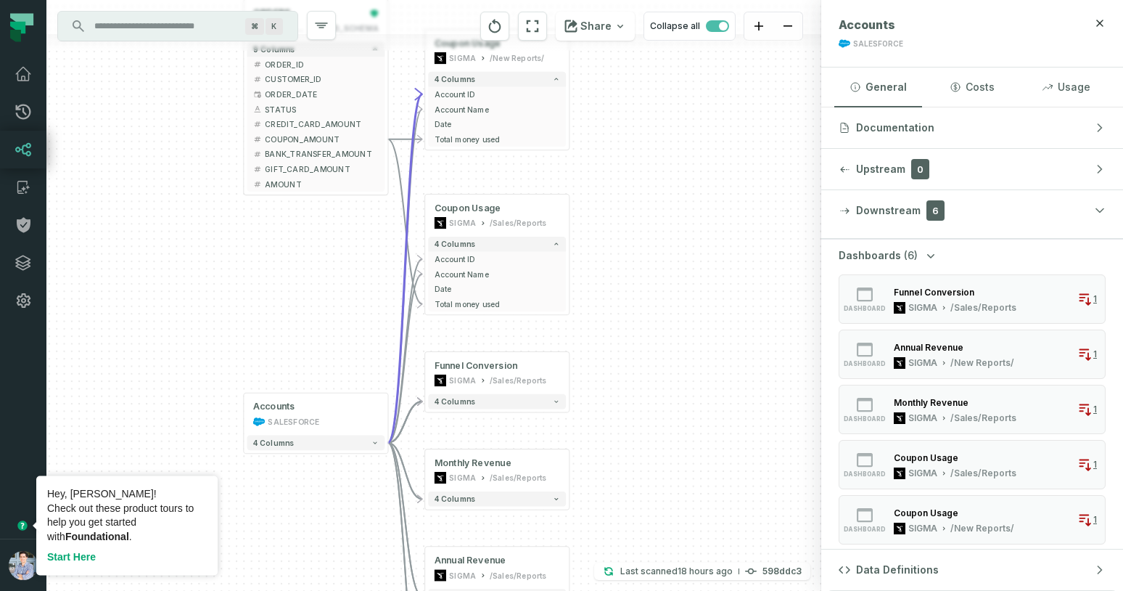
click at [76, 557] on link "Start Here" at bounding box center [71, 557] width 49 height 12
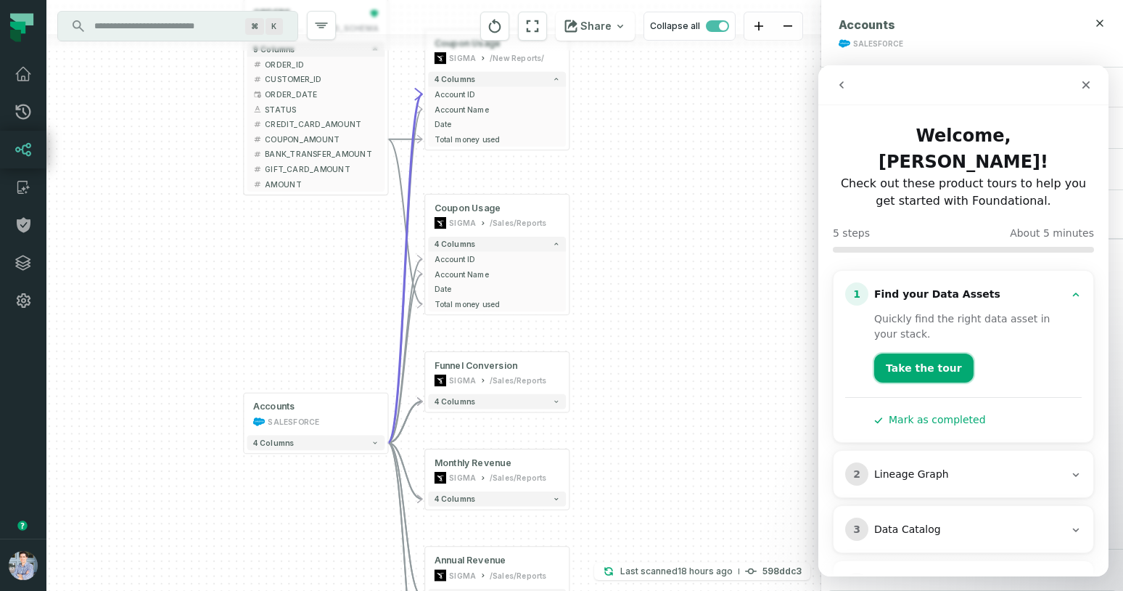
click at [916, 353] on button "Take the tour" at bounding box center [923, 367] width 99 height 29
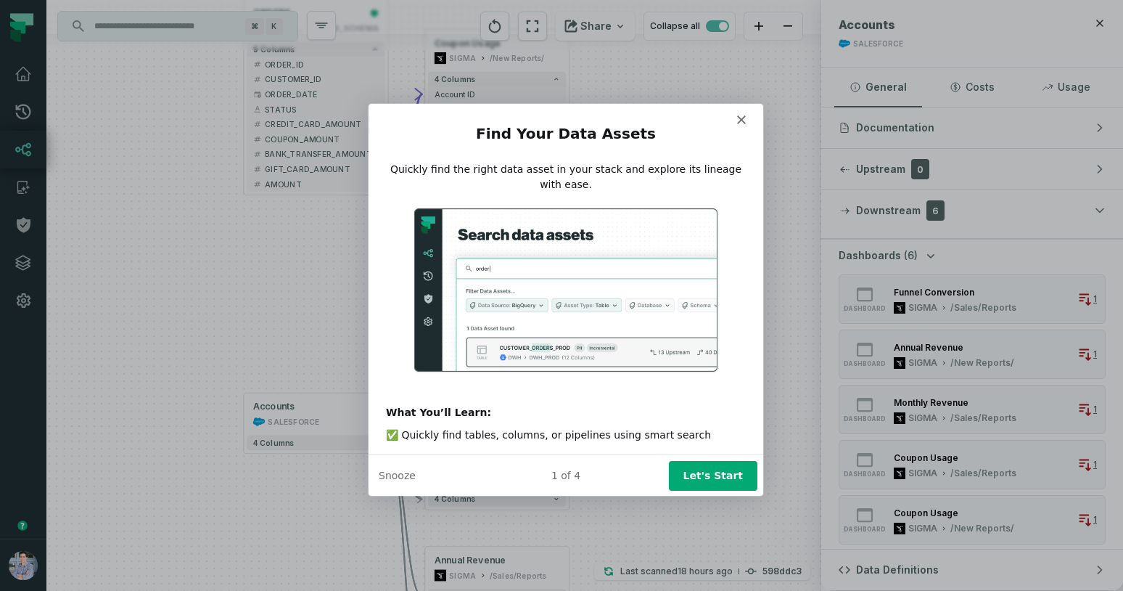
scroll to position [0, 0]
click at [713, 485] on button "Let's Start" at bounding box center [712, 474] width 89 height 30
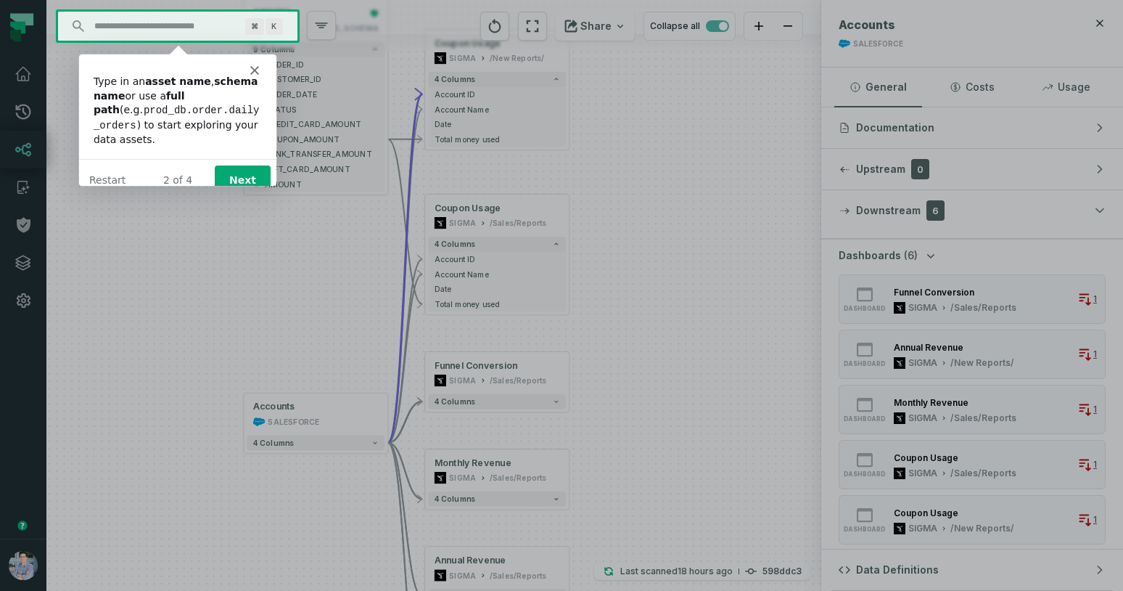
click at [1101, 20] on div "Product tour overlay" at bounding box center [561, 295] width 1123 height 591
click at [1098, 27] on div "Product tour overlay" at bounding box center [561, 295] width 1123 height 591
click at [246, 165] on button "Next" at bounding box center [242, 180] width 56 height 30
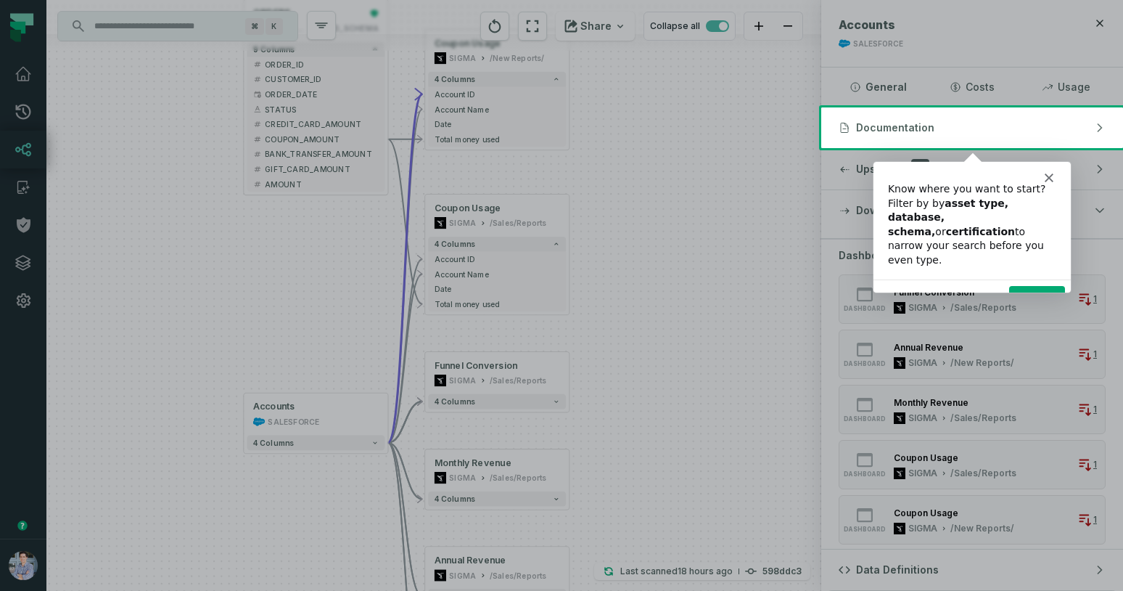
click at [1048, 285] on button "Next" at bounding box center [1037, 300] width 56 height 30
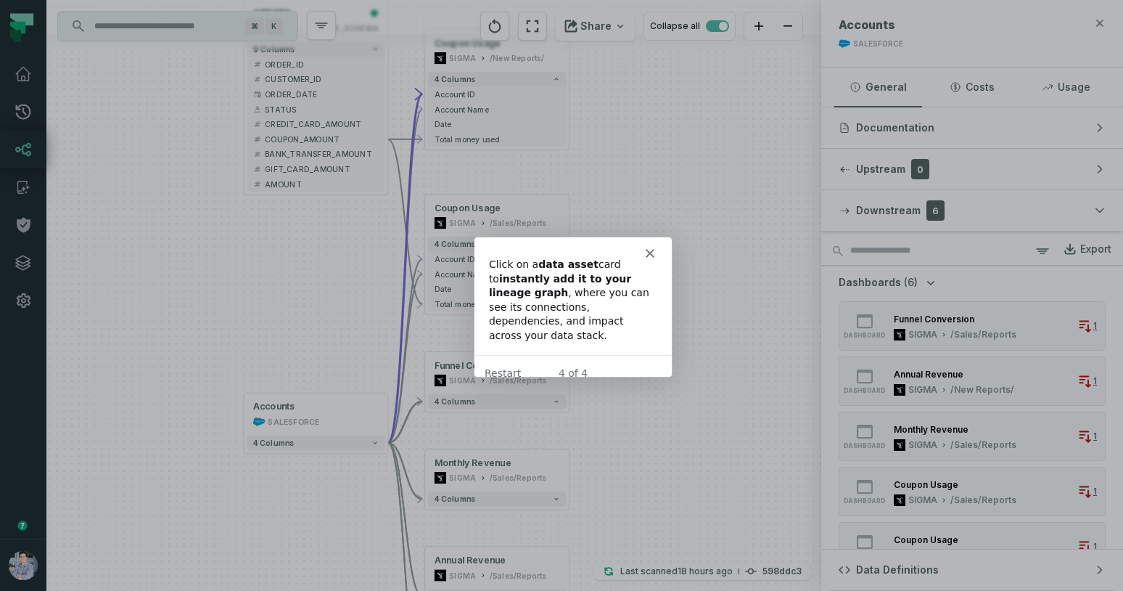
click at [1105, 25] on icon "button" at bounding box center [1100, 23] width 12 height 12
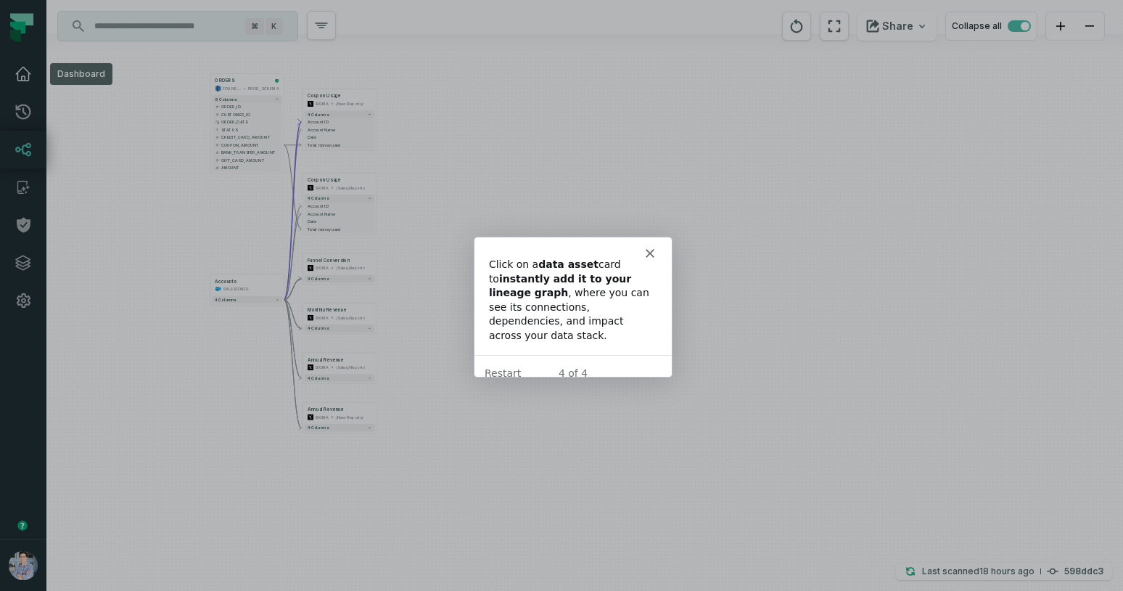
click at [24, 69] on icon at bounding box center [23, 73] width 17 height 17
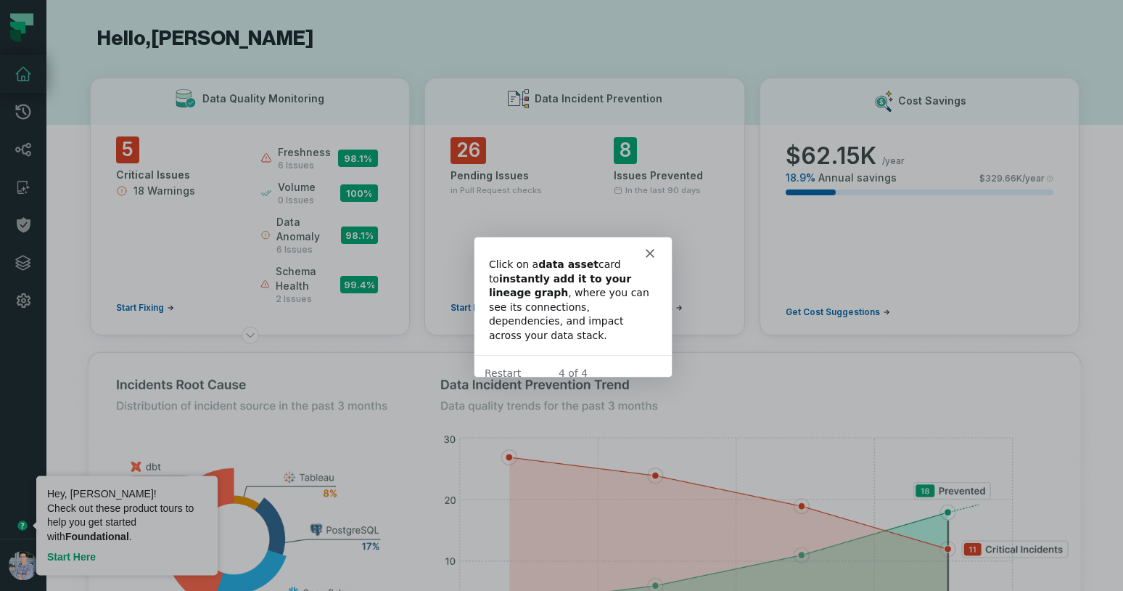
click at [89, 553] on link "Start Here" at bounding box center [71, 557] width 49 height 12
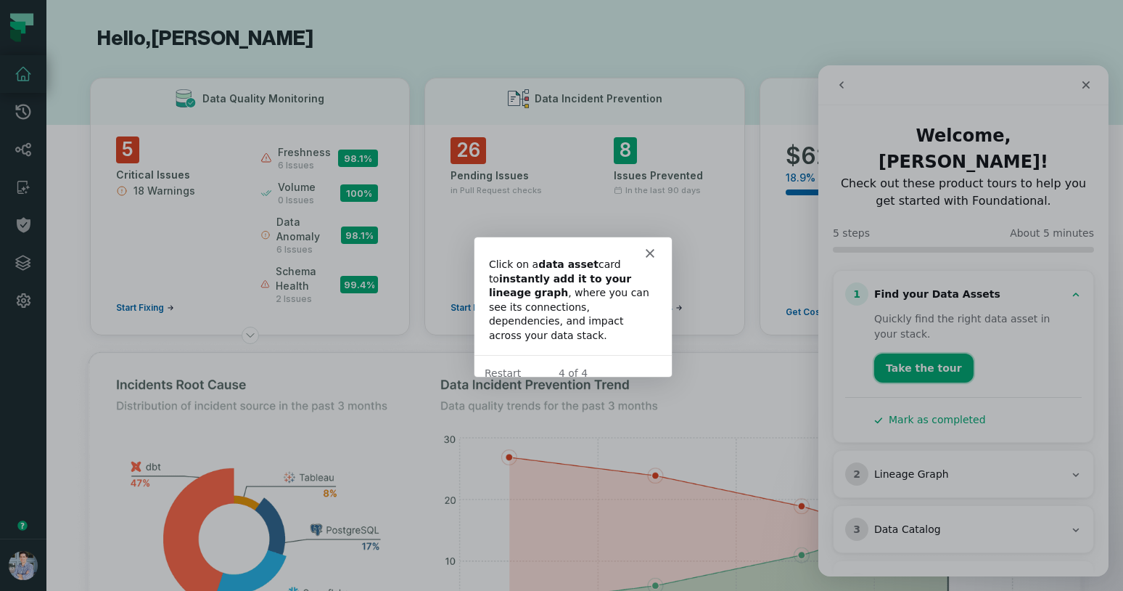
click at [911, 353] on button "Take the tour" at bounding box center [923, 367] width 99 height 29
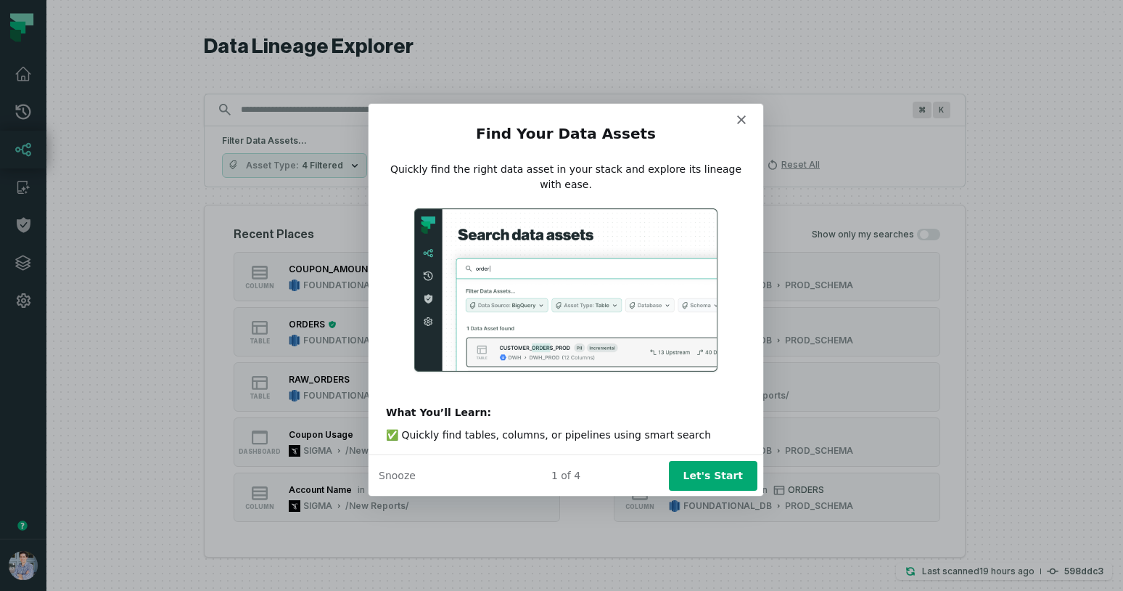
click at [715, 472] on button "Let's Start" at bounding box center [712, 474] width 89 height 30
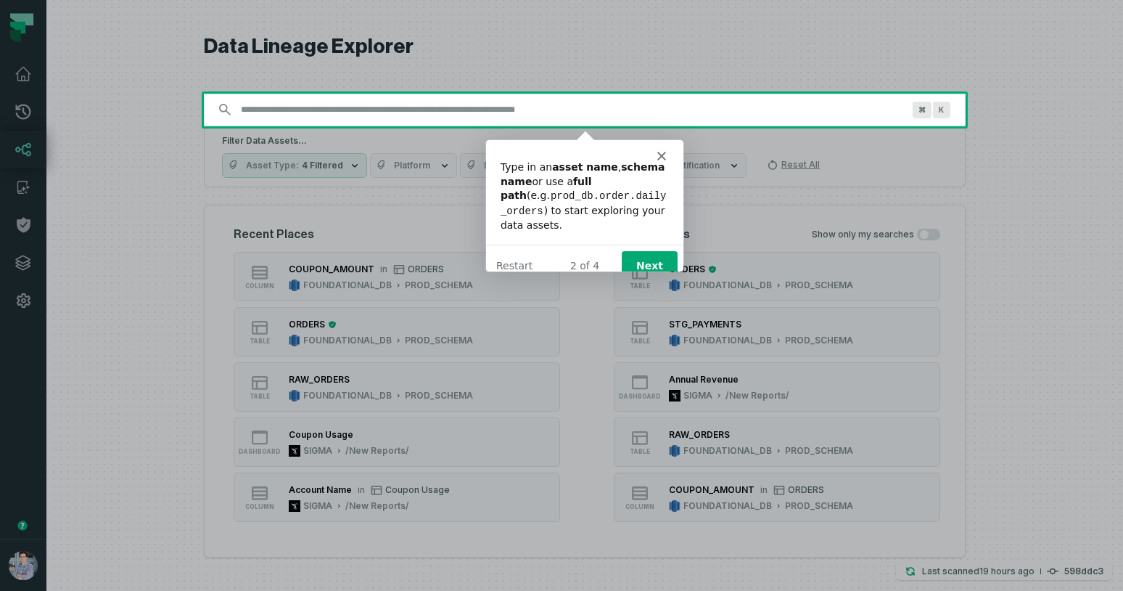
click at [652, 253] on button "Next" at bounding box center [649, 265] width 56 height 30
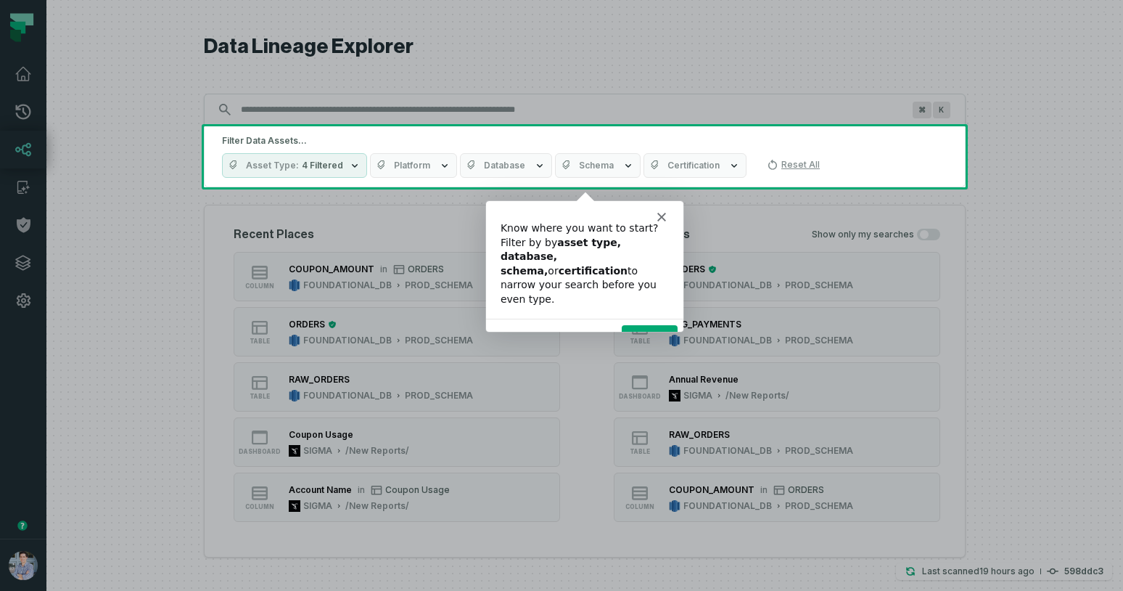
click at [657, 324] on button "Next" at bounding box center [649, 339] width 56 height 30
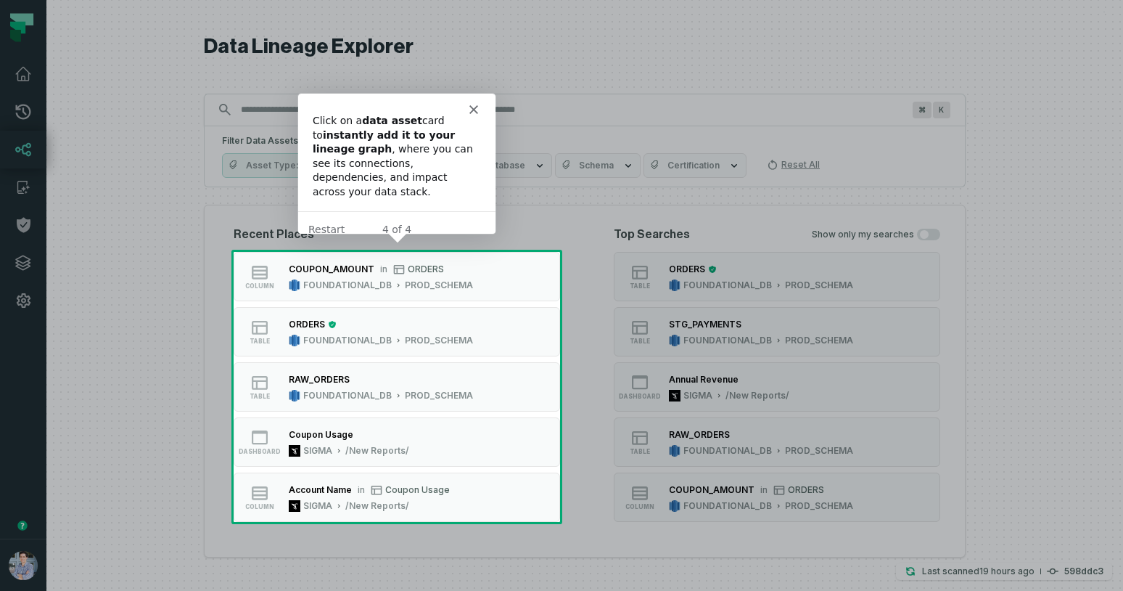
click at [474, 221] on div "4 of 4" at bounding box center [395, 228] width 197 height 15
click at [337, 221] on button "Restart" at bounding box center [326, 228] width 36 height 15
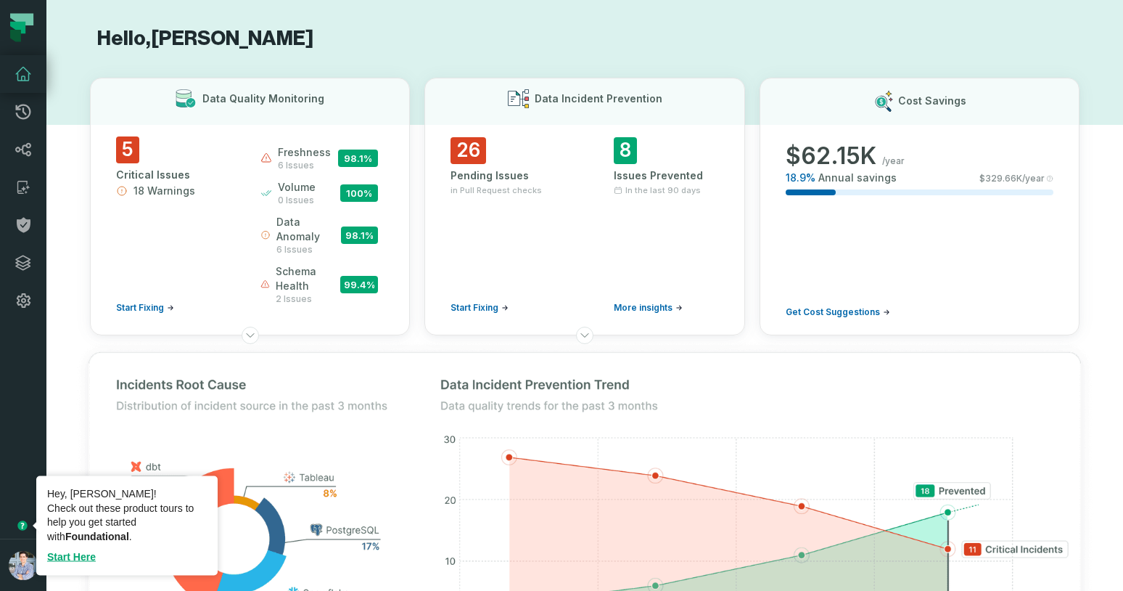
click at [20, 522] on icon "Tooltip anchor" at bounding box center [21, 524] width 9 height 9
click at [84, 555] on link "Start Here" at bounding box center [71, 557] width 49 height 12
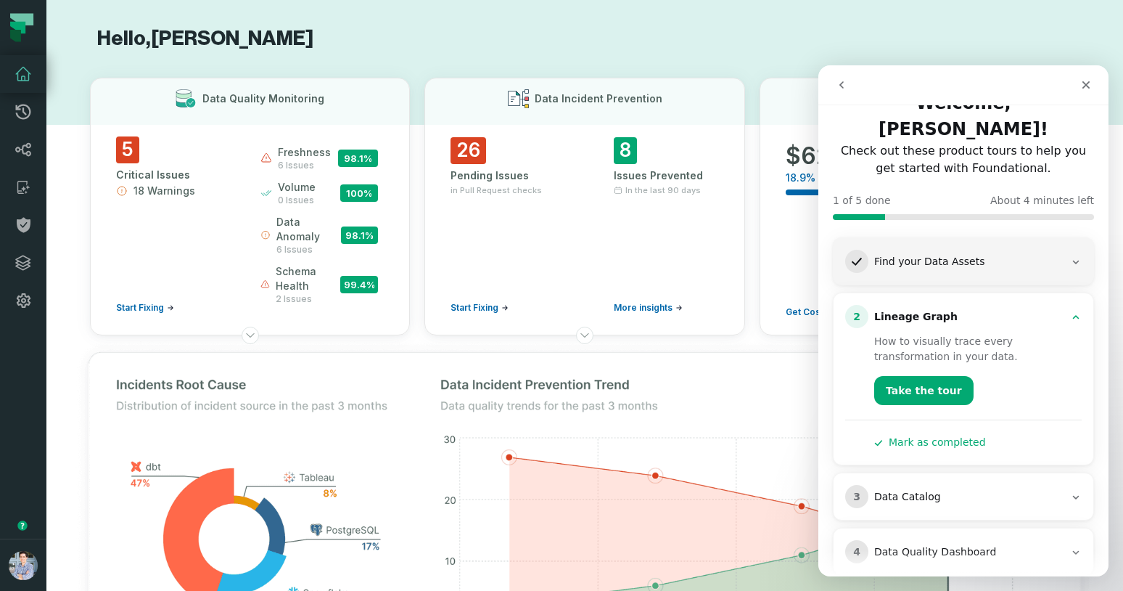
scroll to position [35, 0]
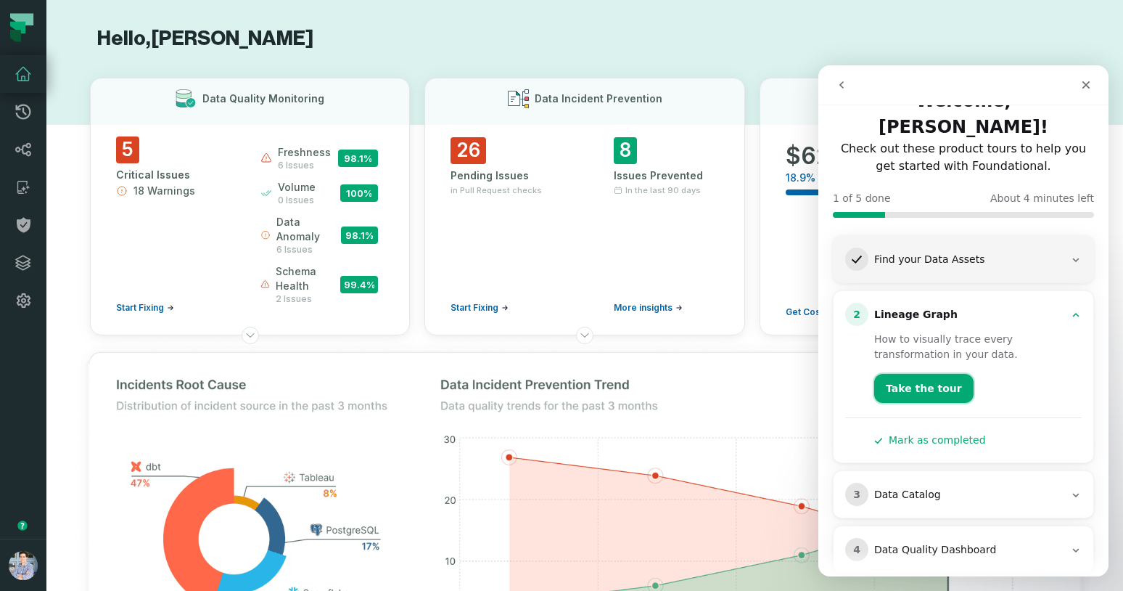
click at [914, 374] on button "Take the tour" at bounding box center [923, 388] width 99 height 29
